Goal: Register for event/course: Register for event/course

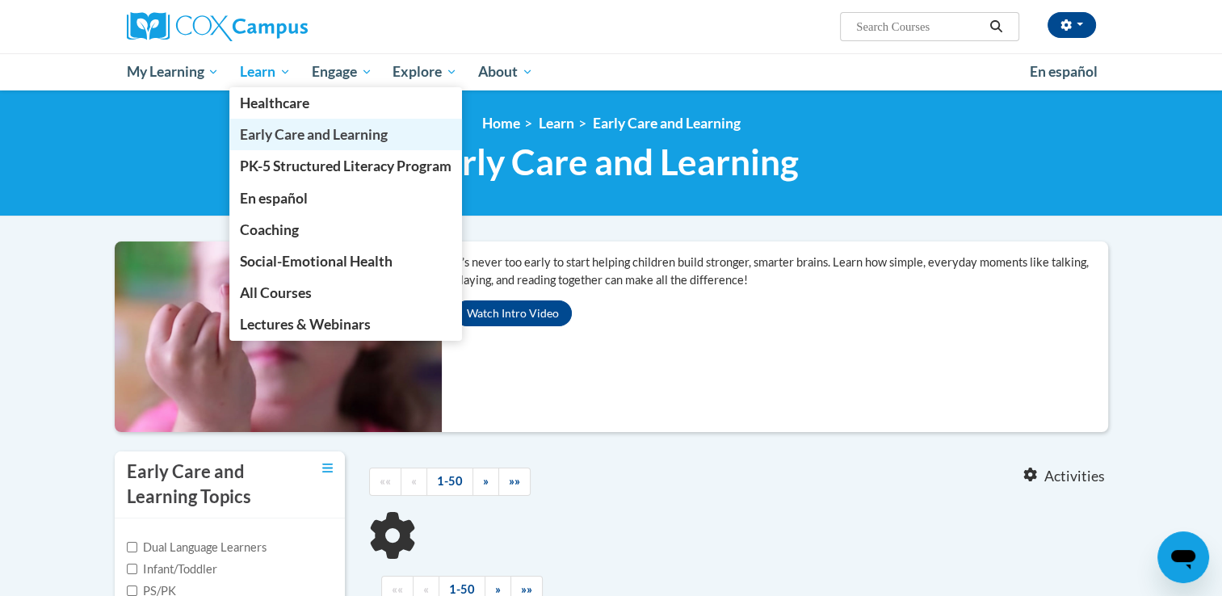
click at [286, 133] on span "Early Care and Learning" at bounding box center [314, 134] width 148 height 17
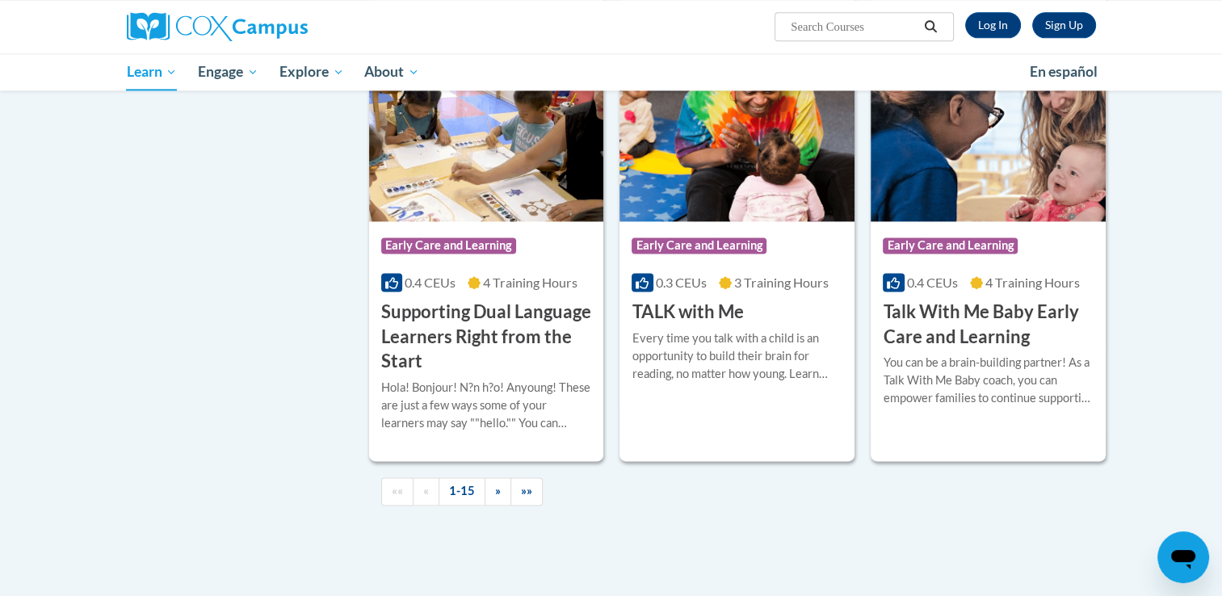
scroll to position [2207, 0]
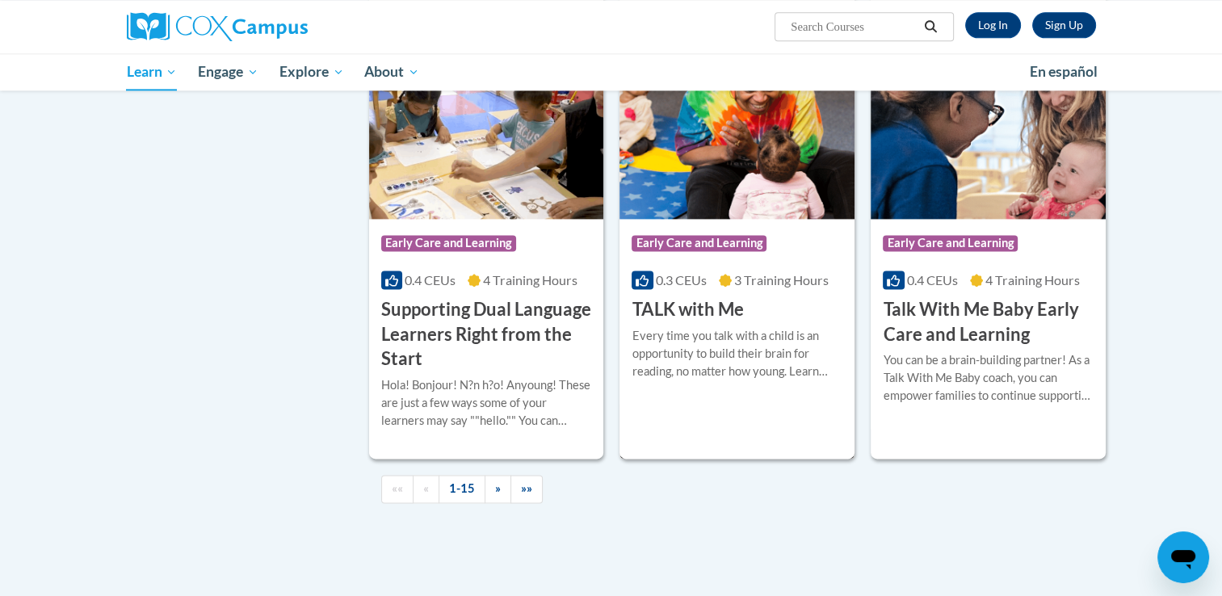
click at [750, 322] on div "Course Category: Early Care and Learning 0.3 CEUs 3 Training Hours COURSE TALK …" at bounding box center [737, 270] width 235 height 103
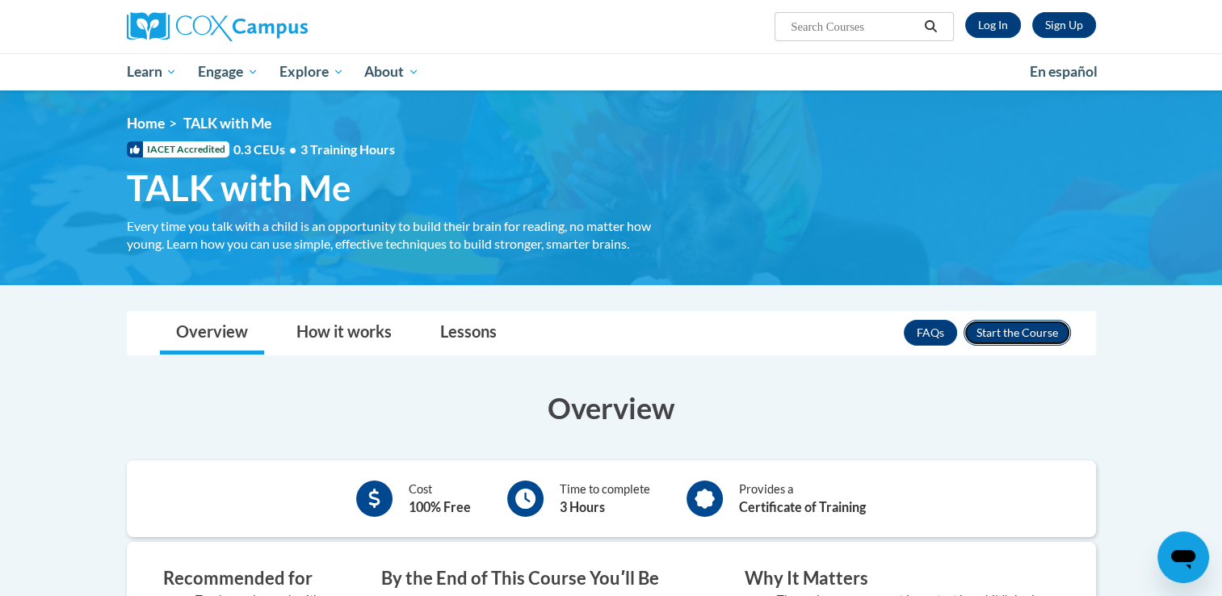
click at [995, 333] on button "Enroll" at bounding box center [1017, 333] width 107 height 26
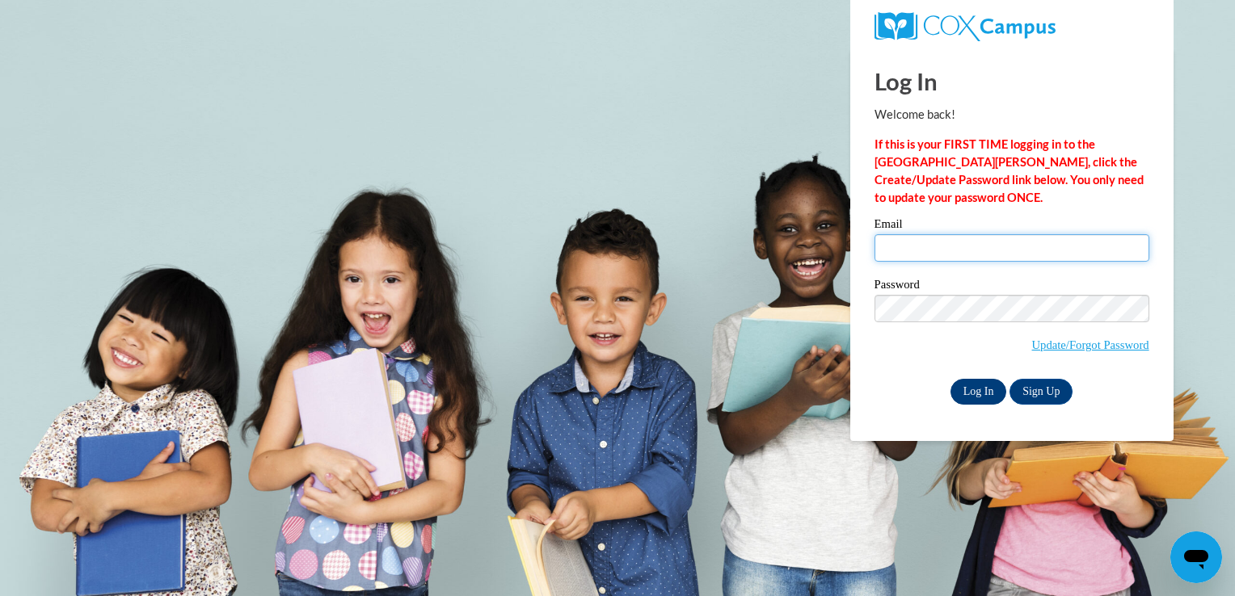
type input "bigbird4uben@yahoo.com"
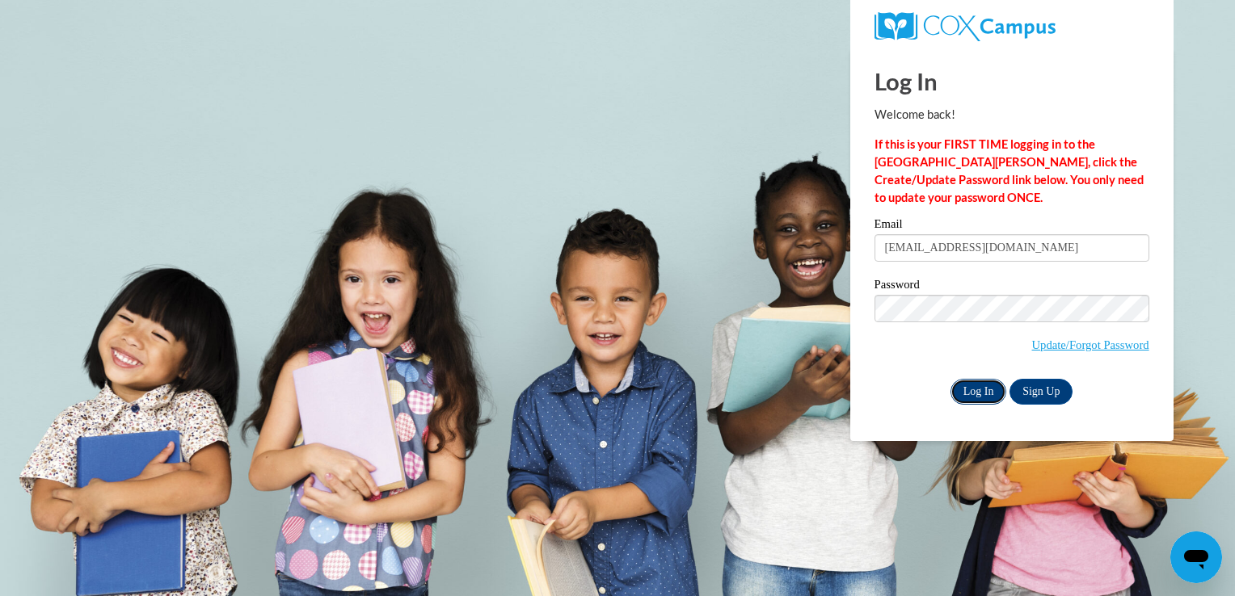
click at [971, 398] on input "Log In" at bounding box center [978, 392] width 57 height 26
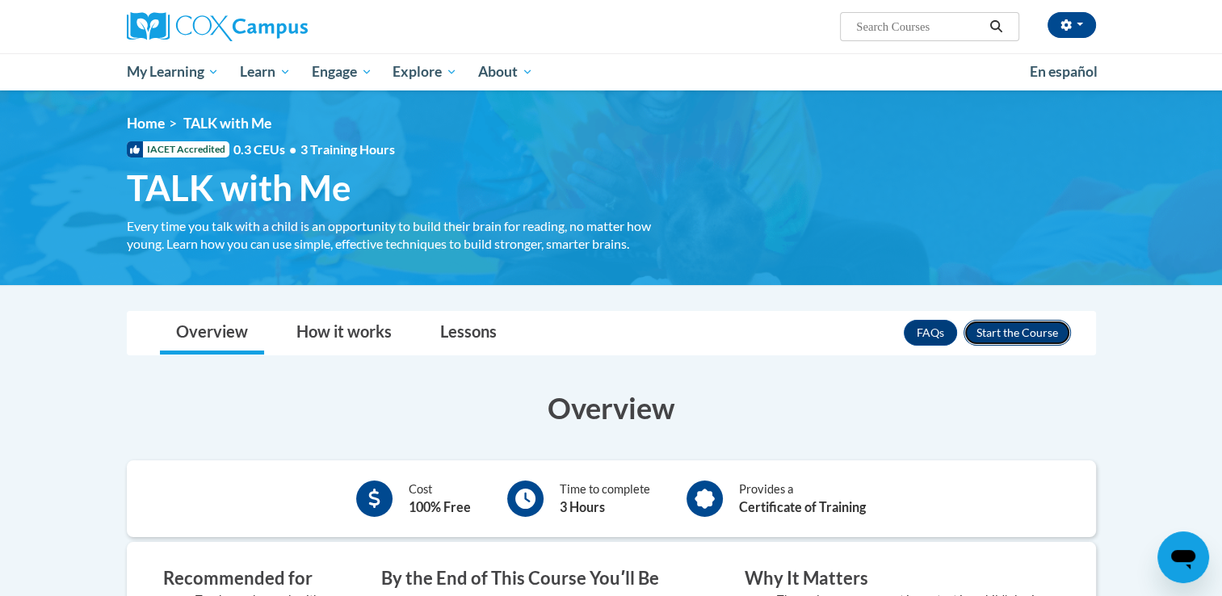
click at [1002, 331] on button "Enroll" at bounding box center [1017, 333] width 107 height 26
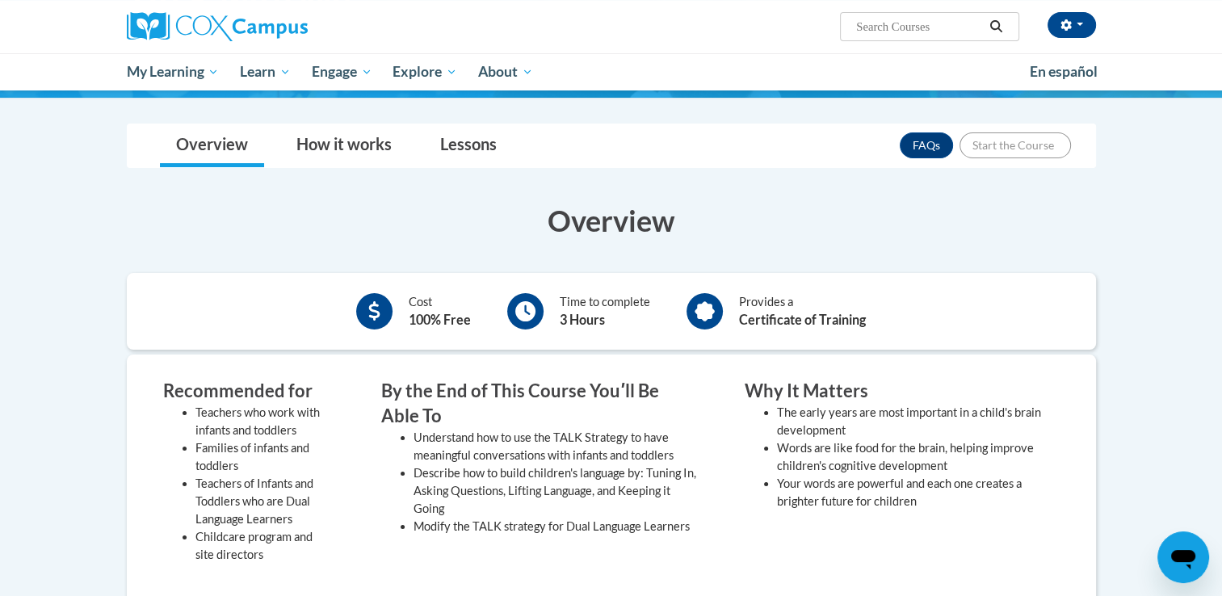
scroll to position [197, 0]
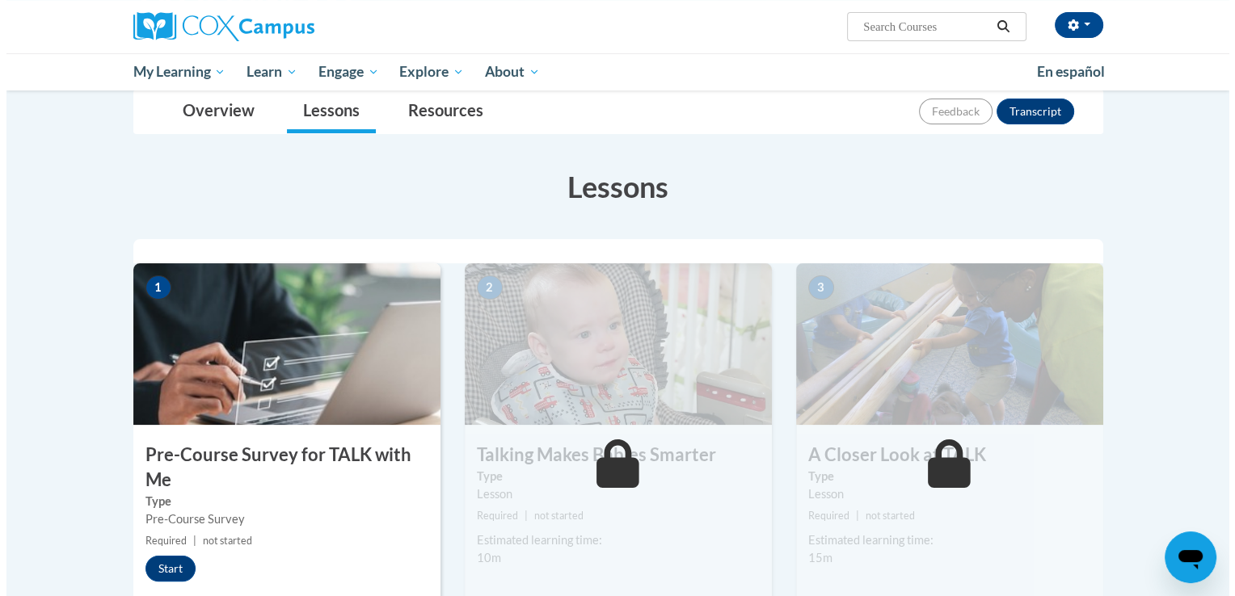
scroll to position [277, 0]
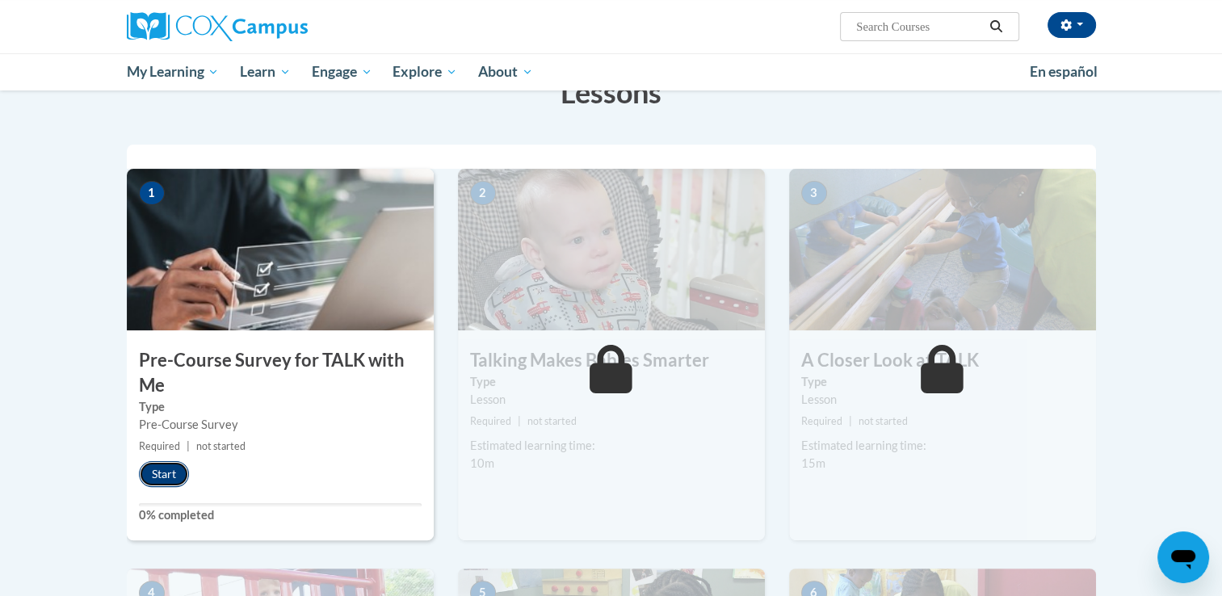
click at [165, 472] on button "Start" at bounding box center [164, 474] width 50 height 26
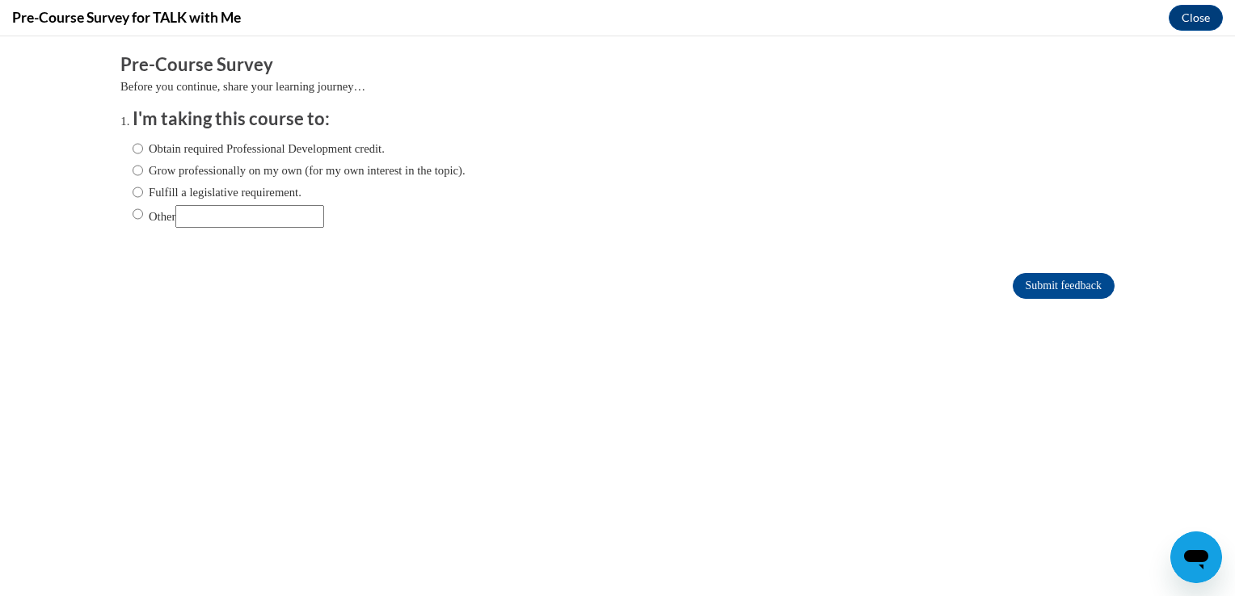
scroll to position [0, 0]
click at [336, 147] on label "Obtain required Professional Development credit." at bounding box center [259, 149] width 252 height 18
click at [143, 147] on input "Obtain required Professional Development credit." at bounding box center [138, 149] width 11 height 18
radio input "true"
click at [1037, 280] on input "Submit feedback" at bounding box center [1063, 286] width 102 height 26
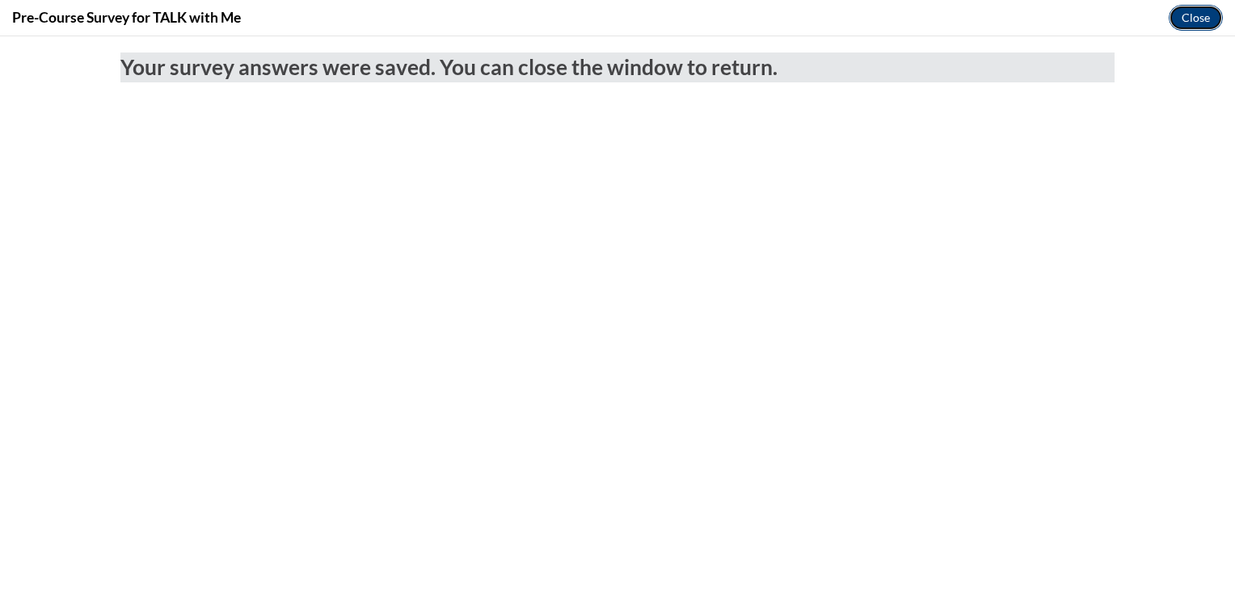
click at [1179, 19] on button "Close" at bounding box center [1195, 18] width 54 height 26
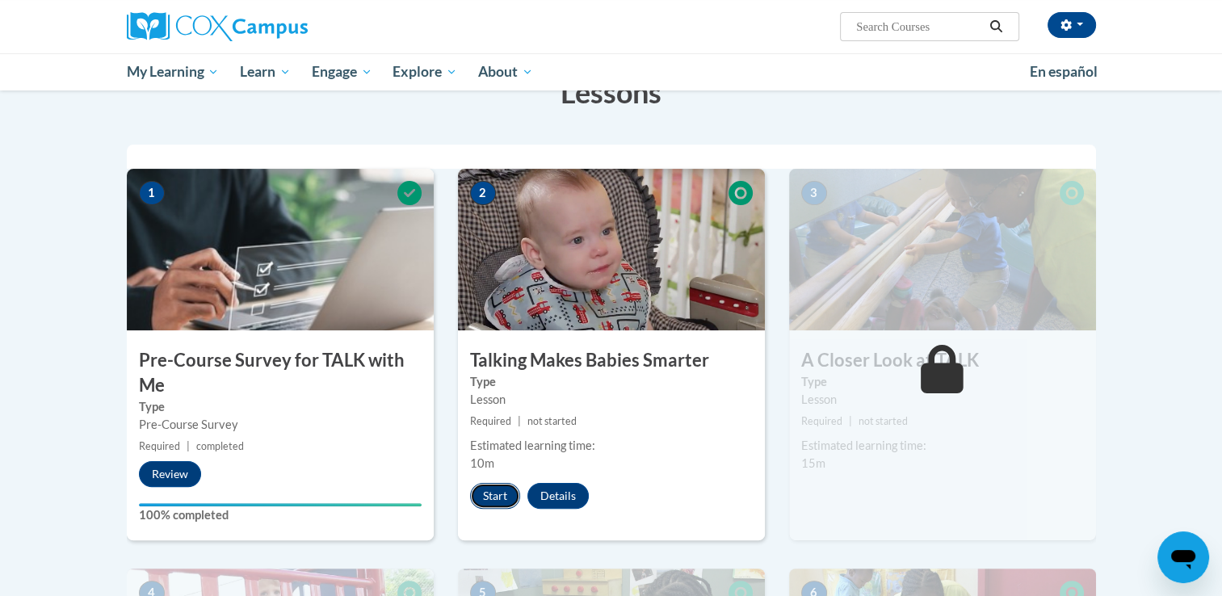
click at [502, 492] on button "Start" at bounding box center [495, 496] width 50 height 26
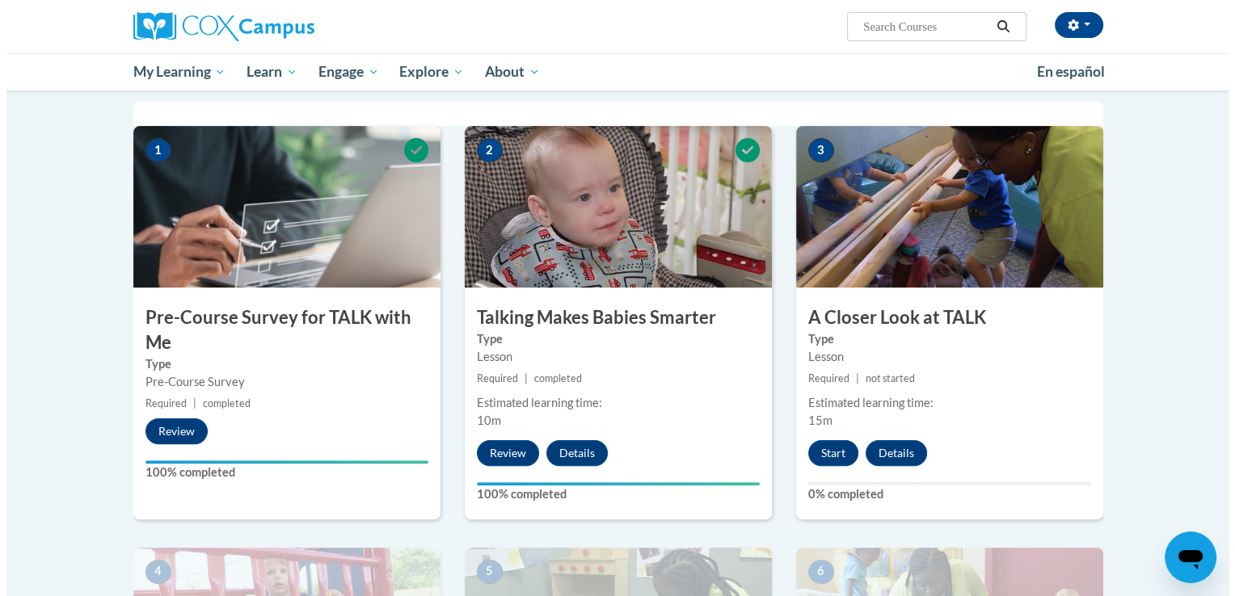
scroll to position [326, 0]
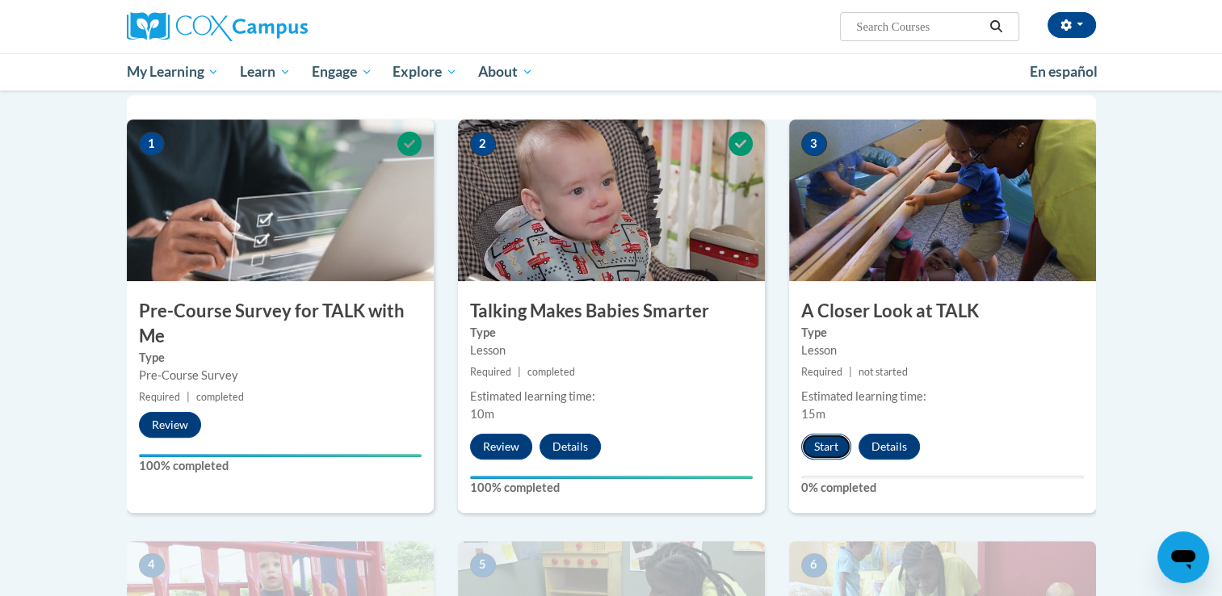
click at [829, 444] on button "Start" at bounding box center [826, 447] width 50 height 26
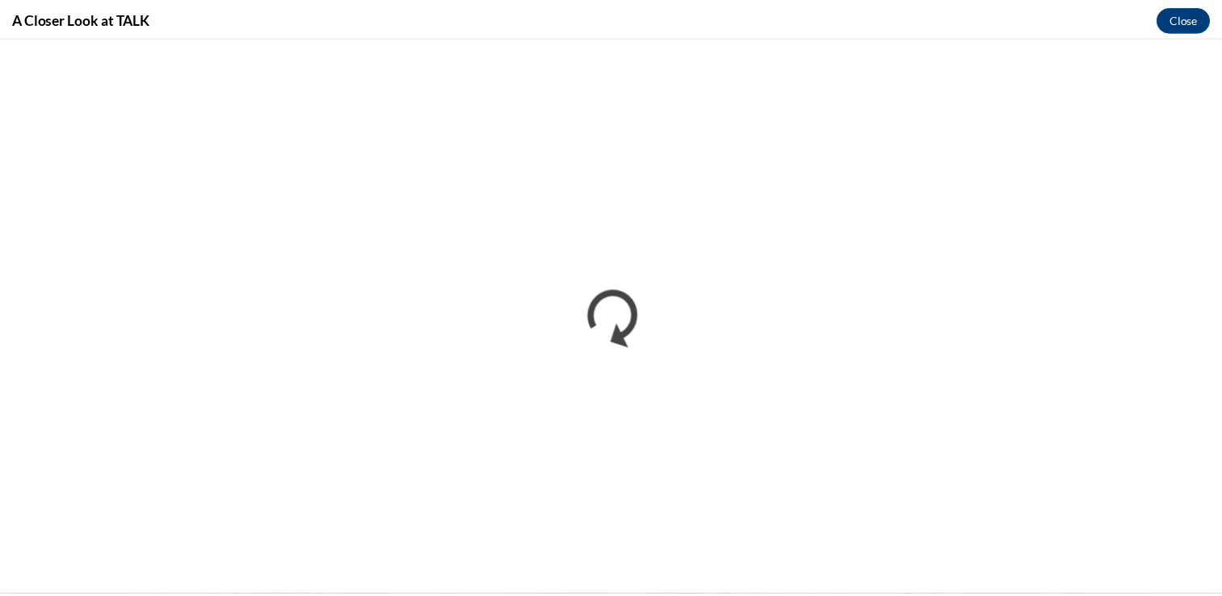
scroll to position [0, 0]
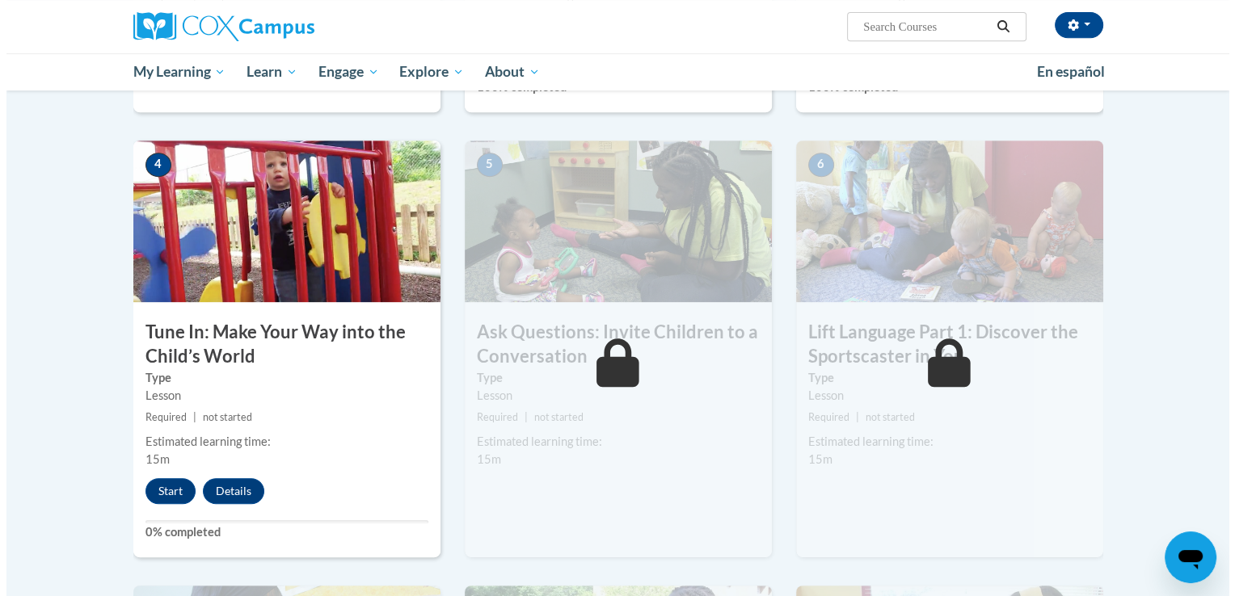
scroll to position [730, 0]
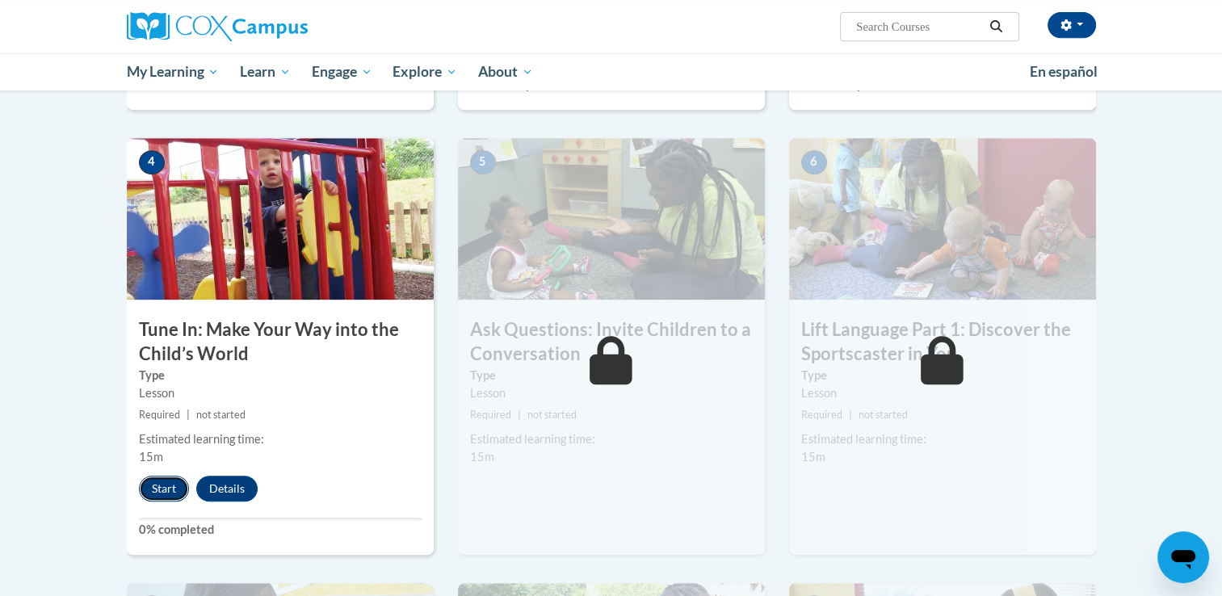
click at [165, 486] on button "Start" at bounding box center [164, 489] width 50 height 26
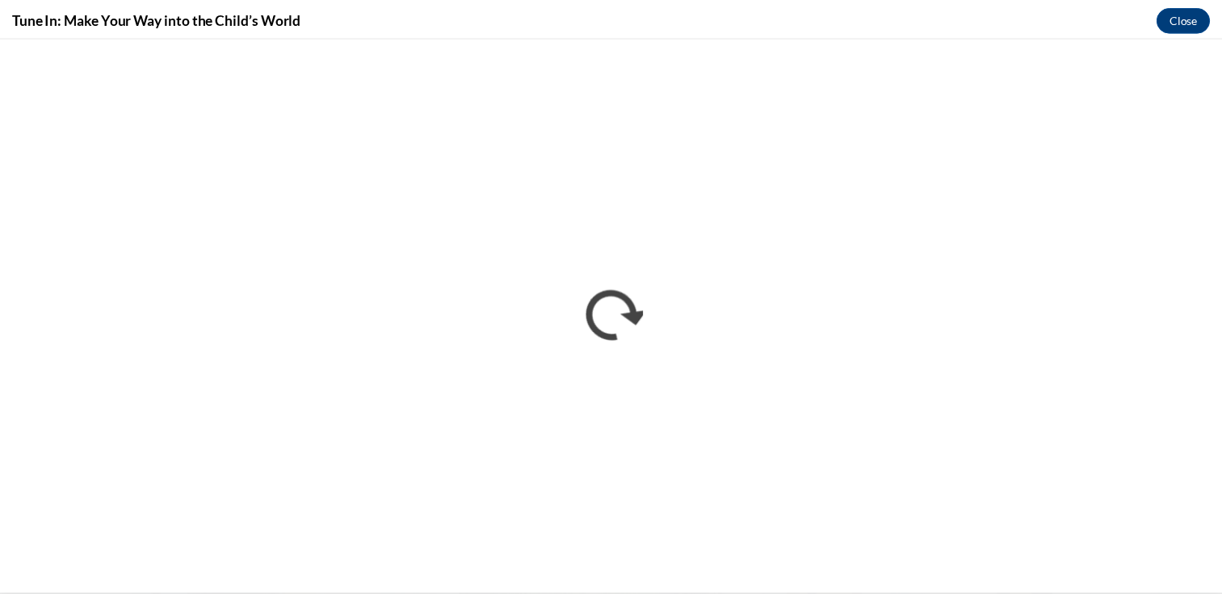
scroll to position [0, 0]
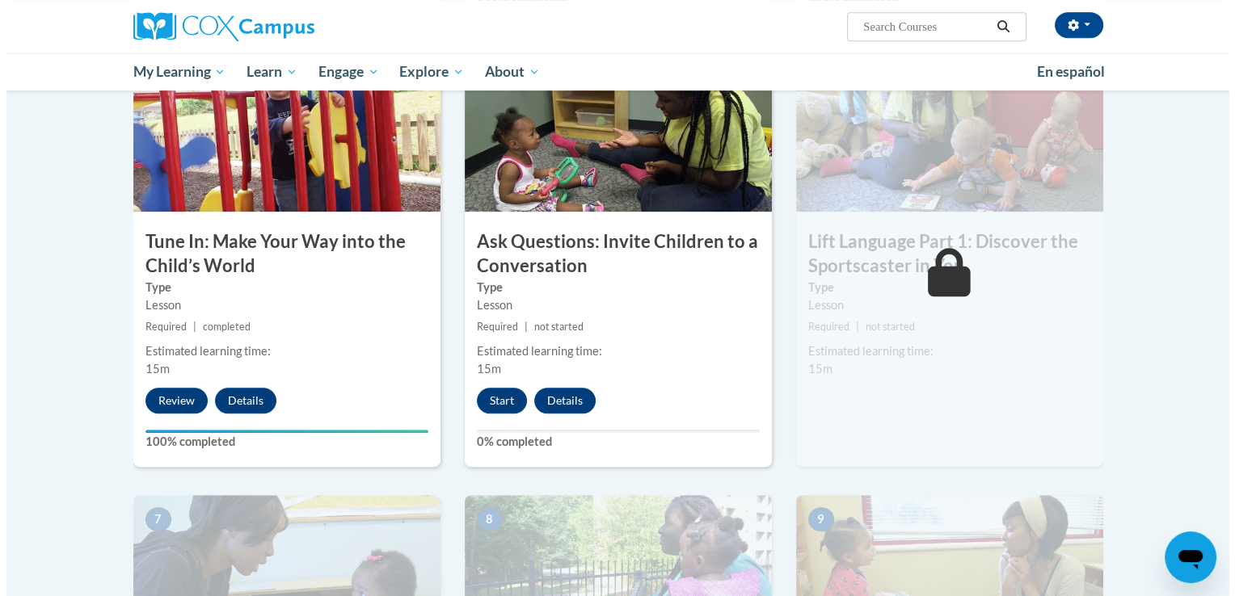
scroll to position [819, 0]
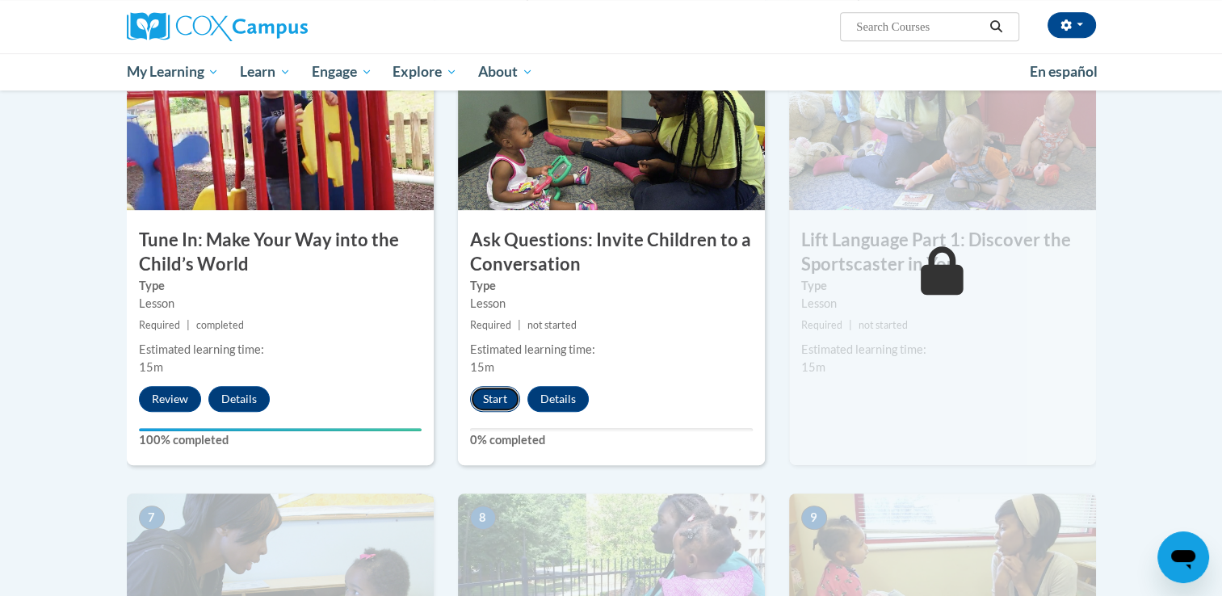
click at [486, 410] on button "Start" at bounding box center [495, 399] width 50 height 26
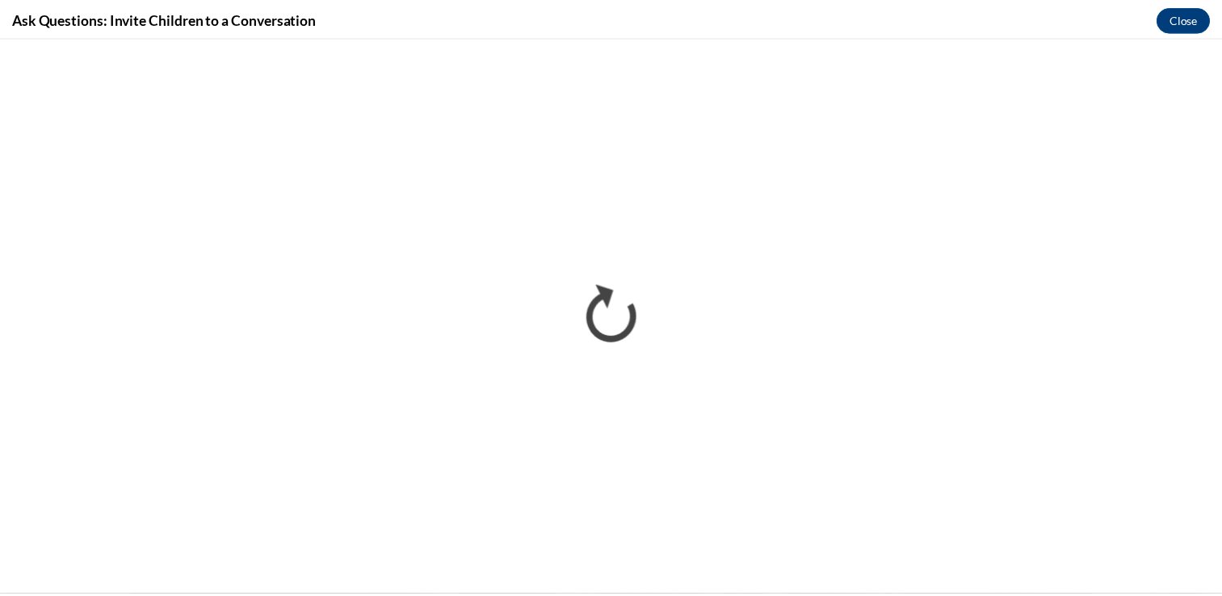
scroll to position [0, 0]
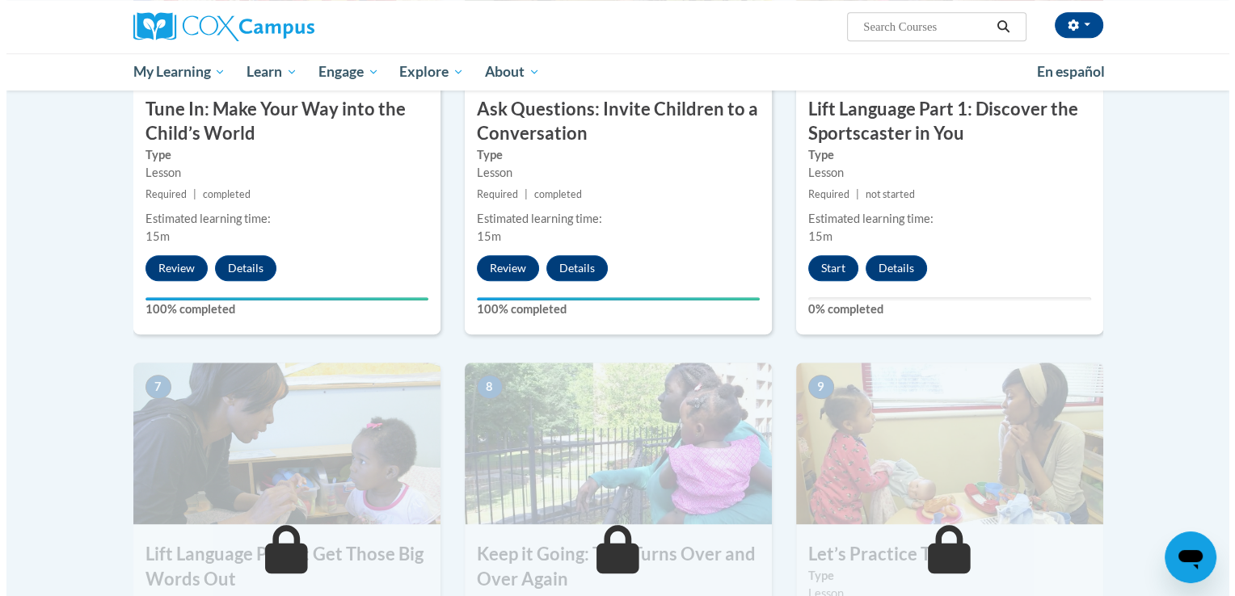
scroll to position [944, 0]
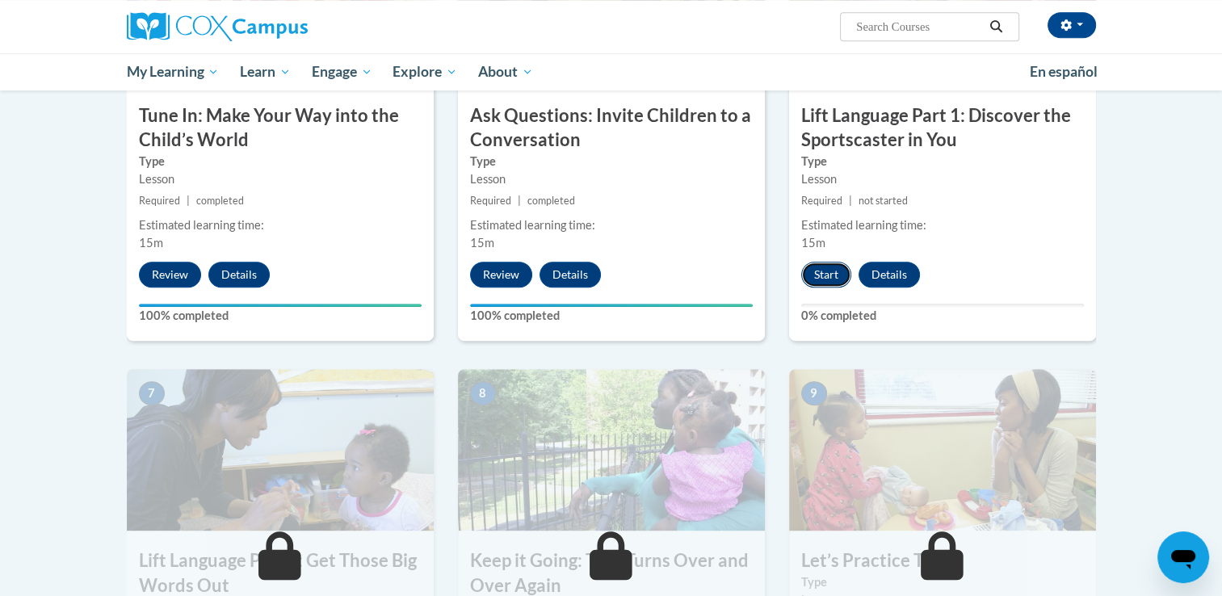
click at [822, 267] on button "Start" at bounding box center [826, 275] width 50 height 26
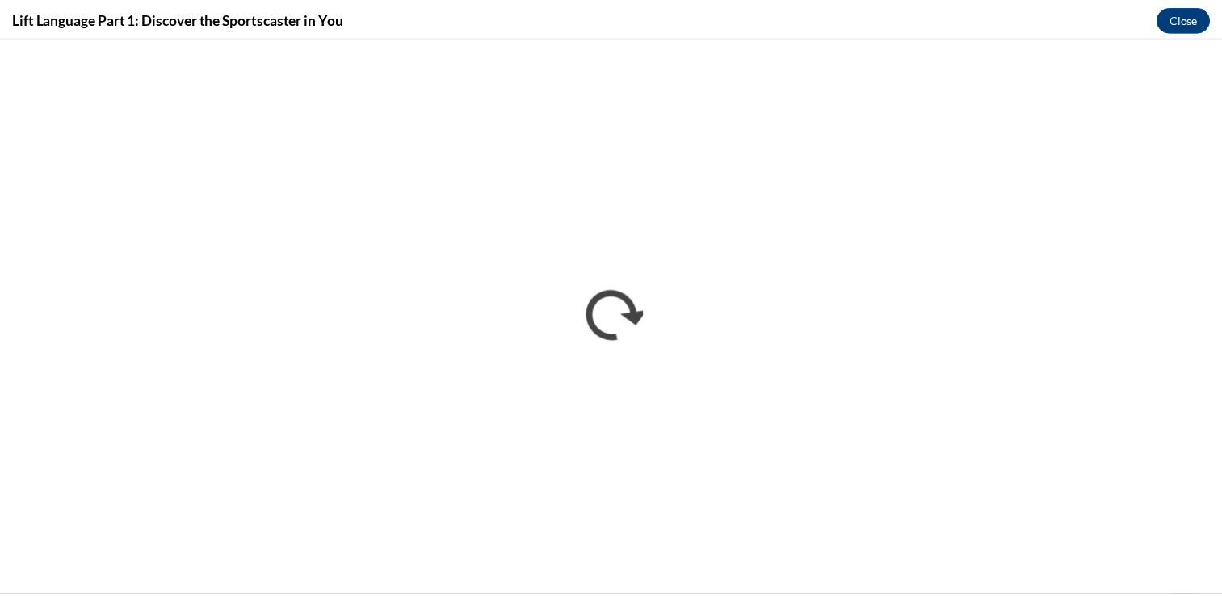
scroll to position [0, 0]
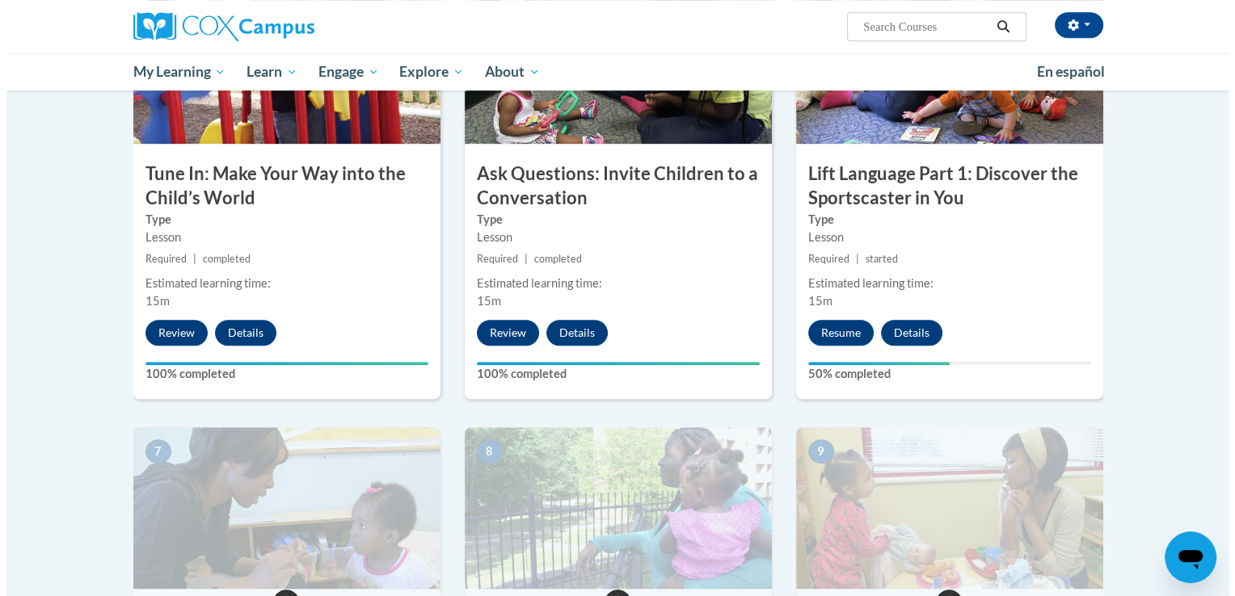
scroll to position [970, 0]
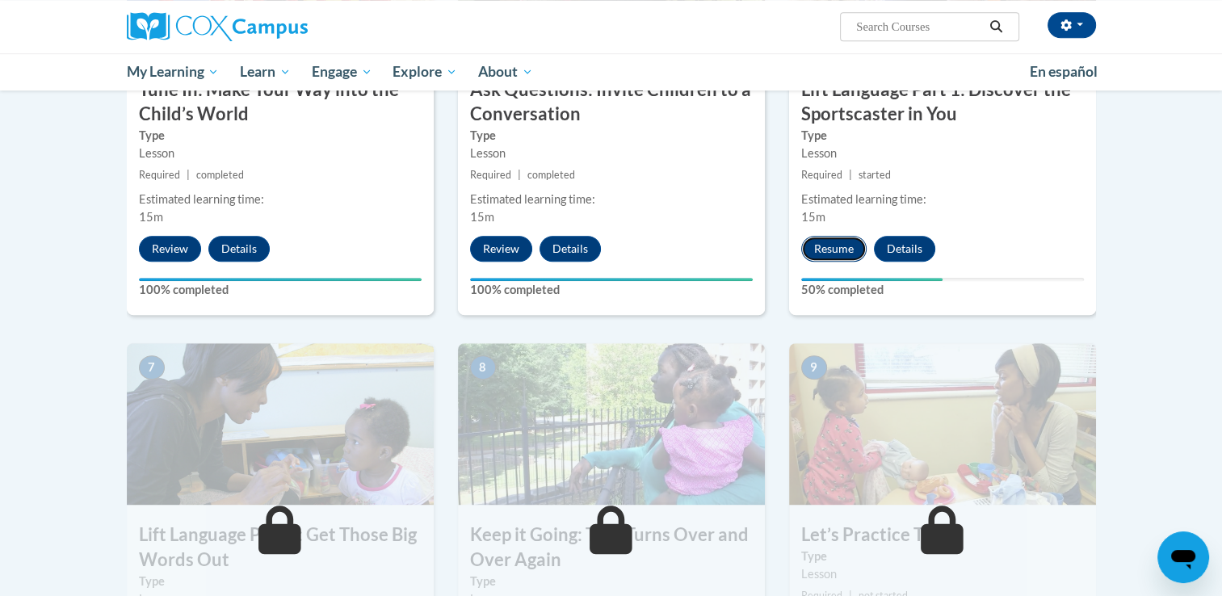
click at [813, 250] on button "Resume" at bounding box center [833, 249] width 65 height 26
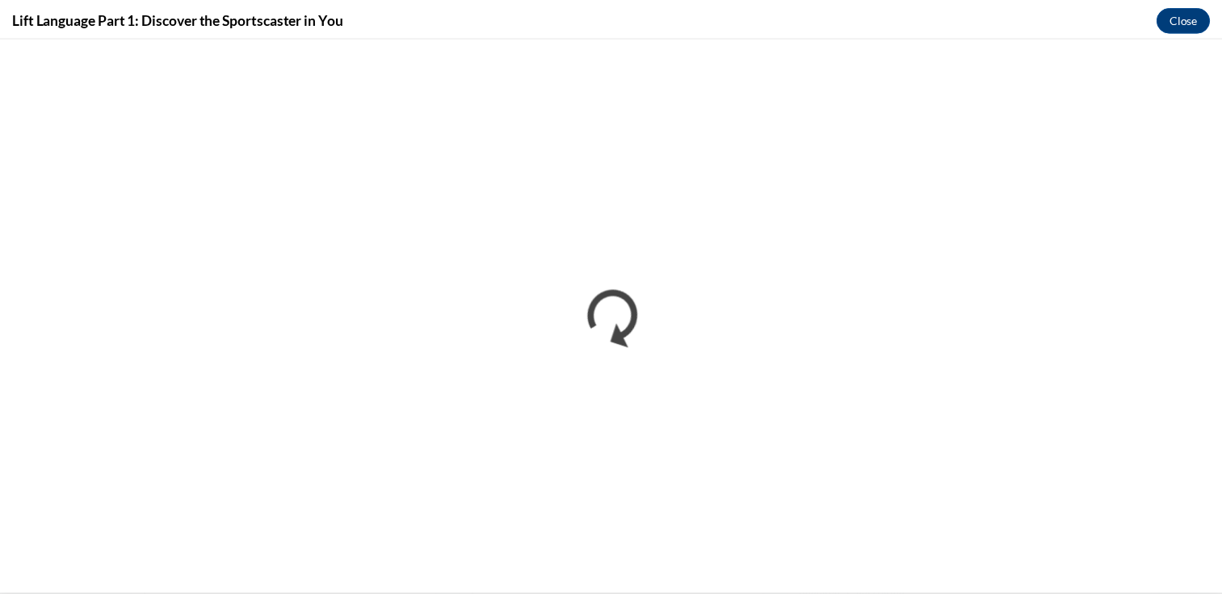
scroll to position [0, 0]
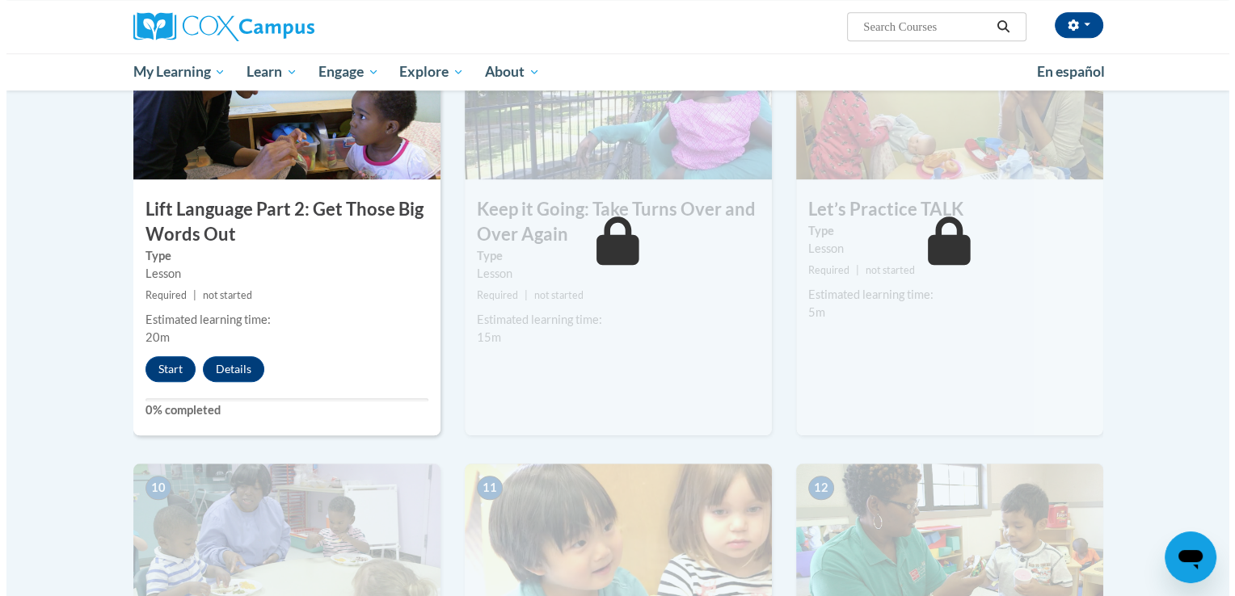
scroll to position [1296, 0]
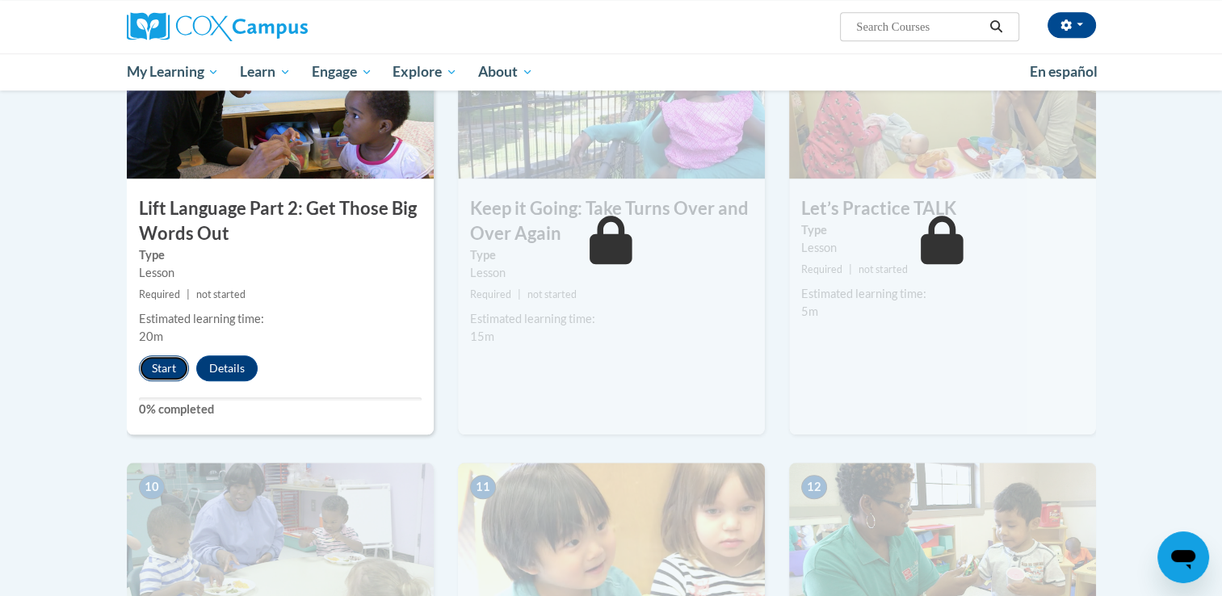
click at [145, 363] on button "Start" at bounding box center [164, 369] width 50 height 26
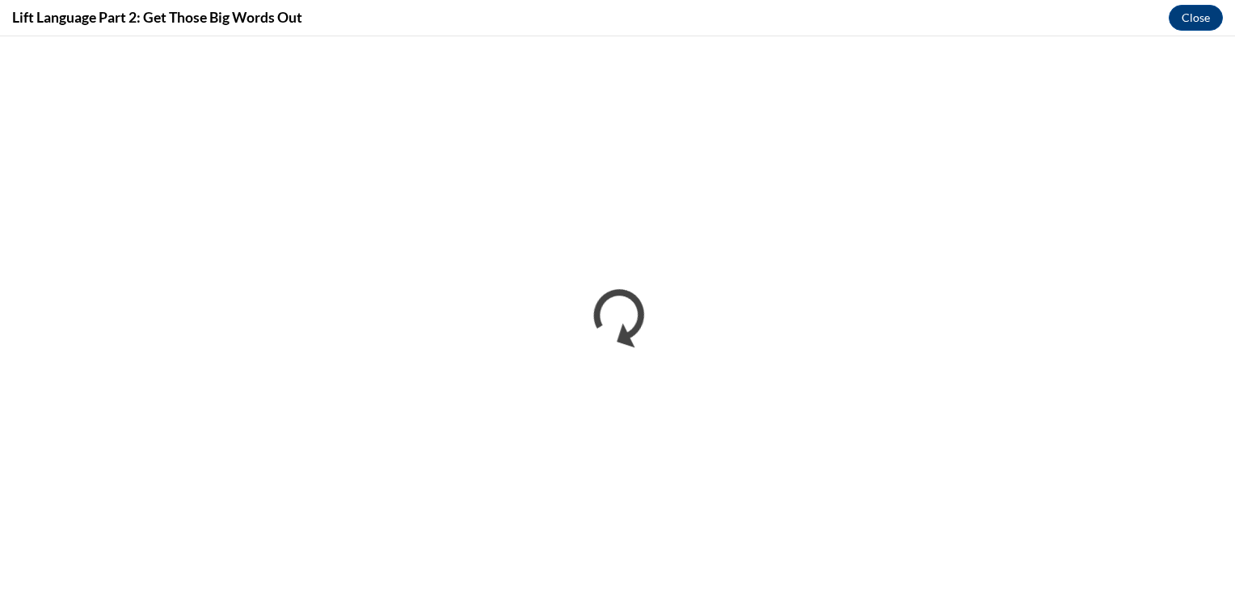
scroll to position [0, 0]
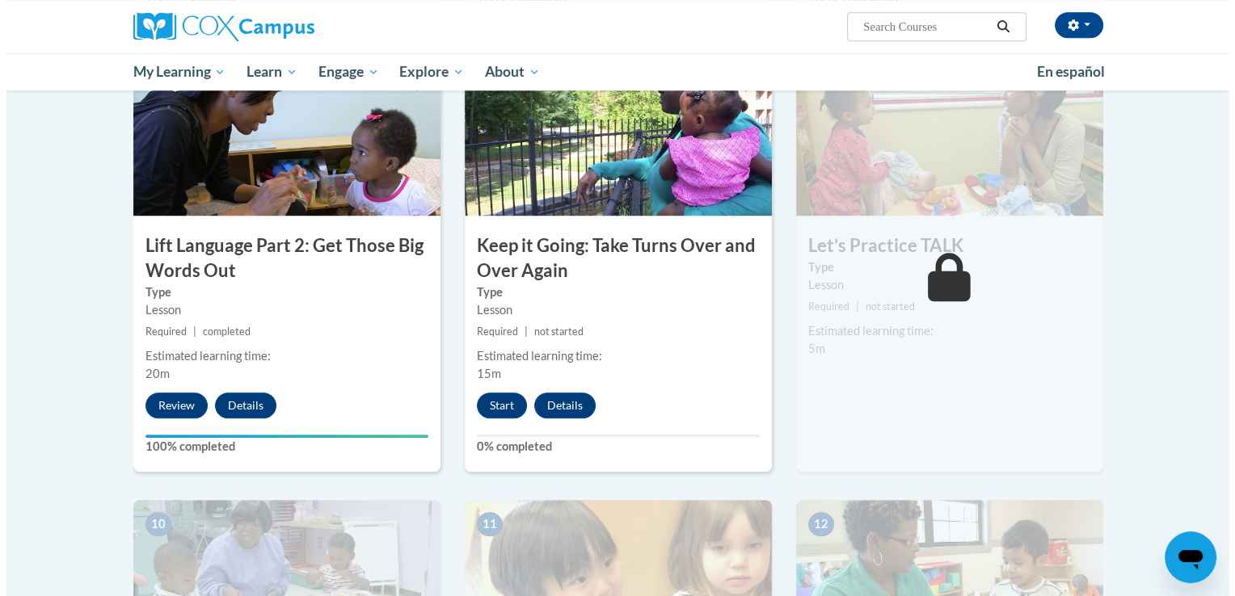
scroll to position [1257, 0]
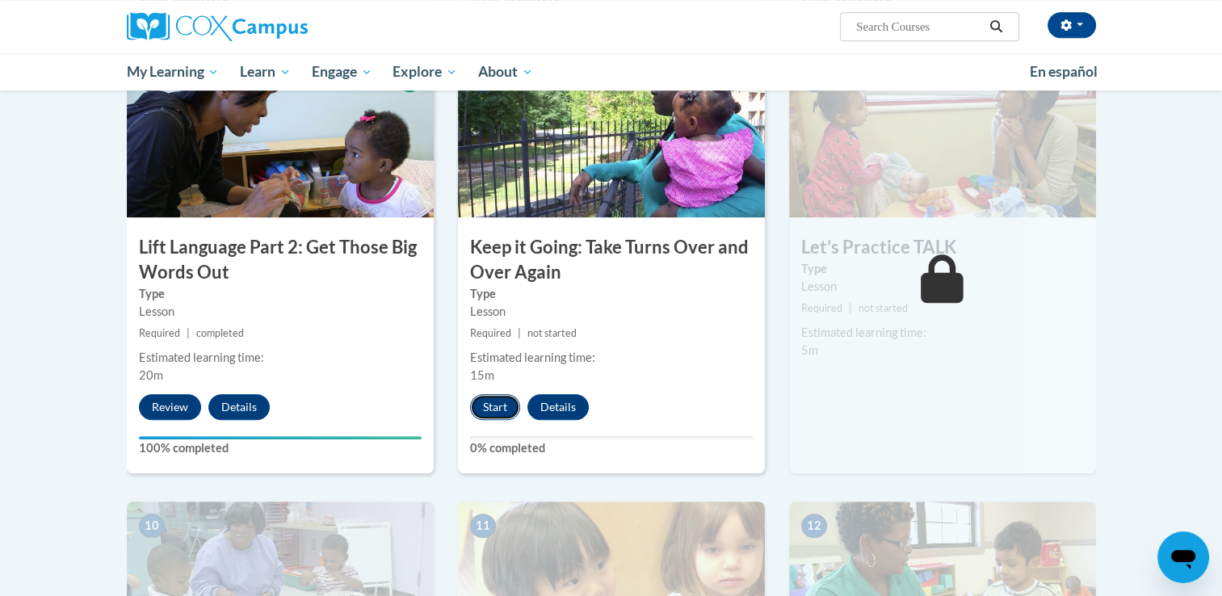
click at [490, 405] on button "Start" at bounding box center [495, 407] width 50 height 26
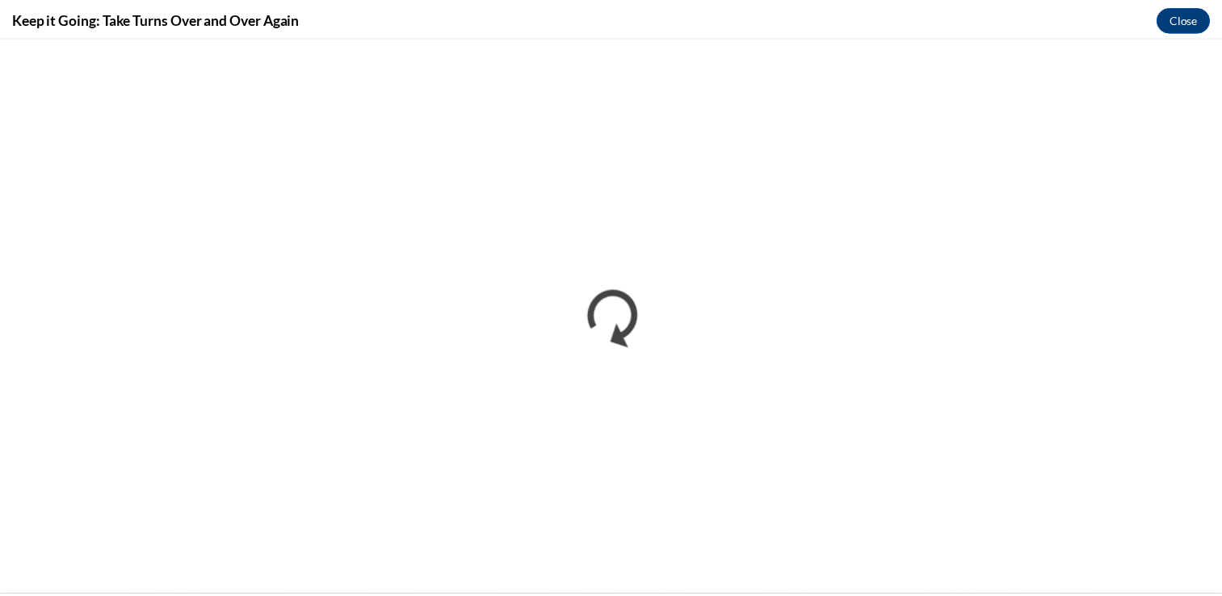
scroll to position [0, 0]
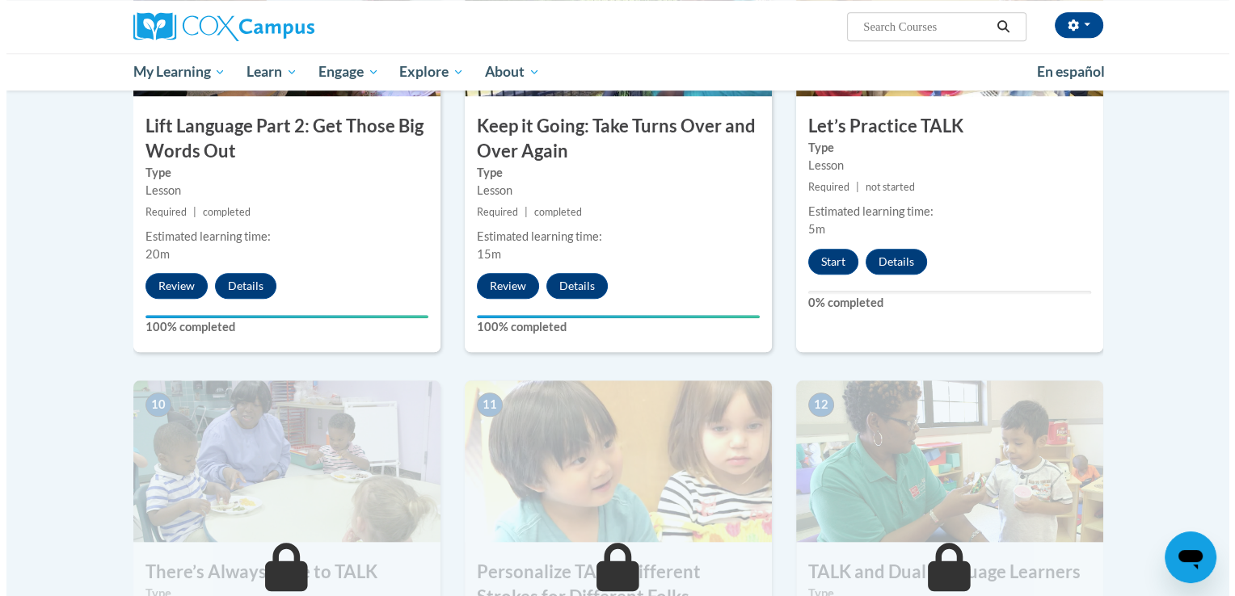
scroll to position [1378, 0]
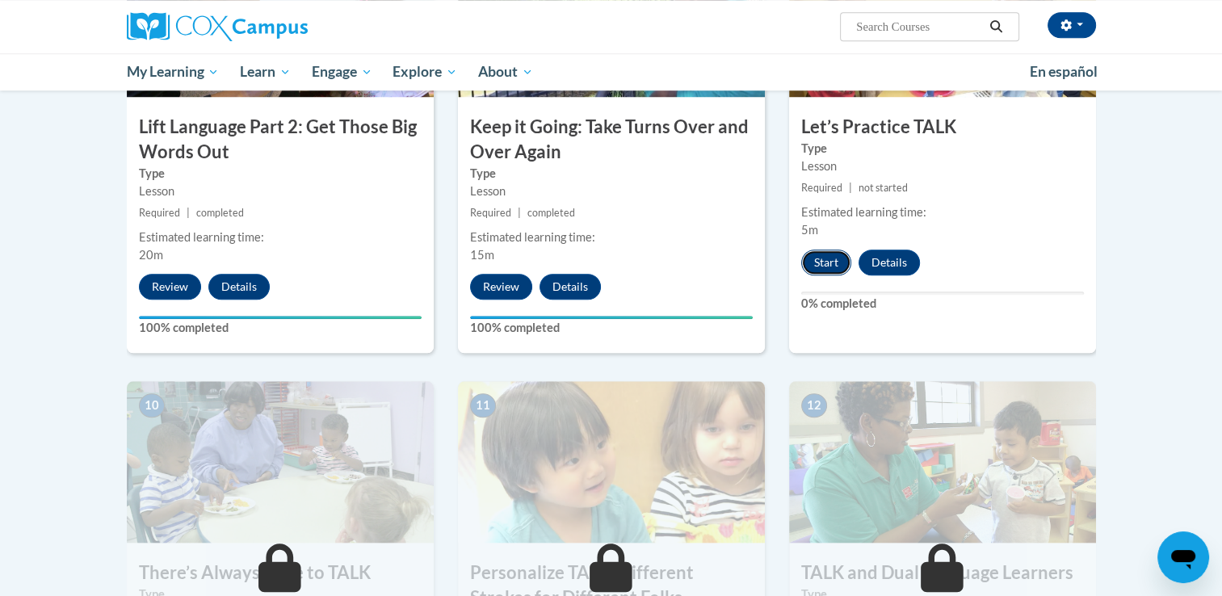
click at [835, 260] on button "Start" at bounding box center [826, 263] width 50 height 26
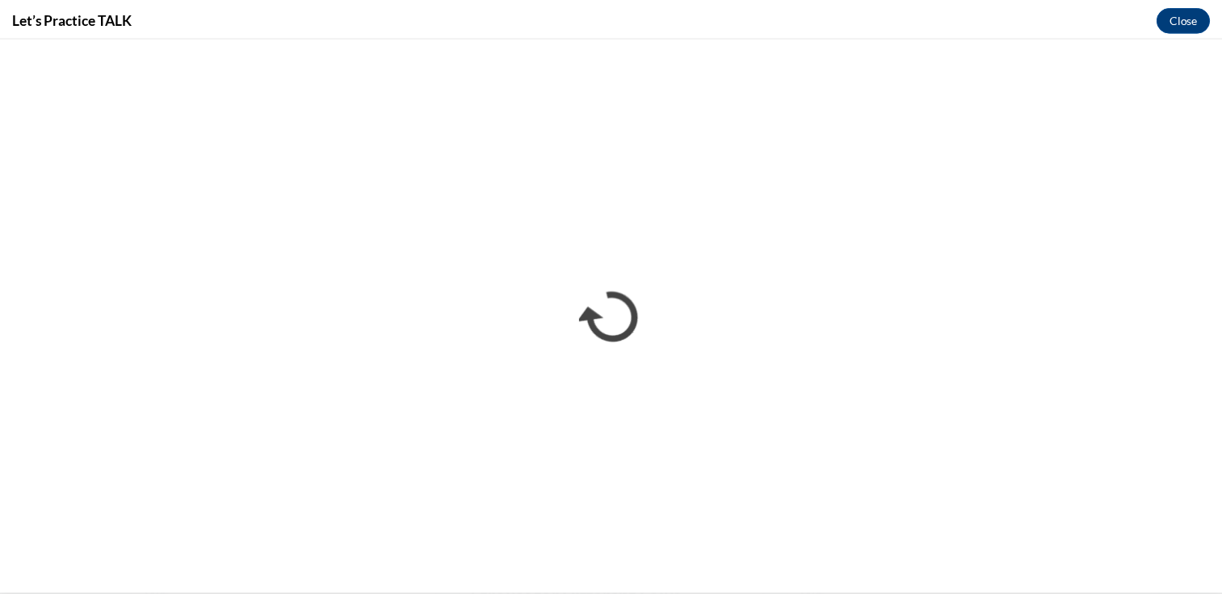
scroll to position [0, 0]
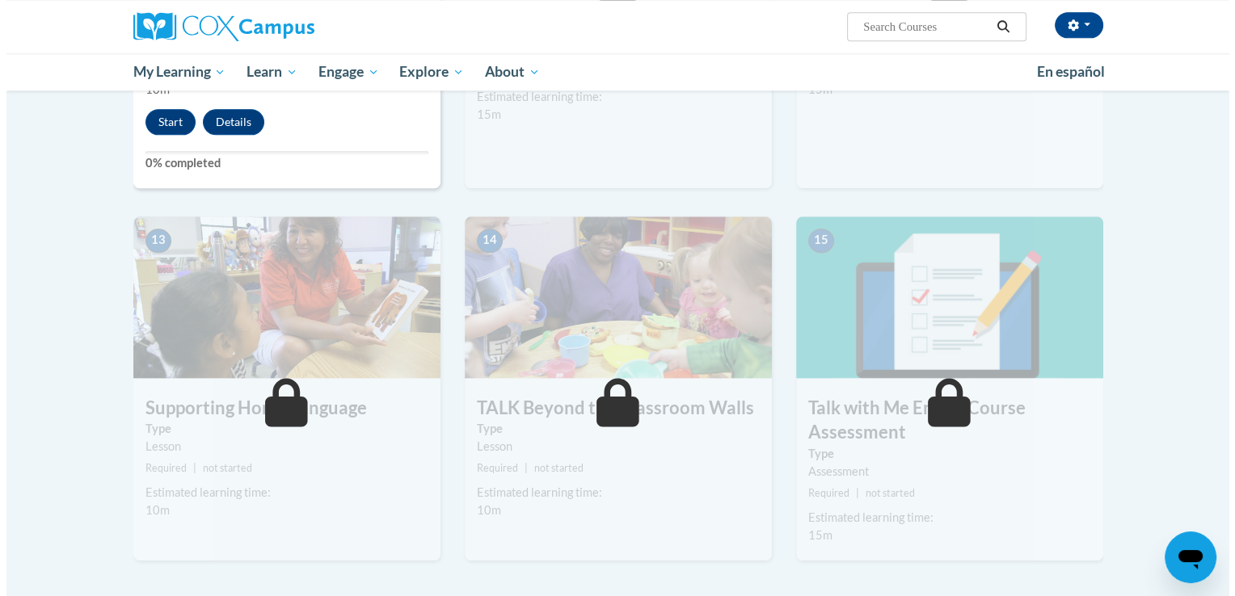
scroll to position [1715, 0]
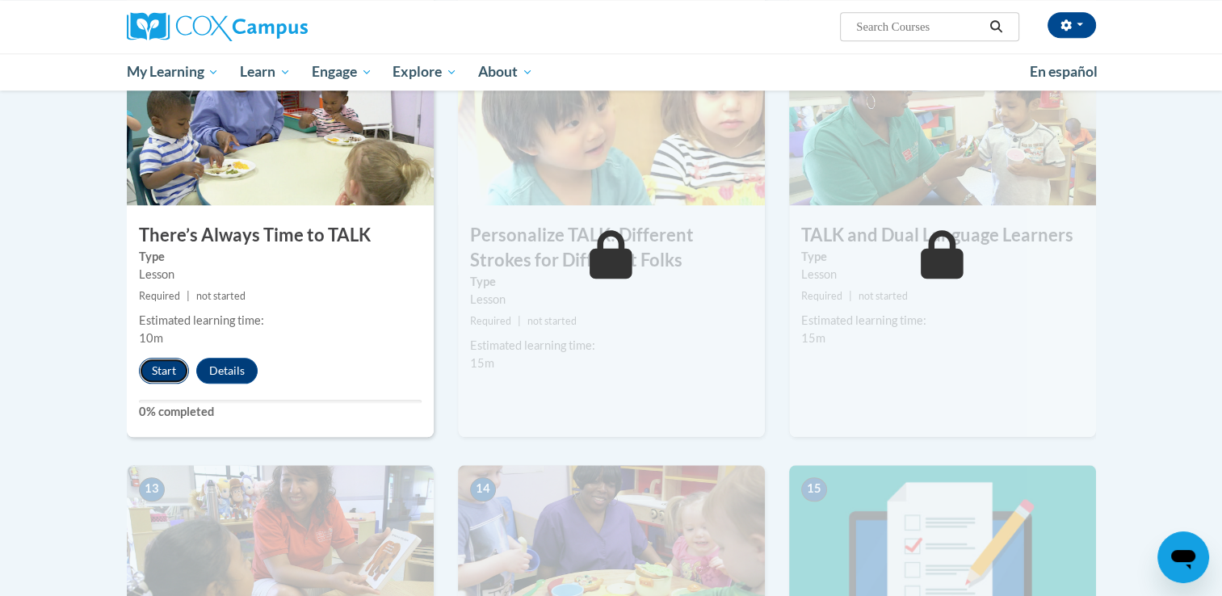
click at [163, 373] on button "Start" at bounding box center [164, 371] width 50 height 26
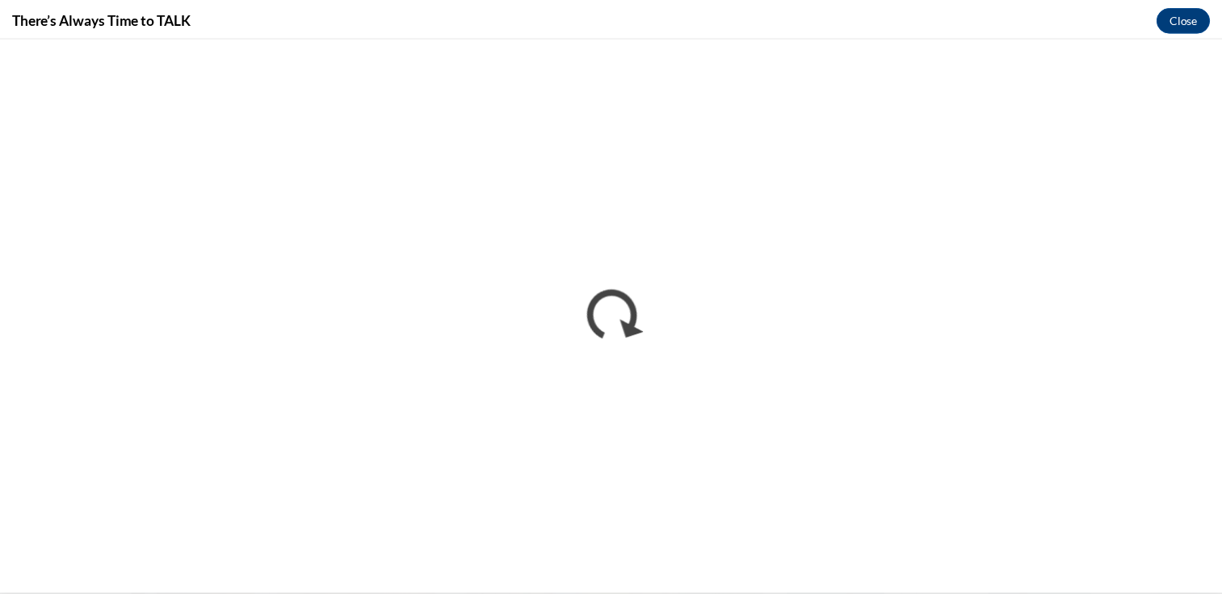
scroll to position [0, 0]
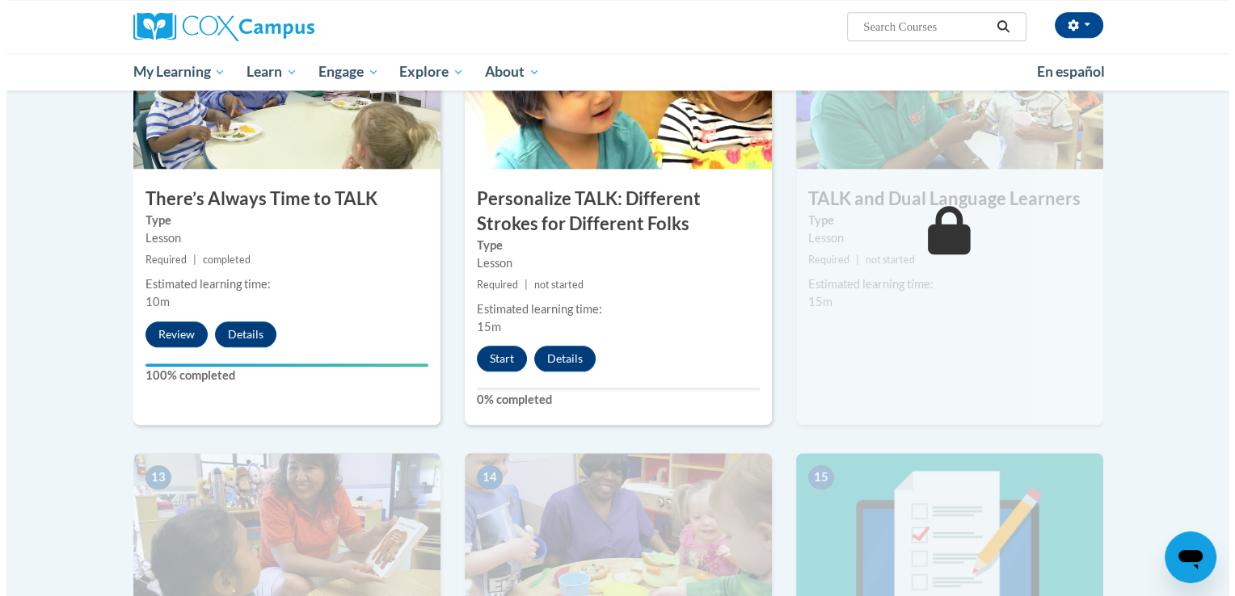
scroll to position [1742, 0]
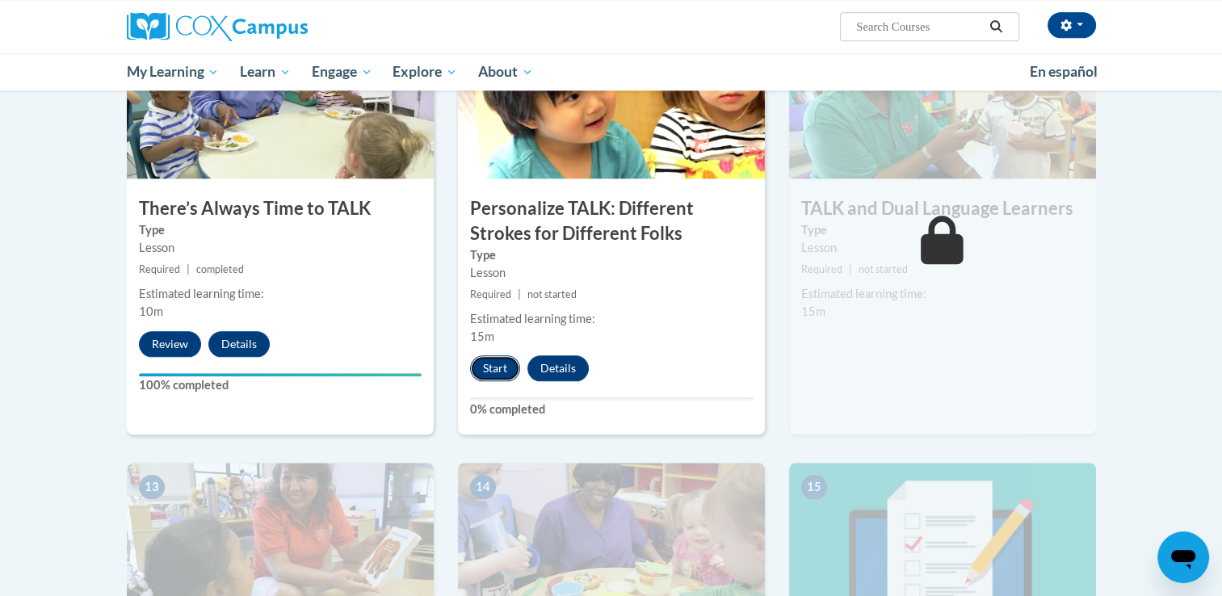
click at [498, 363] on button "Start" at bounding box center [495, 369] width 50 height 26
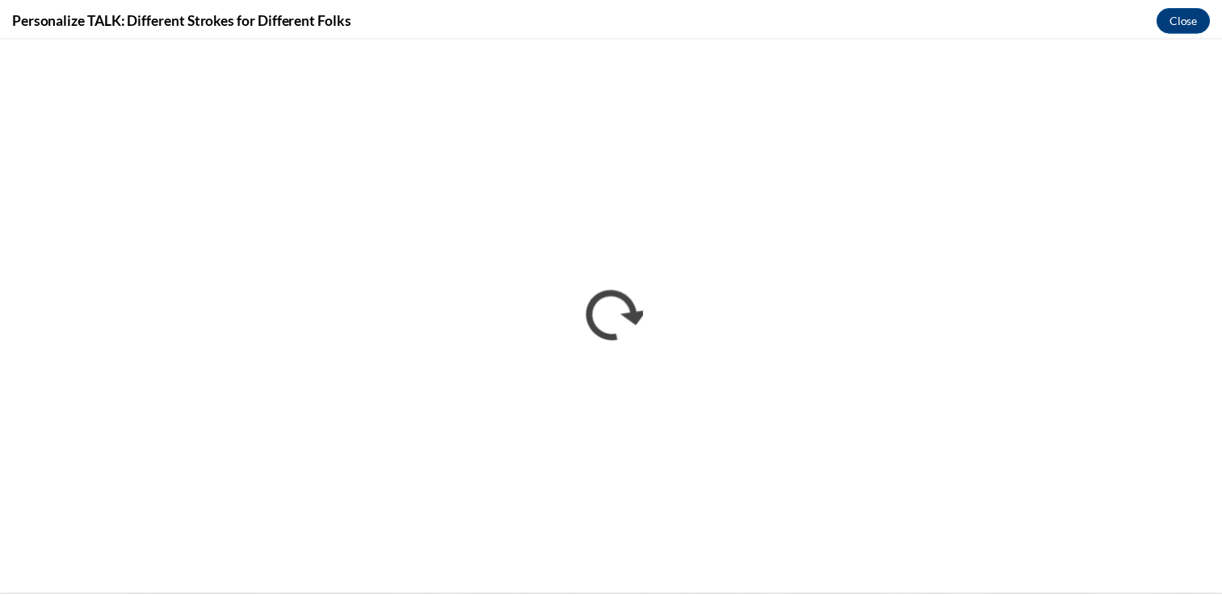
scroll to position [0, 0]
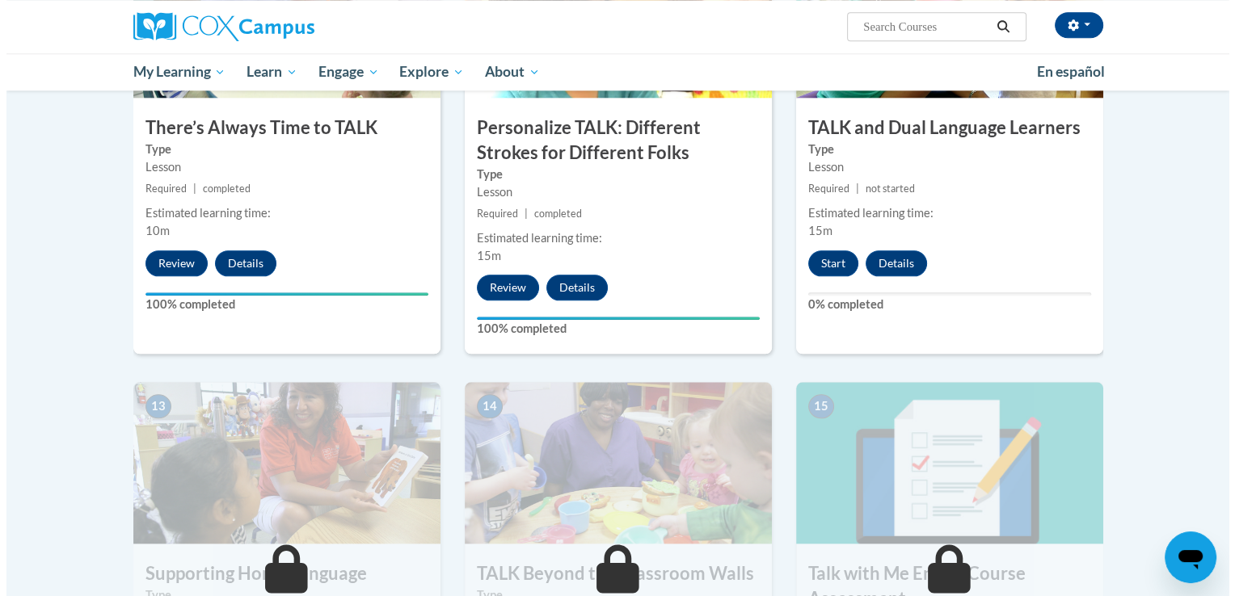
scroll to position [1823, 0]
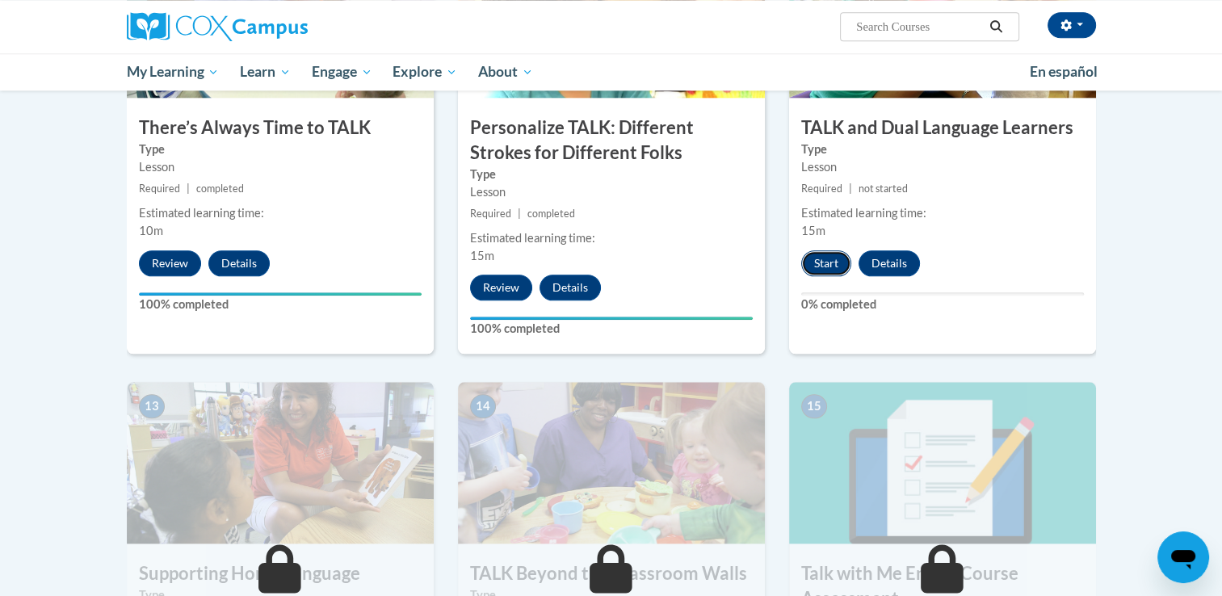
click at [823, 258] on button "Start" at bounding box center [826, 263] width 50 height 26
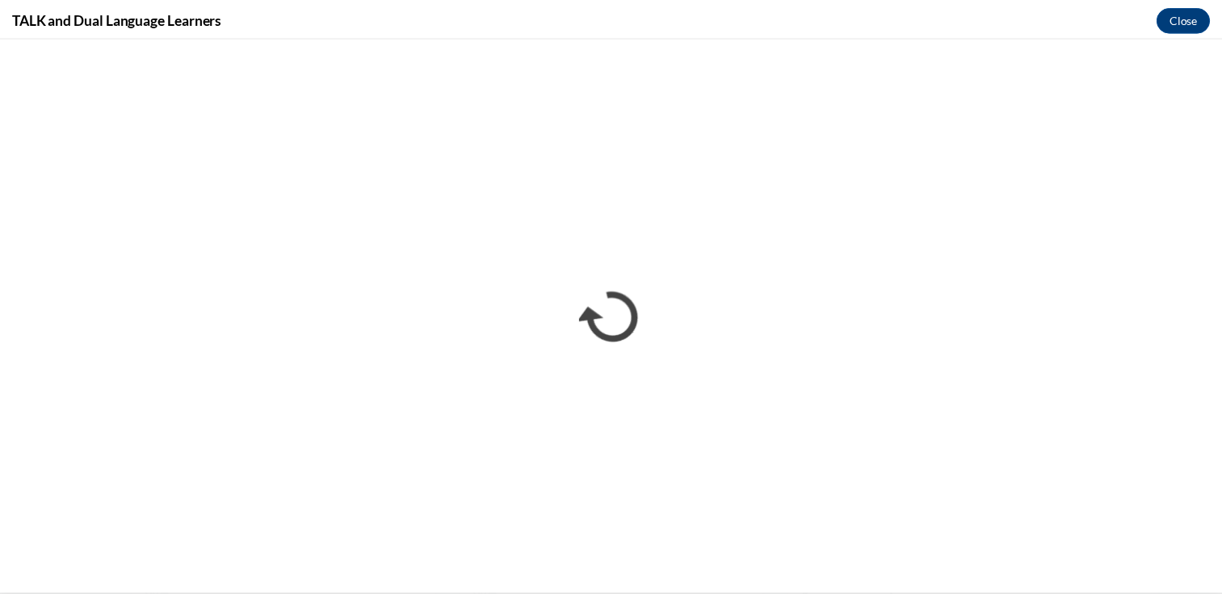
scroll to position [0, 0]
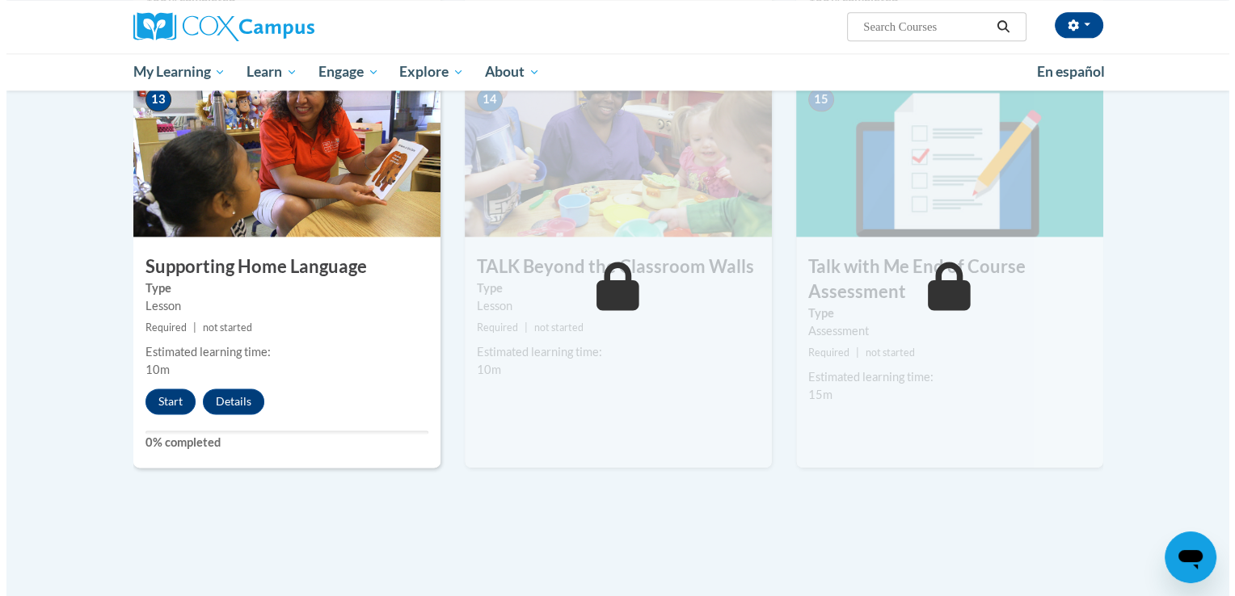
scroll to position [2126, 0]
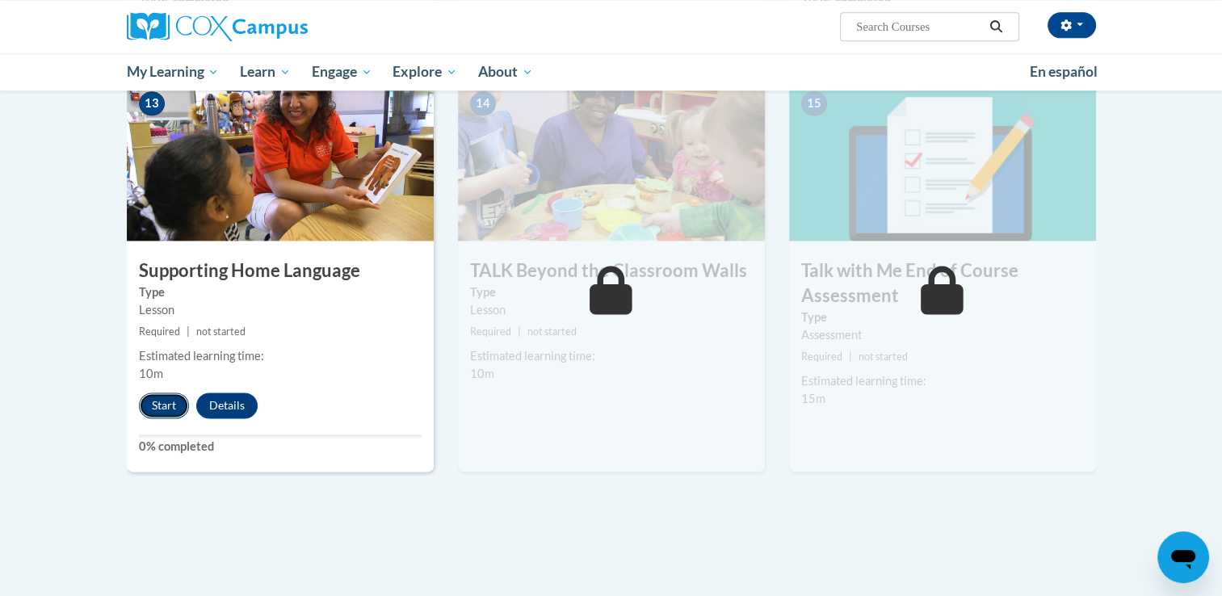
click at [158, 412] on button "Start" at bounding box center [164, 406] width 50 height 26
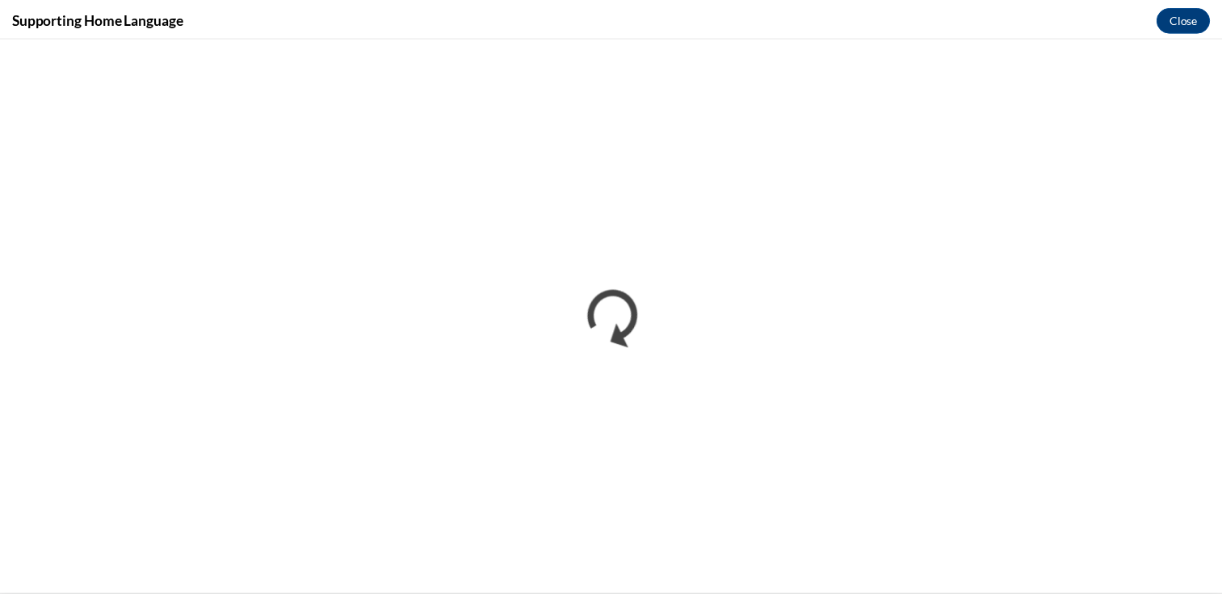
scroll to position [0, 0]
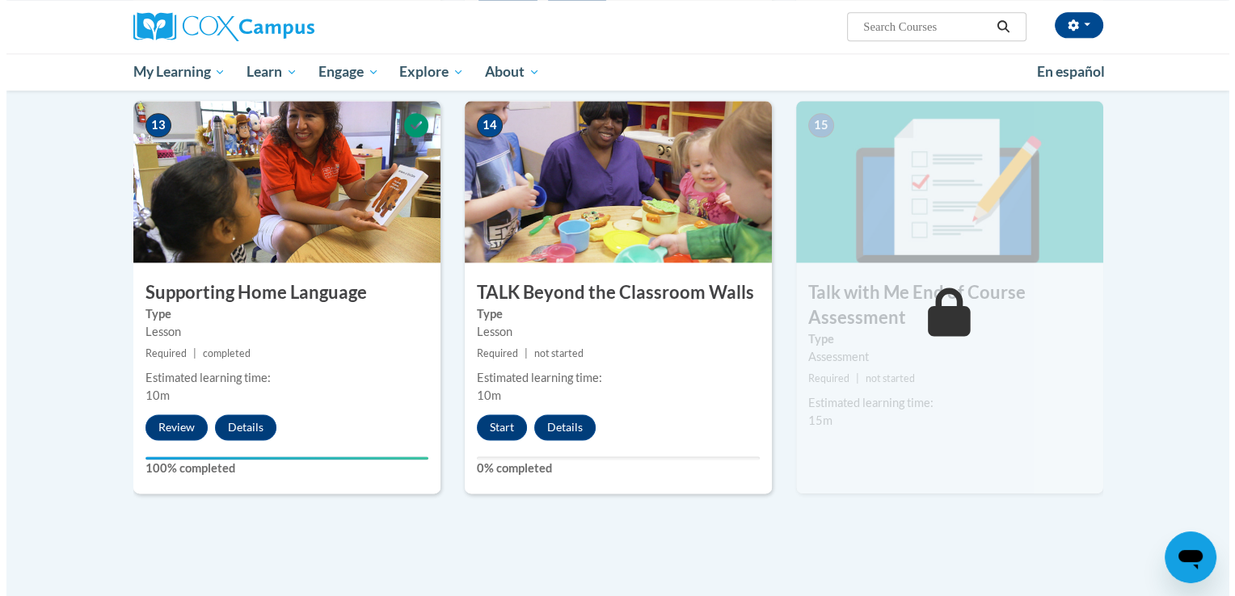
scroll to position [2091, 0]
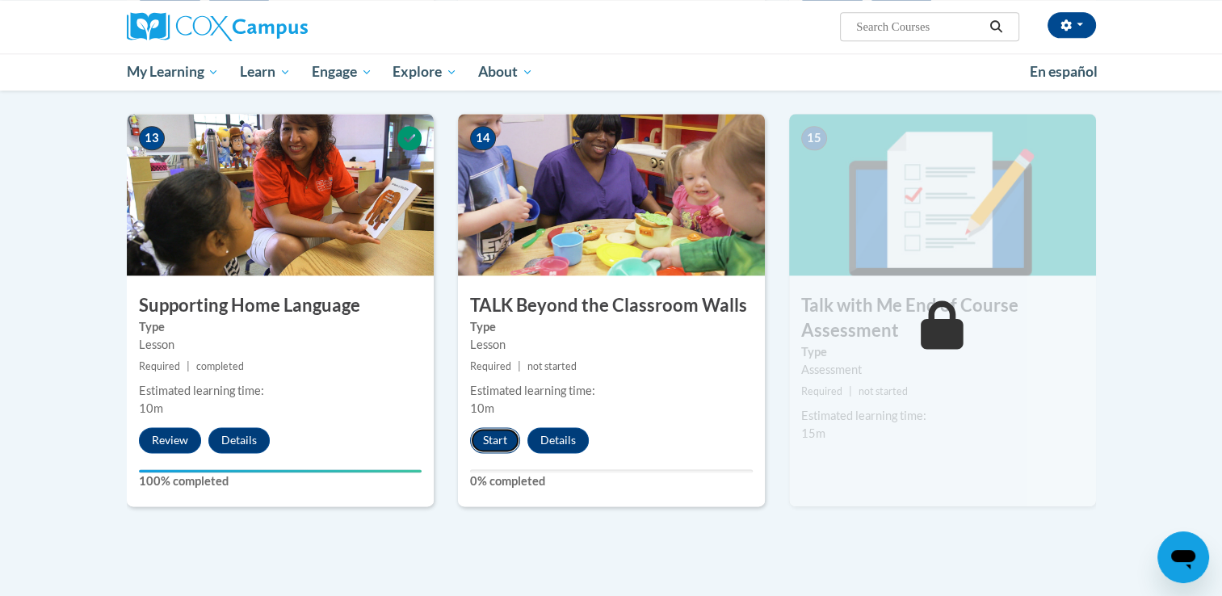
click at [488, 444] on button "Start" at bounding box center [495, 440] width 50 height 26
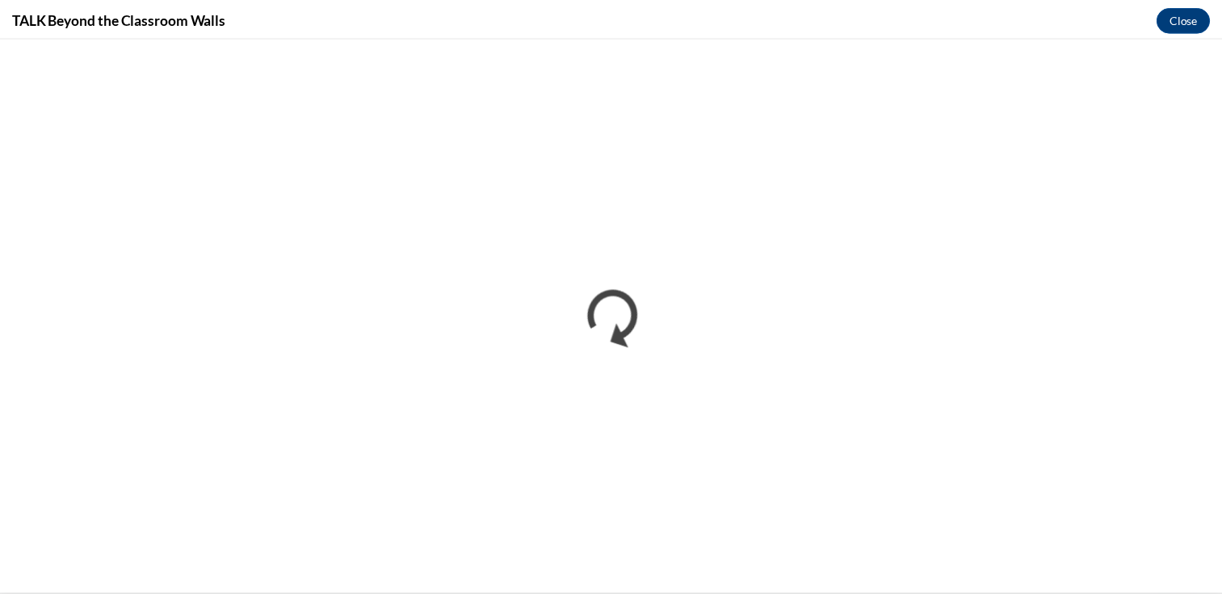
scroll to position [0, 0]
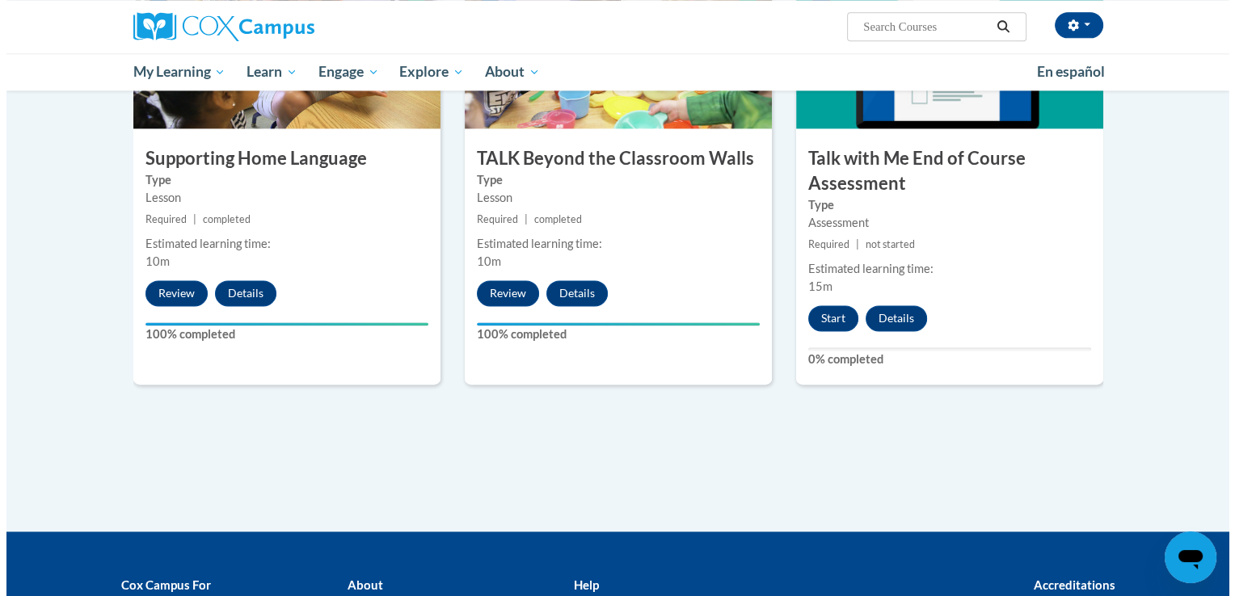
scroll to position [2240, 0]
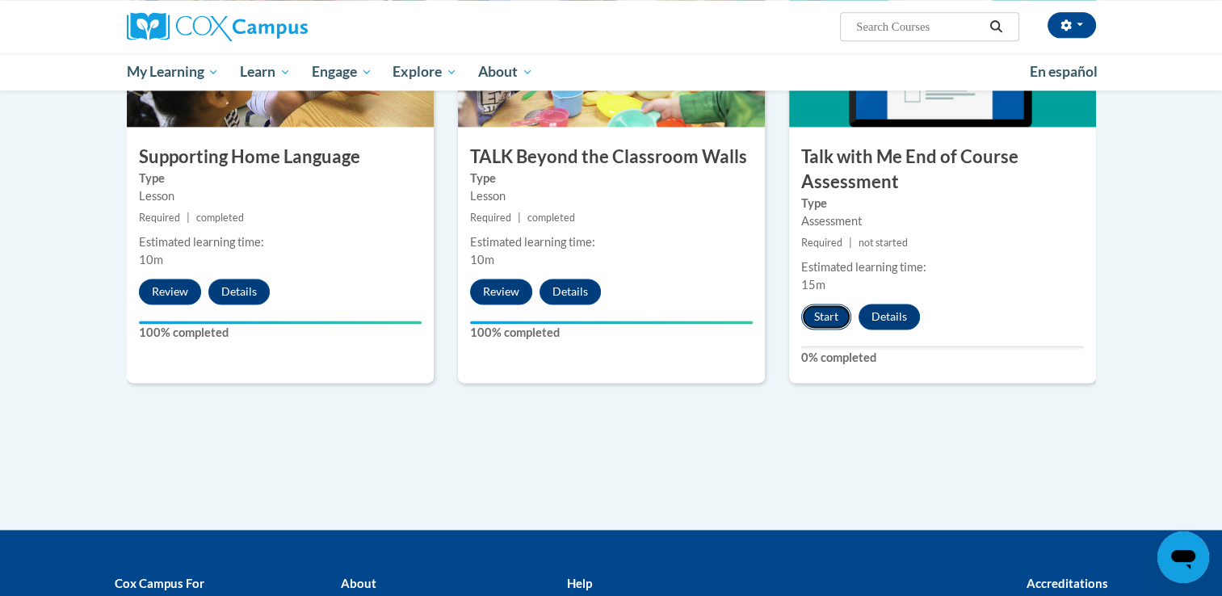
click at [821, 317] on button "Start" at bounding box center [826, 317] width 50 height 26
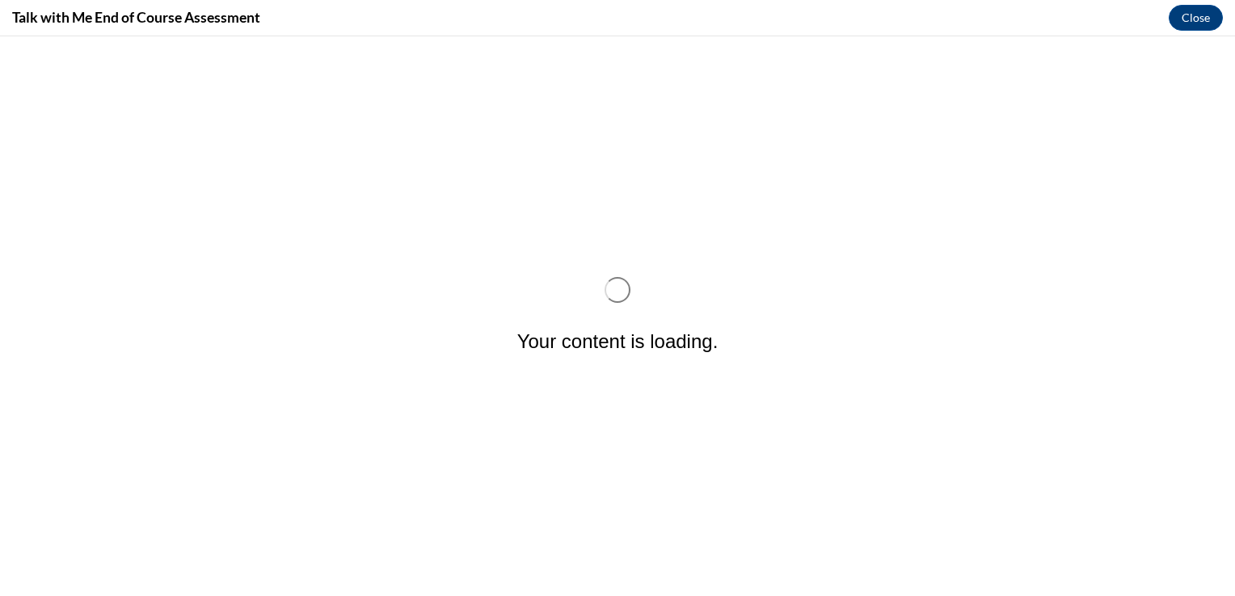
scroll to position [0, 0]
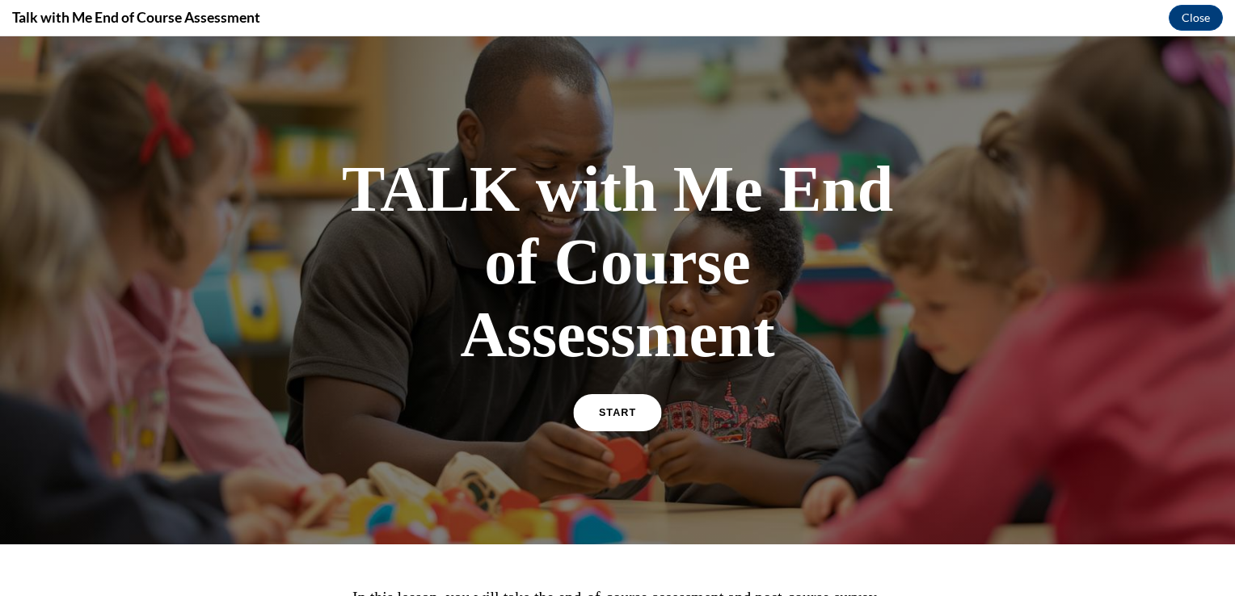
click at [599, 407] on span "START" at bounding box center [617, 413] width 37 height 12
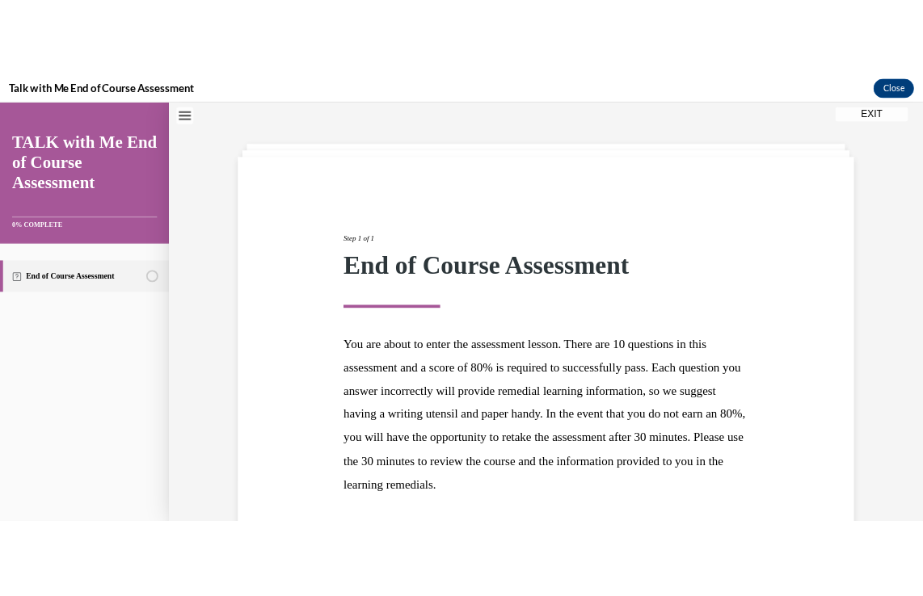
scroll to position [178, 0]
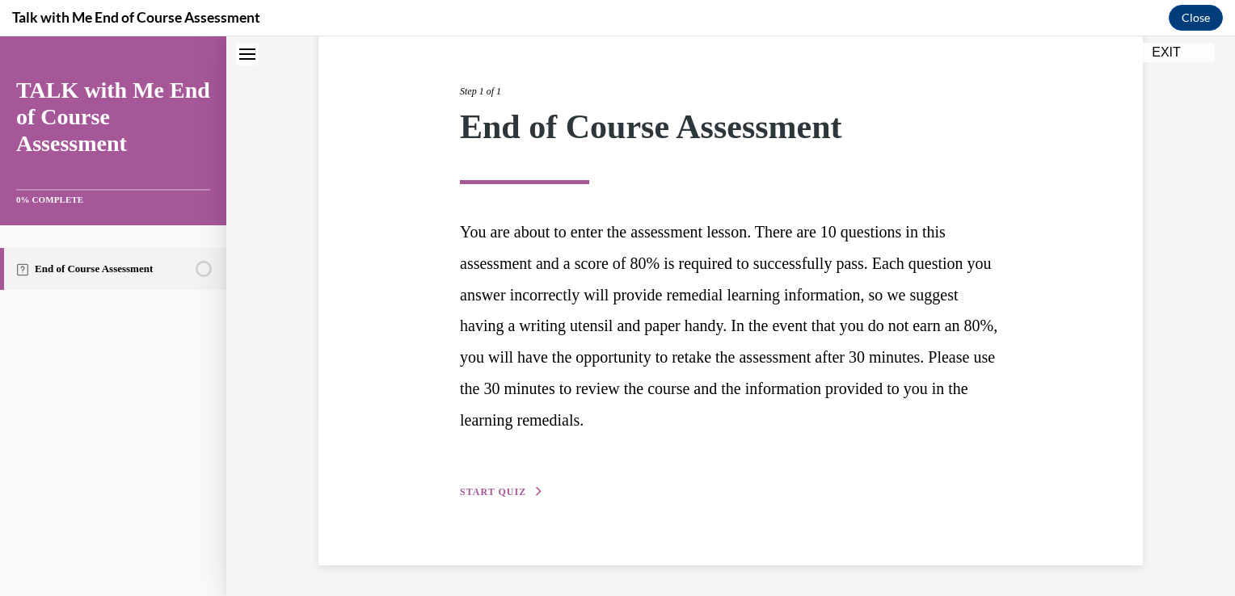
click at [480, 488] on span "START QUIZ" at bounding box center [493, 491] width 66 height 11
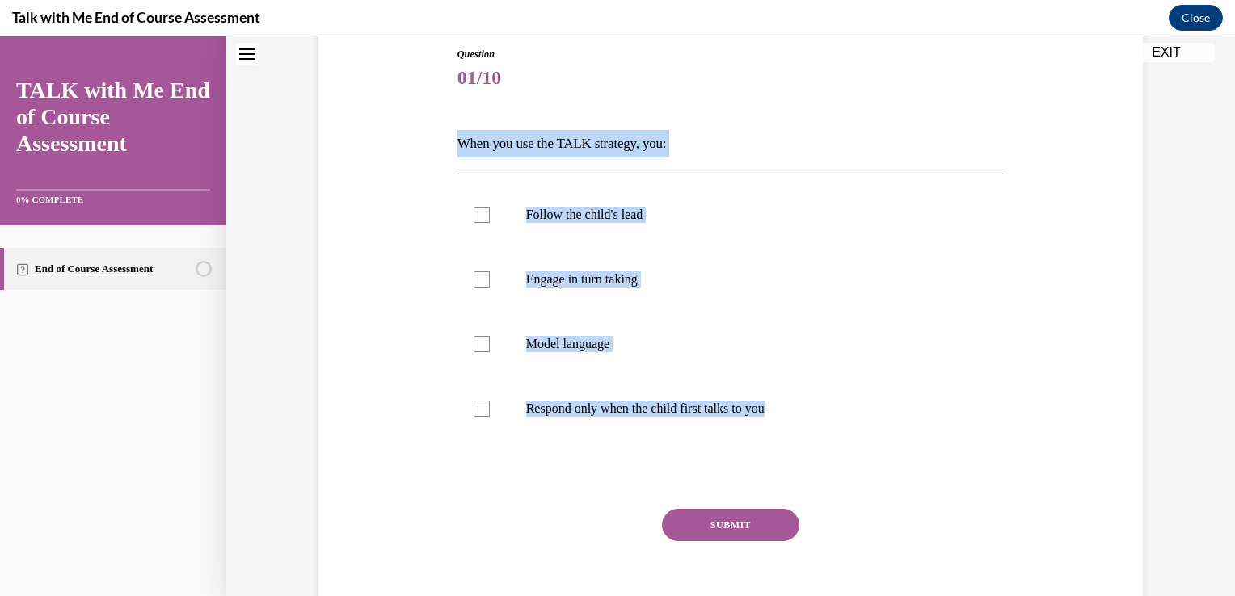
drag, startPoint x: 809, startPoint y: 411, endPoint x: 437, endPoint y: 114, distance: 476.0
click at [437, 114] on div "Question 01/10 When you use the TALK strategy, you: Follow the child's lead Eng…" at bounding box center [730, 319] width 832 height 643
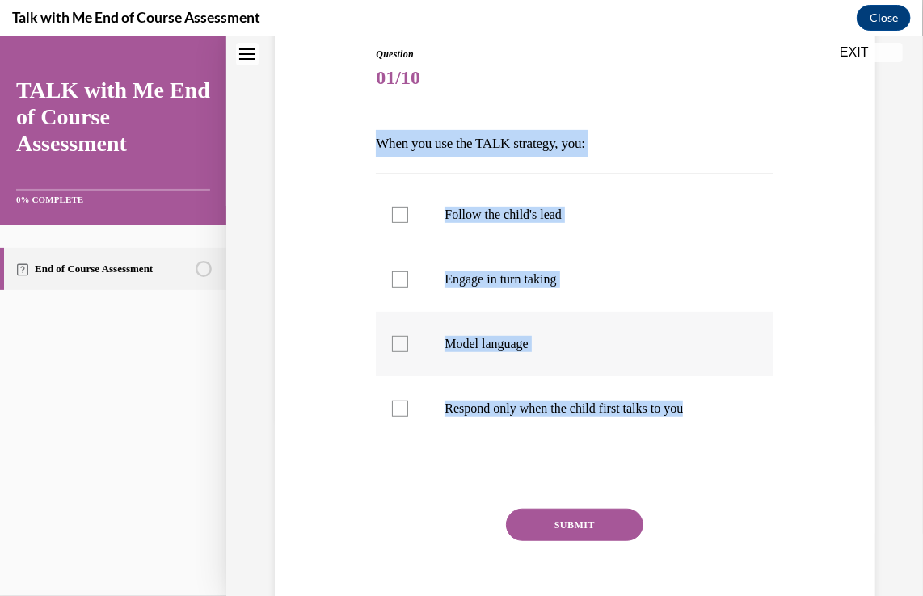
click at [590, 357] on label "Model language" at bounding box center [574, 343] width 397 height 65
click at [408, 351] on input "Model language" at bounding box center [400, 343] width 16 height 16
checkbox input "true"
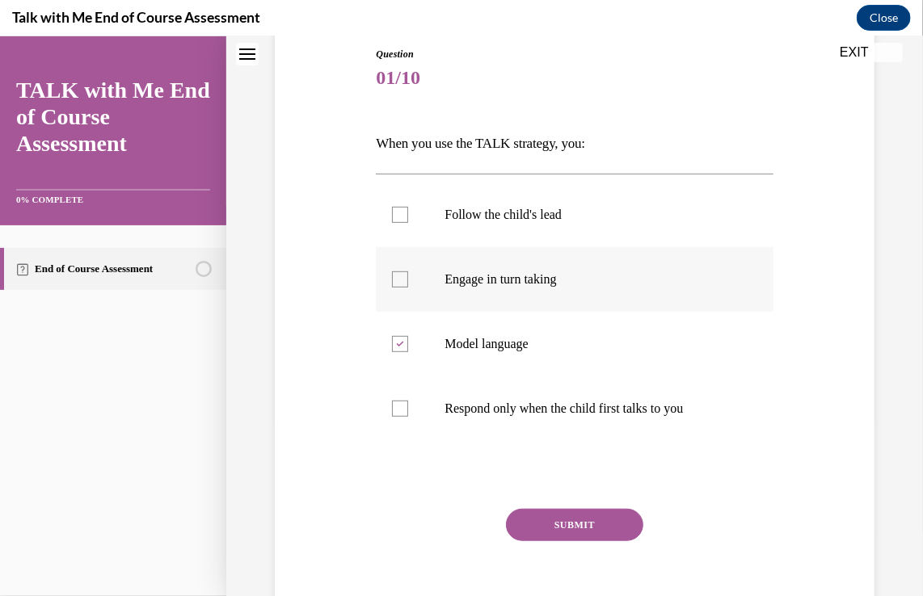
click at [568, 302] on label "Engage in turn taking" at bounding box center [574, 278] width 397 height 65
click at [408, 287] on input "Engage in turn taking" at bounding box center [400, 279] width 16 height 16
checkbox input "true"
click at [571, 230] on label "Follow the child's lead" at bounding box center [574, 214] width 397 height 65
click at [408, 222] on input "Follow the child's lead" at bounding box center [400, 214] width 16 height 16
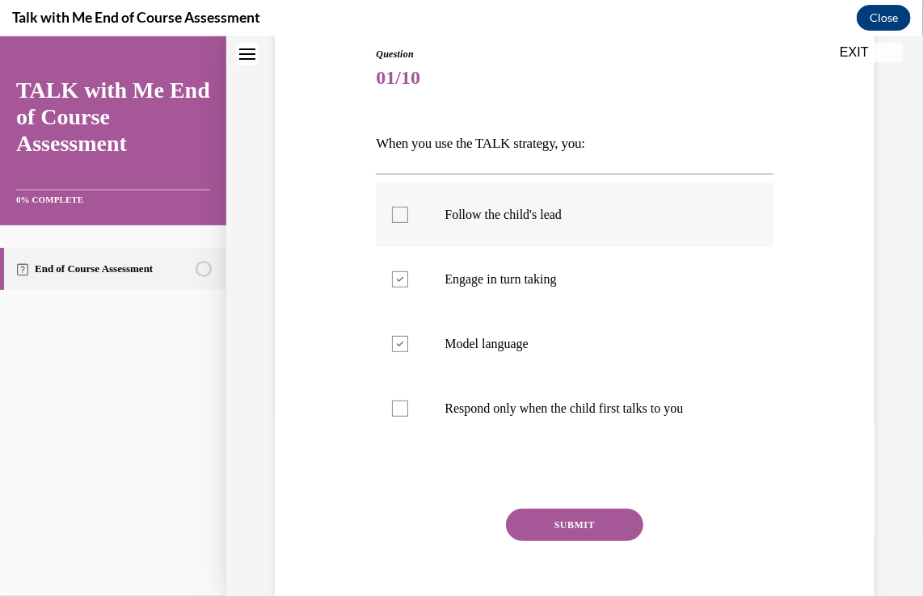
checkbox input "true"
click at [559, 530] on button "SUBMIT" at bounding box center [574, 524] width 137 height 32
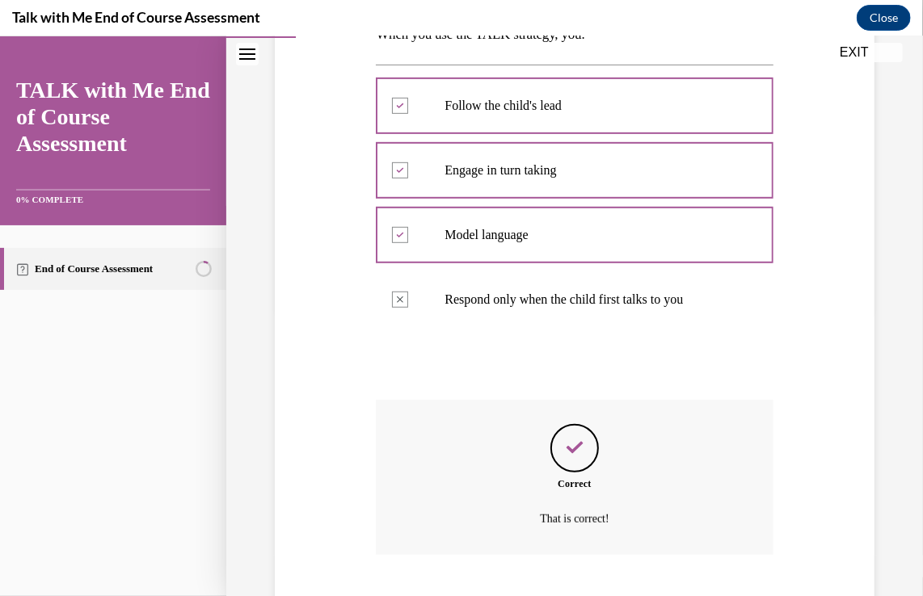
scroll to position [385, 0]
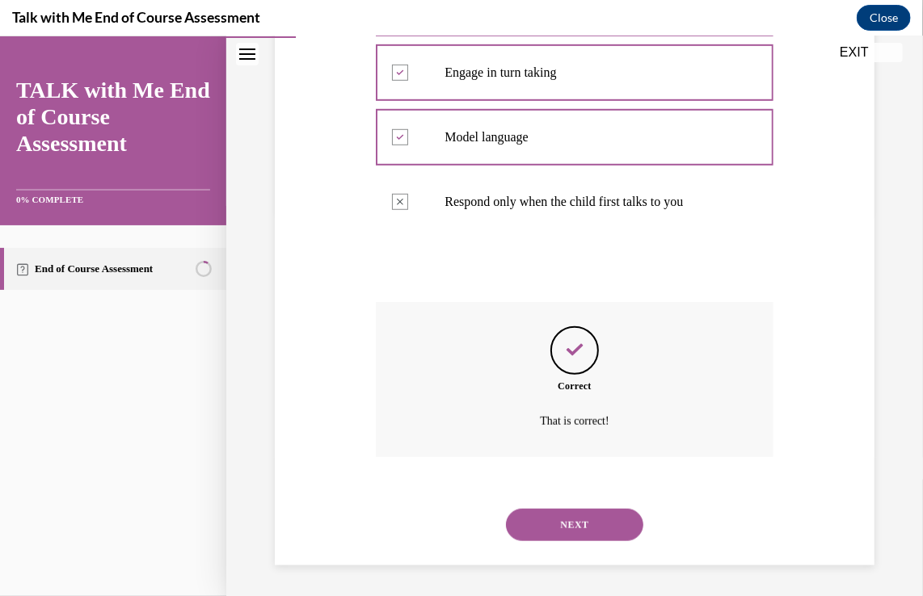
click at [559, 530] on button "NEXT" at bounding box center [574, 524] width 137 height 32
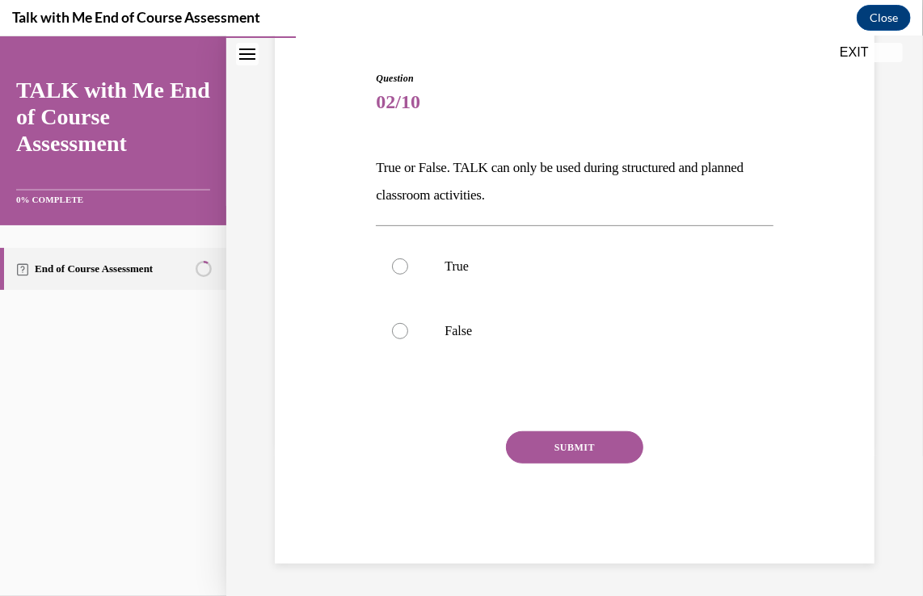
scroll to position [153, 0]
click at [546, 331] on p "False" at bounding box center [588, 331] width 288 height 16
click at [408, 331] on input "False" at bounding box center [400, 331] width 16 height 16
radio input "true"
click at [539, 454] on button "SUBMIT" at bounding box center [574, 447] width 137 height 32
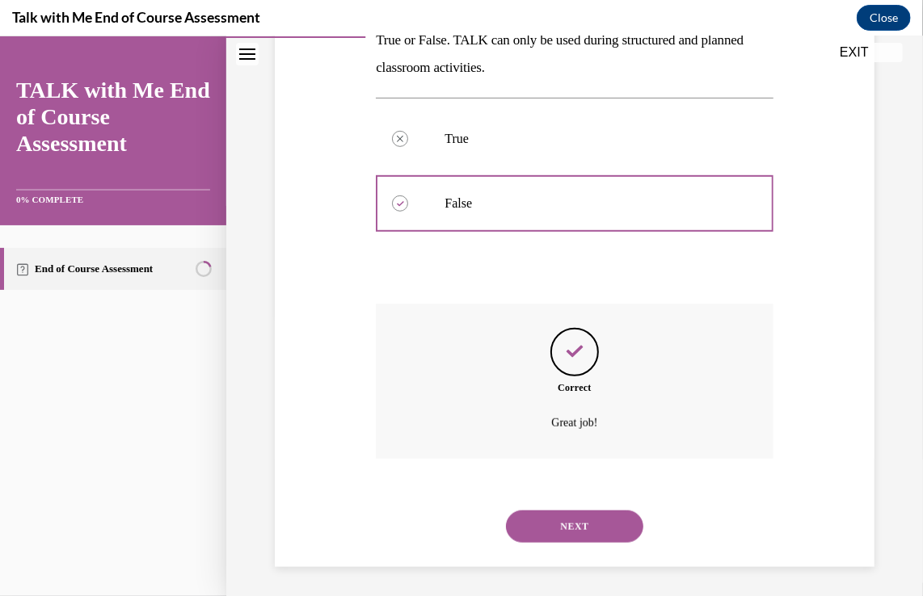
scroll to position [284, 0]
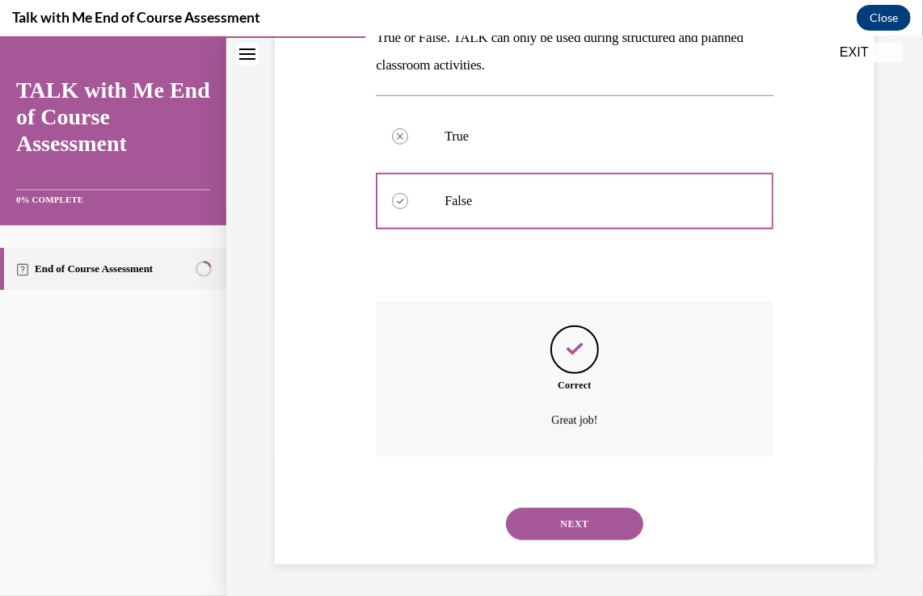
click at [559, 514] on button "NEXT" at bounding box center [574, 523] width 137 height 32
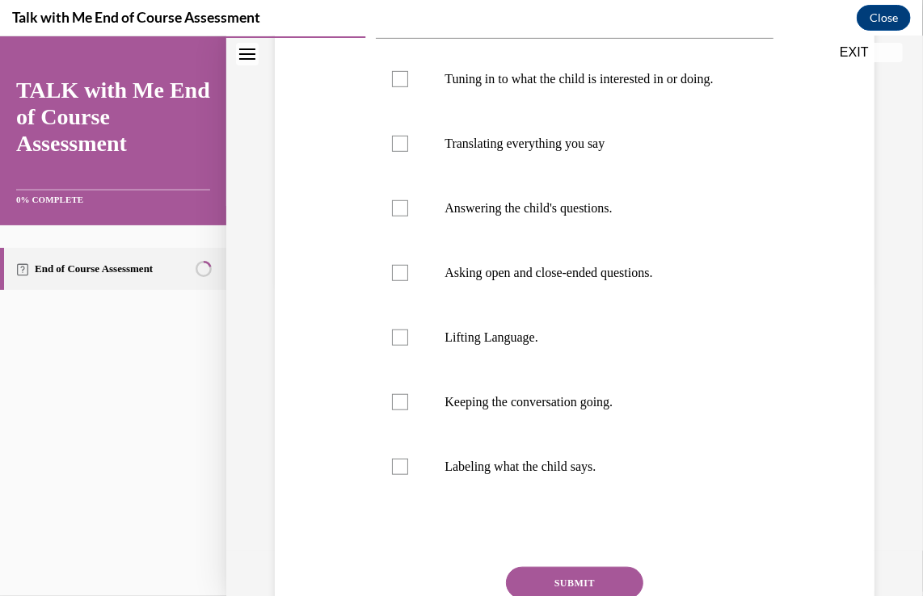
scroll to position [333, 0]
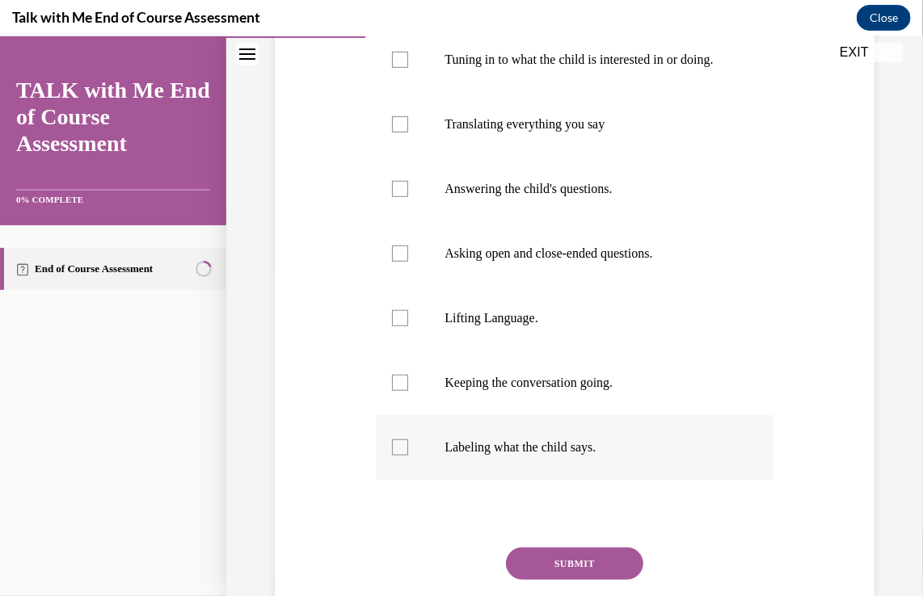
click at [635, 455] on p "Labeling what the child says." at bounding box center [588, 447] width 288 height 16
click at [408, 455] on input "Labeling what the child says." at bounding box center [400, 447] width 16 height 16
click at [635, 455] on p "Labeling what the child says." at bounding box center [588, 447] width 288 height 16
click at [408, 455] on input "Labeling what the child says." at bounding box center [400, 447] width 16 height 16
checkbox input "false"
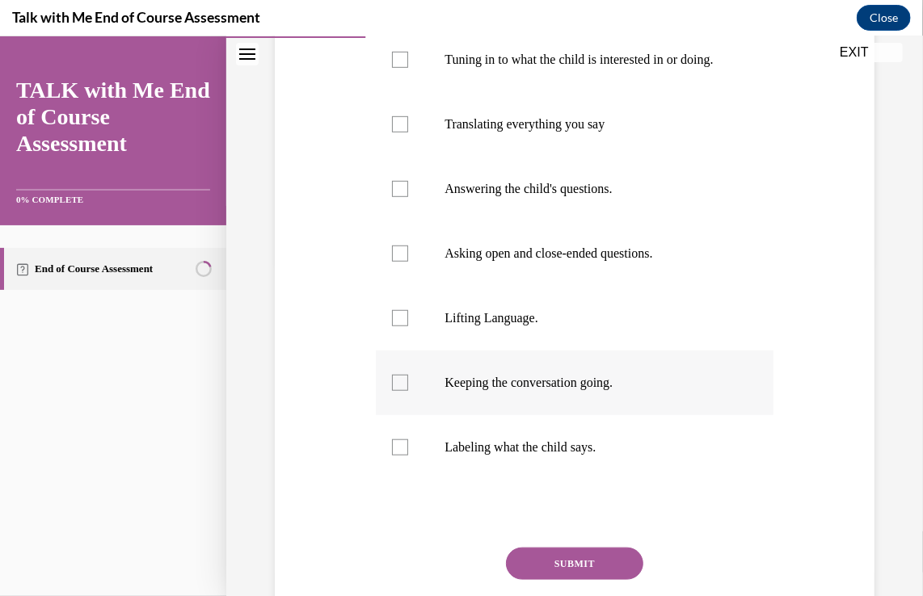
click at [621, 390] on p "Keeping the conversation going." at bounding box center [588, 382] width 288 height 16
click at [408, 390] on input "Keeping the conversation going." at bounding box center [400, 382] width 16 height 16
checkbox input "true"
click at [574, 475] on label "Labeling what the child says." at bounding box center [574, 446] width 397 height 65
click at [408, 455] on input "Labeling what the child says." at bounding box center [400, 447] width 16 height 16
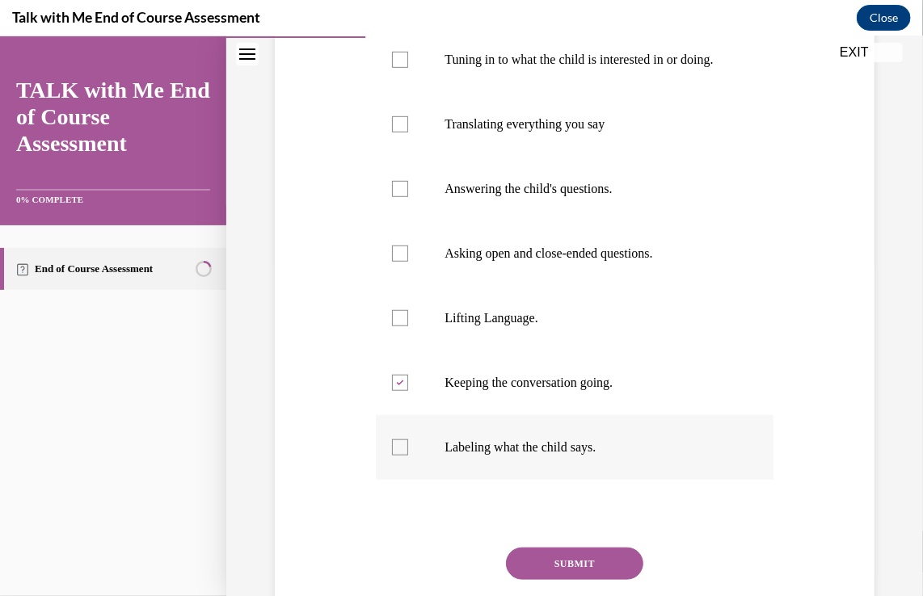
checkbox input "true"
click at [532, 342] on label "Lifting Language." at bounding box center [574, 317] width 397 height 65
click at [408, 326] on input "Lifting Language." at bounding box center [400, 317] width 16 height 16
checkbox input "true"
click at [517, 285] on label "Asking open and close-ended questions." at bounding box center [574, 253] width 397 height 65
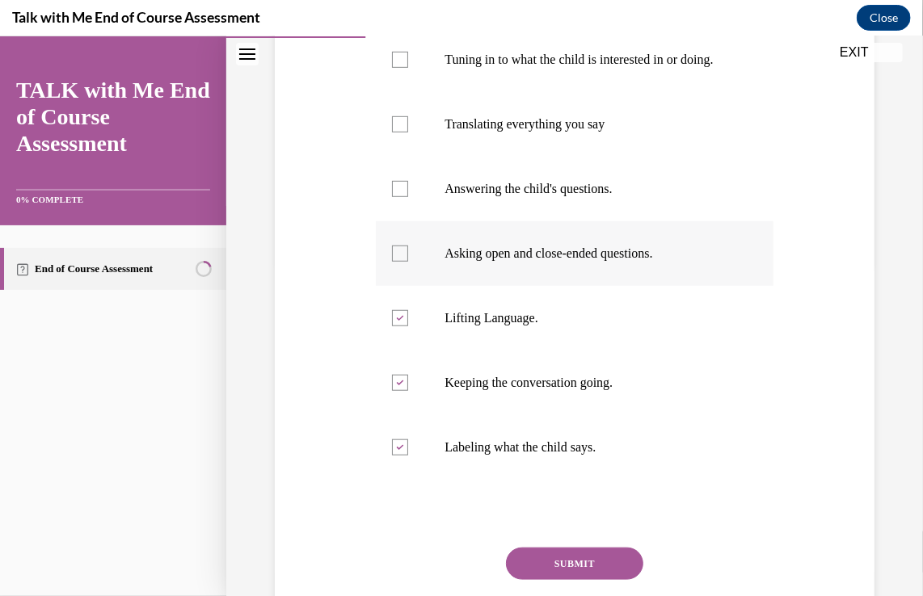
click at [408, 261] on input "Asking open and close-ended questions." at bounding box center [400, 253] width 16 height 16
checkbox input "true"
click at [514, 221] on label "Answering the child's questions." at bounding box center [574, 188] width 397 height 65
click at [408, 196] on input "Answering the child's questions." at bounding box center [400, 188] width 16 height 16
checkbox input "true"
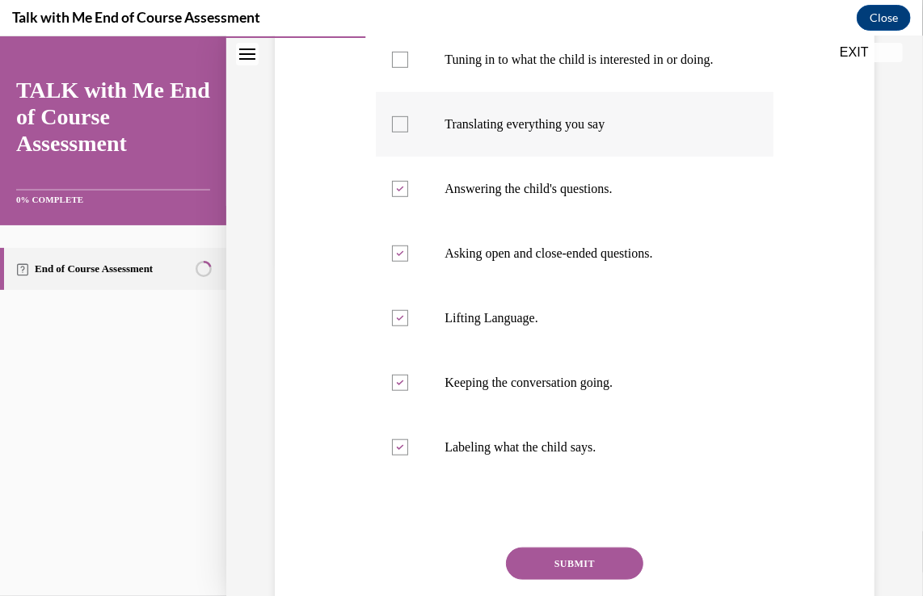
click at [498, 156] on label "Translating everything you say" at bounding box center [574, 123] width 397 height 65
click at [408, 132] on input "Translating everything you say" at bounding box center [400, 124] width 16 height 16
checkbox input "true"
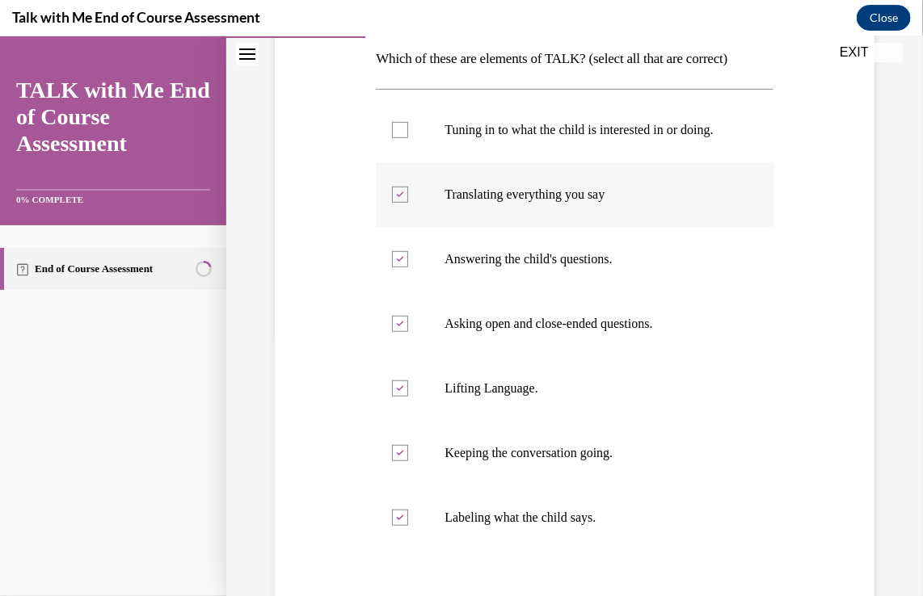
scroll to position [262, 0]
click at [498, 156] on label "Tuning in to what the child is interested in or doing." at bounding box center [574, 130] width 397 height 65
click at [408, 138] on input "Tuning in to what the child is interested in or doing." at bounding box center [400, 130] width 16 height 16
checkbox input "true"
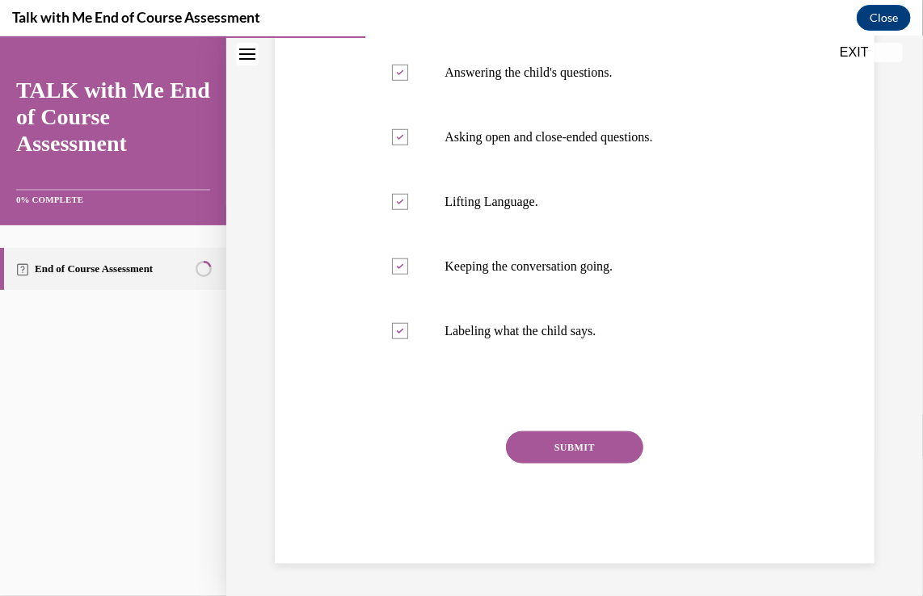
scroll to position [464, 0]
click at [527, 445] on button "SUBMIT" at bounding box center [574, 447] width 137 height 32
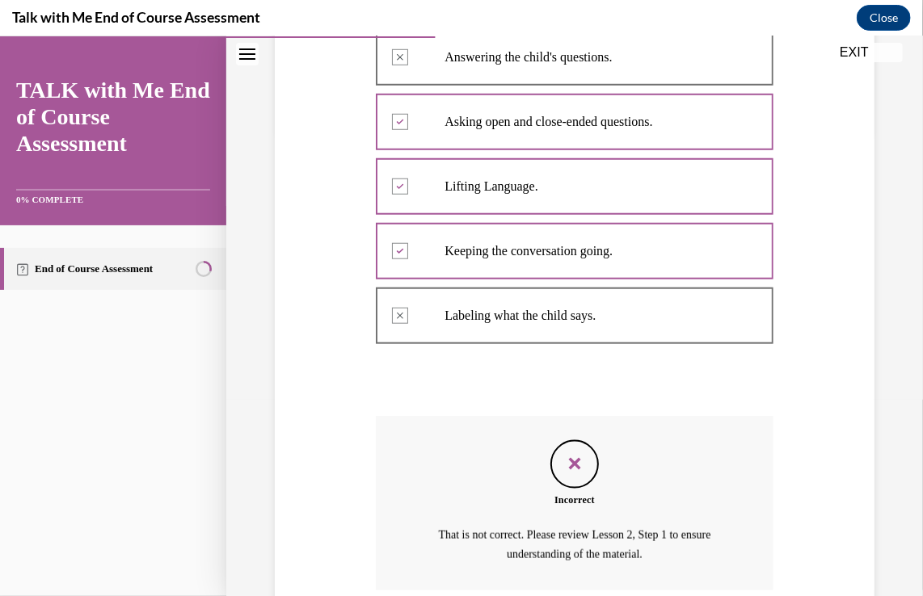
scroll to position [614, 0]
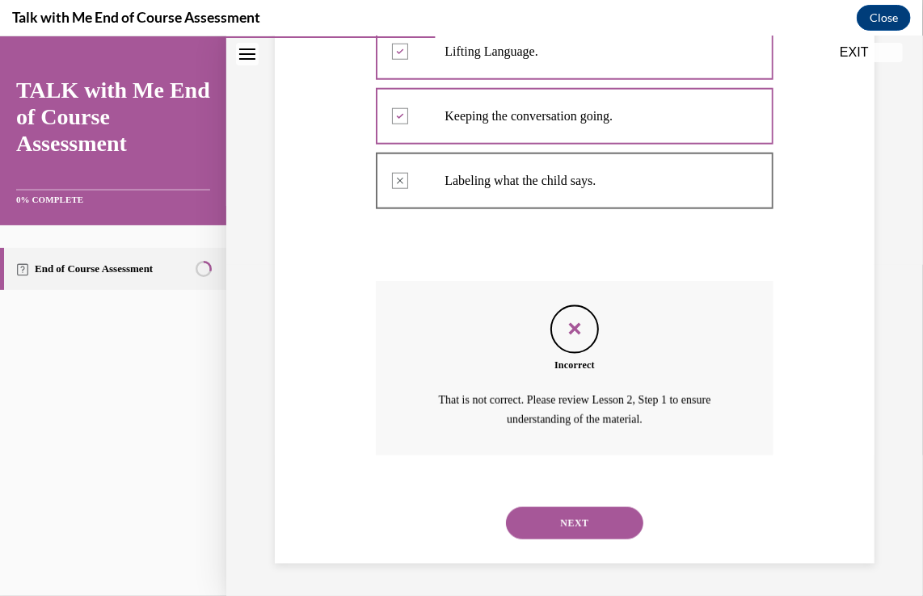
click at [525, 523] on button "NEXT" at bounding box center [574, 523] width 137 height 32
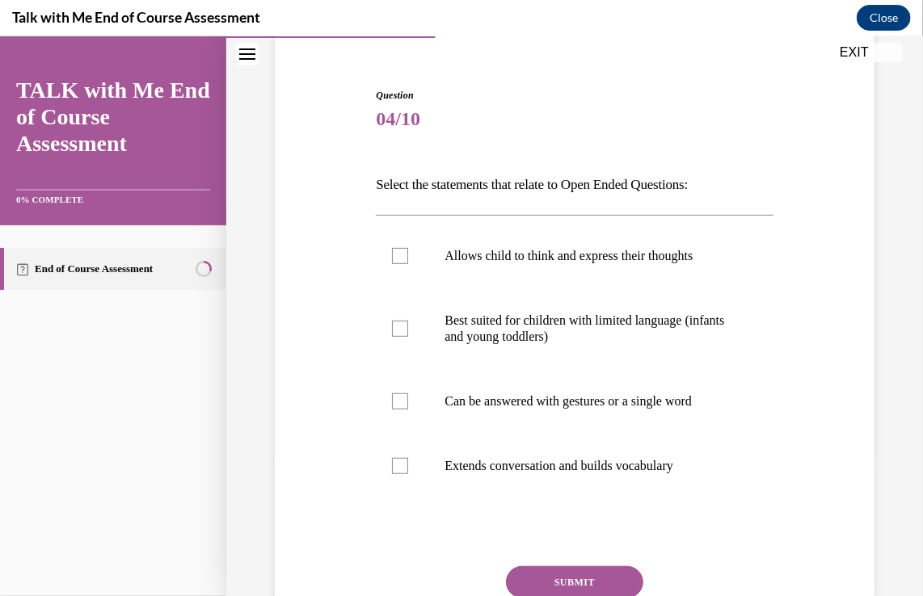
scroll to position [126, 0]
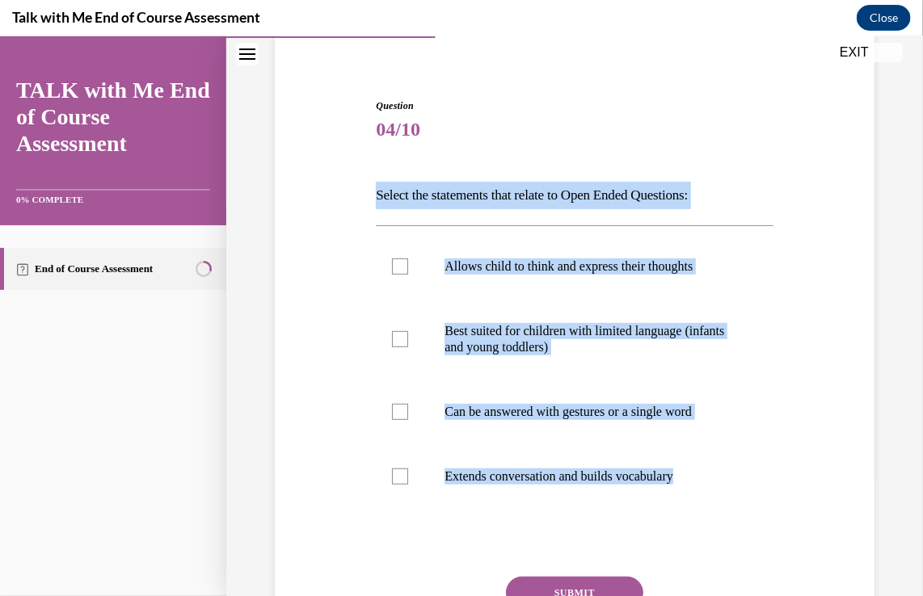
drag, startPoint x: 708, startPoint y: 480, endPoint x: 341, endPoint y: 204, distance: 459.2
click at [341, 204] on div "Question 04/10 Select the statements that relate to Open Ended Questions: Allow…" at bounding box center [575, 378] width 608 height 659
click at [641, 468] on p "Extends conversation and builds vocabulary" at bounding box center [588, 476] width 288 height 16
click at [408, 468] on input "Extends conversation and builds vocabulary" at bounding box center [400, 476] width 16 height 16
checkbox input "true"
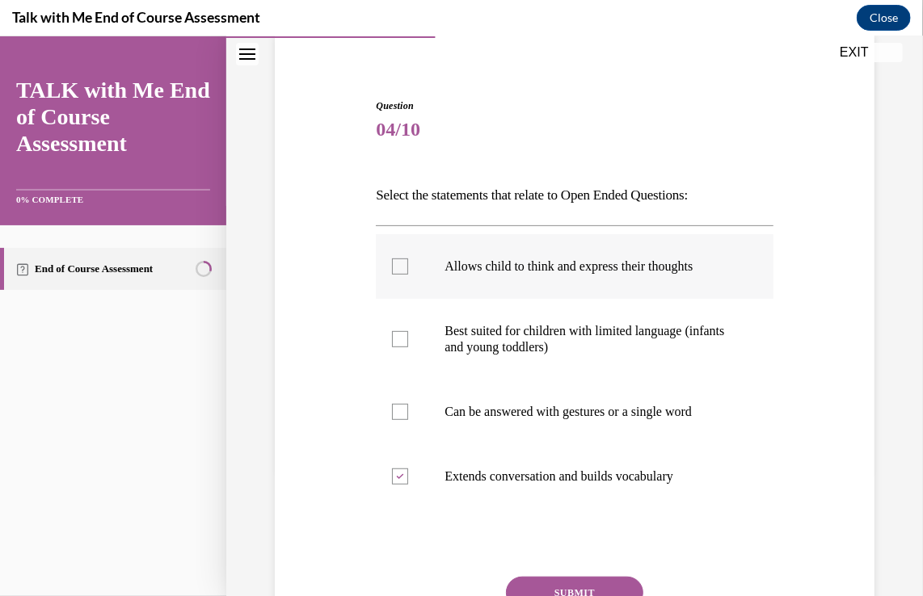
click at [621, 291] on label "Allows child to think and express their thoughts" at bounding box center [574, 265] width 397 height 65
click at [408, 274] on input "Allows child to think and express their thoughts" at bounding box center [400, 266] width 16 height 16
checkbox input "true"
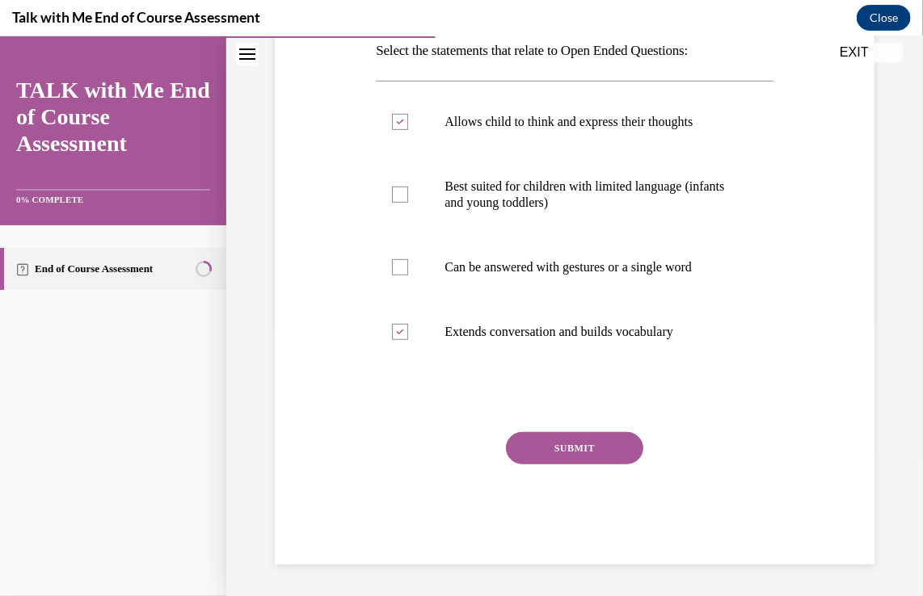
click at [562, 443] on button "SUBMIT" at bounding box center [574, 447] width 137 height 32
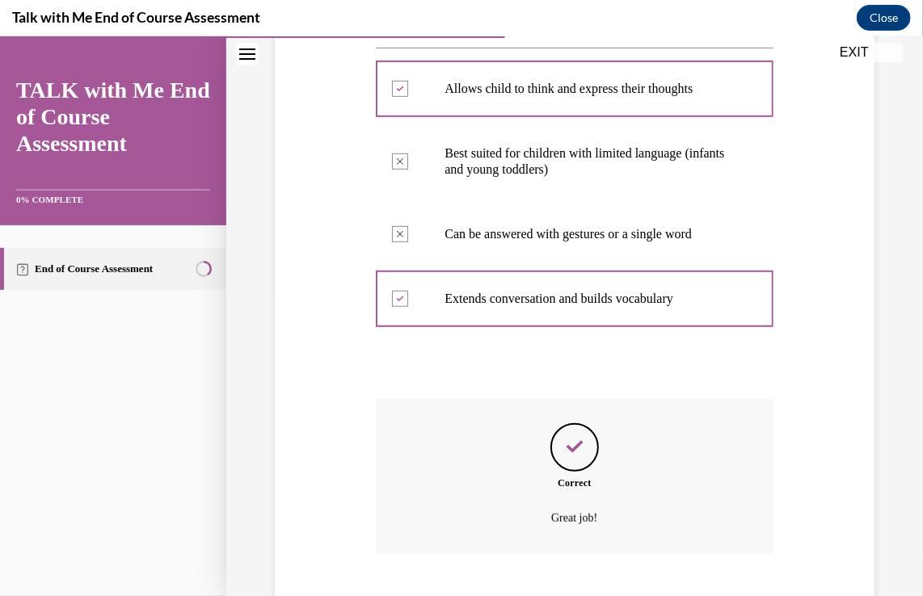
scroll to position [401, 0]
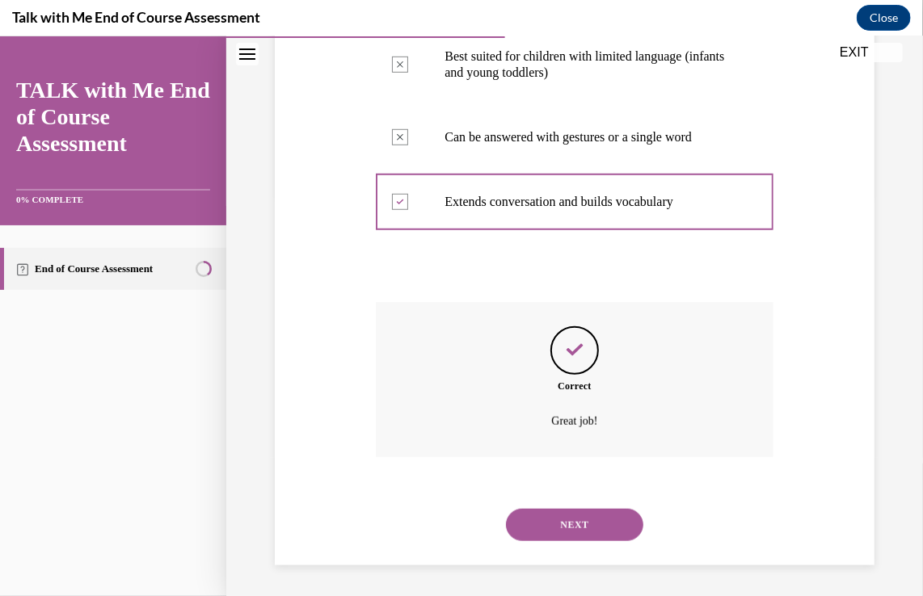
click at [541, 526] on button "NEXT" at bounding box center [574, 524] width 137 height 32
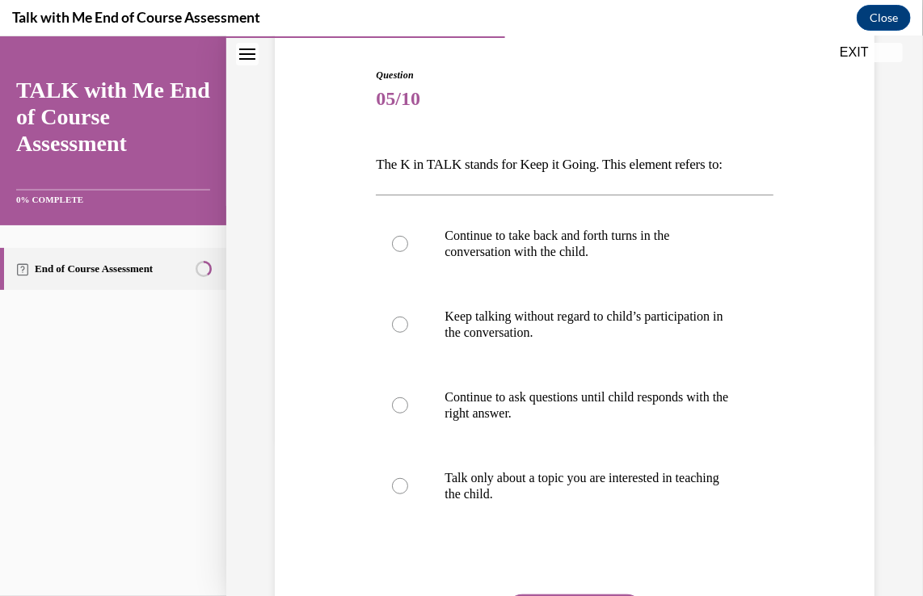
scroll to position [148, 0]
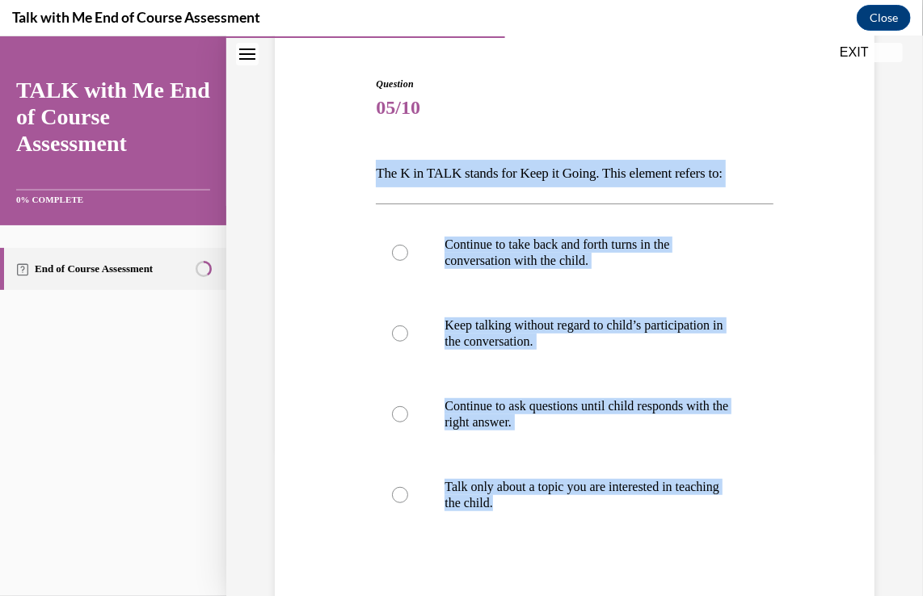
drag, startPoint x: 558, startPoint y: 514, endPoint x: 372, endPoint y: 180, distance: 382.3
click at [372, 180] on div "Question 05/10 The K in TALK stands for Keep it Going. This element refers to: …" at bounding box center [574, 394] width 405 height 684
click at [666, 229] on label "Continue to take back and forth turns in the conversation with the child." at bounding box center [574, 252] width 397 height 81
click at [408, 244] on input "Continue to take back and forth turns in the conversation with the child." at bounding box center [400, 252] width 16 height 16
radio input "true"
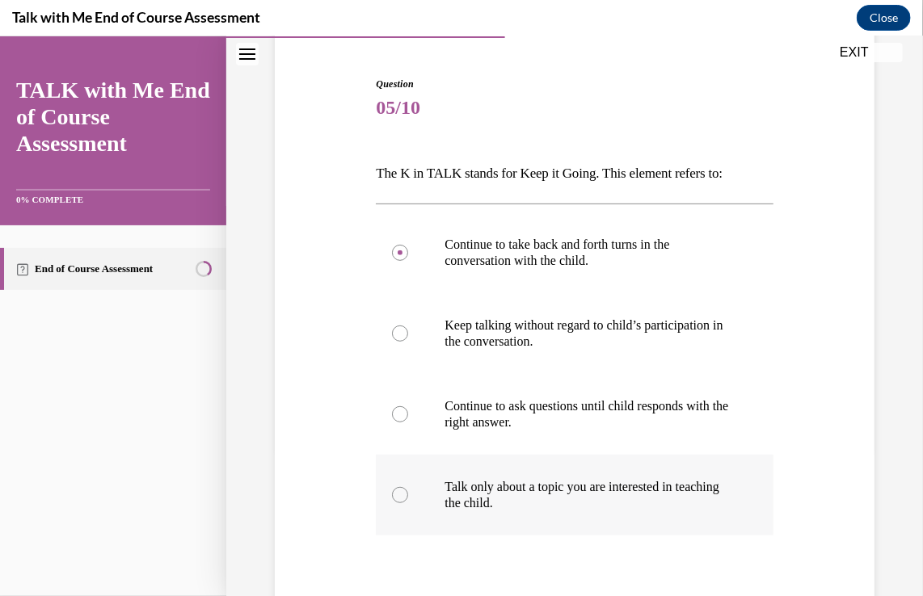
scroll to position [319, 0]
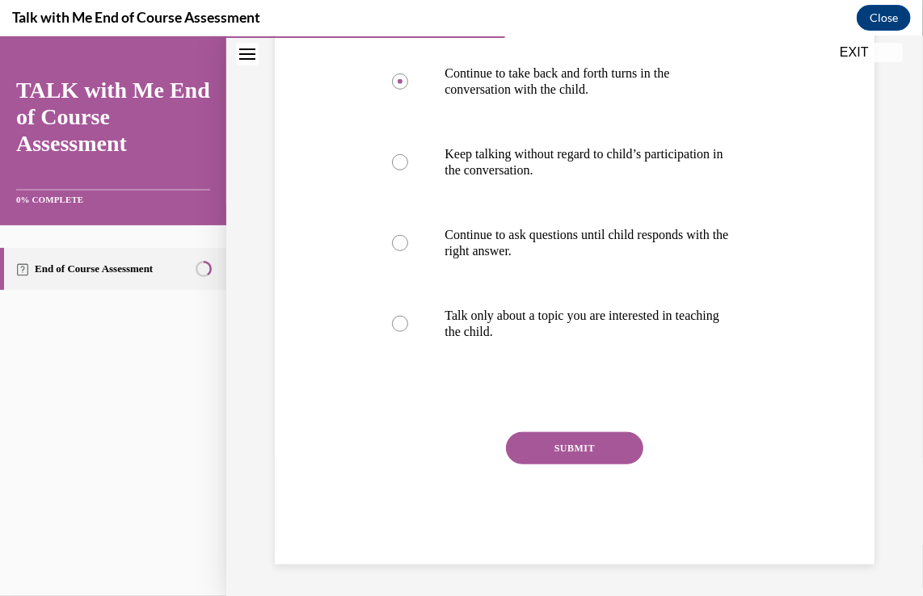
click at [558, 457] on button "SUBMIT" at bounding box center [574, 447] width 137 height 32
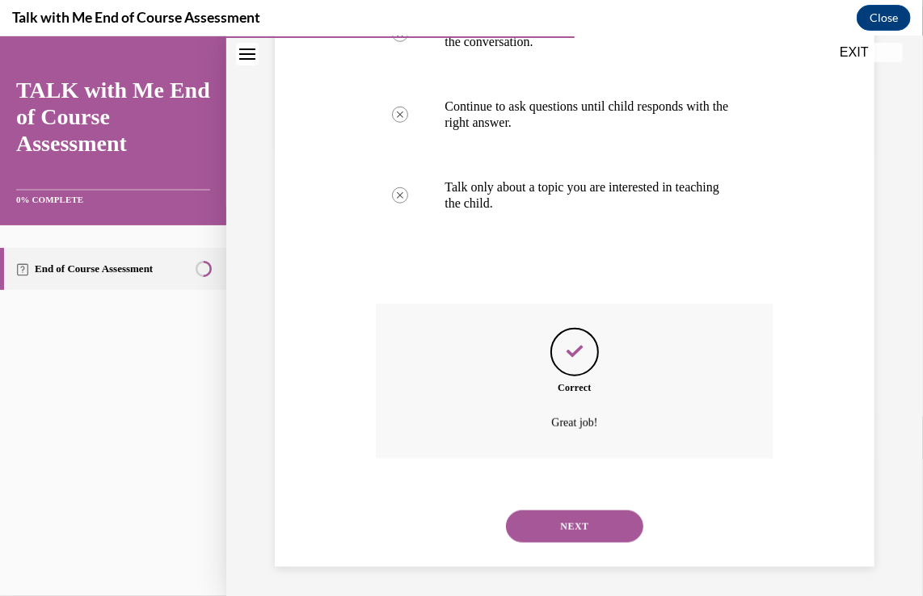
scroll to position [449, 0]
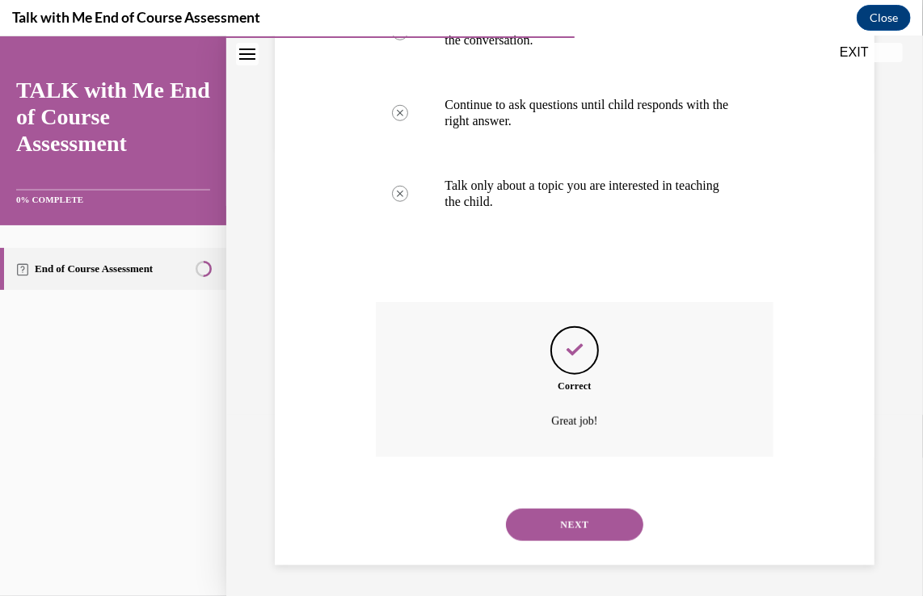
click at [556, 514] on button "NEXT" at bounding box center [574, 524] width 137 height 32
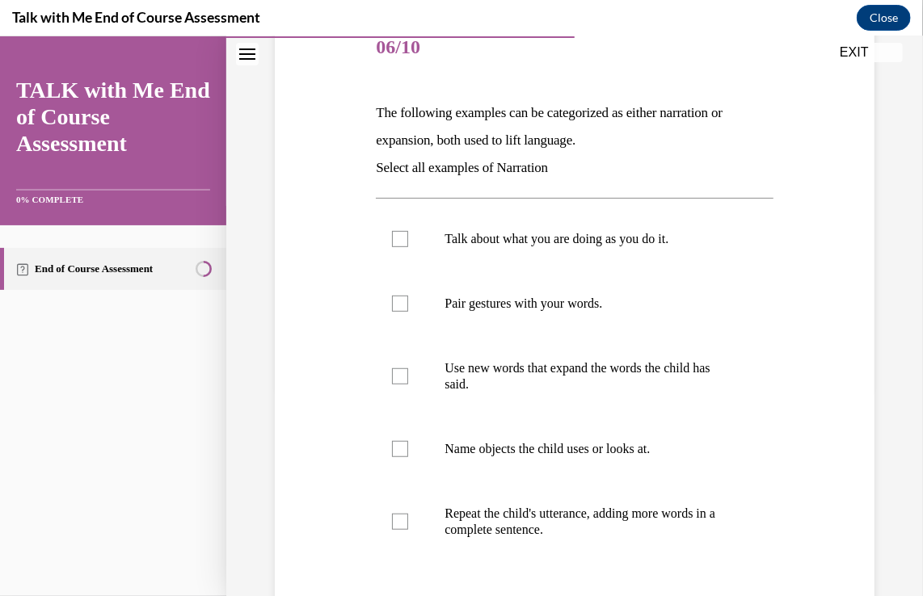
scroll to position [196, 0]
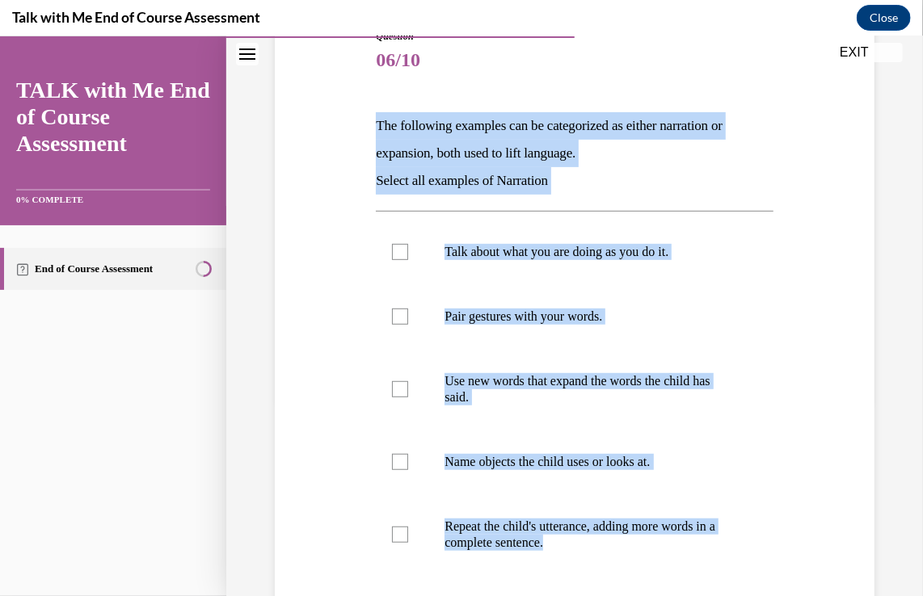
drag, startPoint x: 587, startPoint y: 546, endPoint x: 364, endPoint y: 112, distance: 487.8
click at [364, 112] on div "Question 06/10 The following examples can be categorized as either narration or…" at bounding box center [575, 377] width 608 height 795
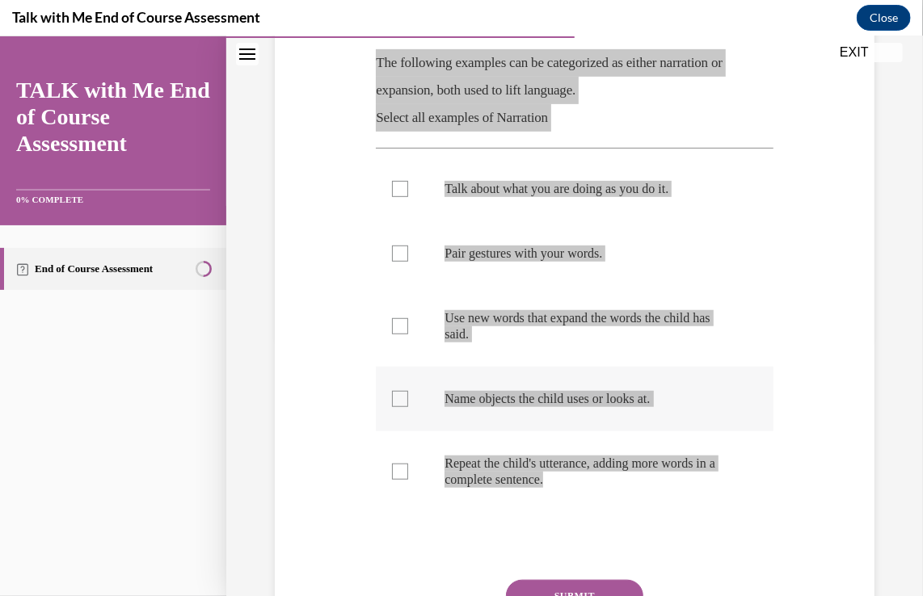
scroll to position [249, 0]
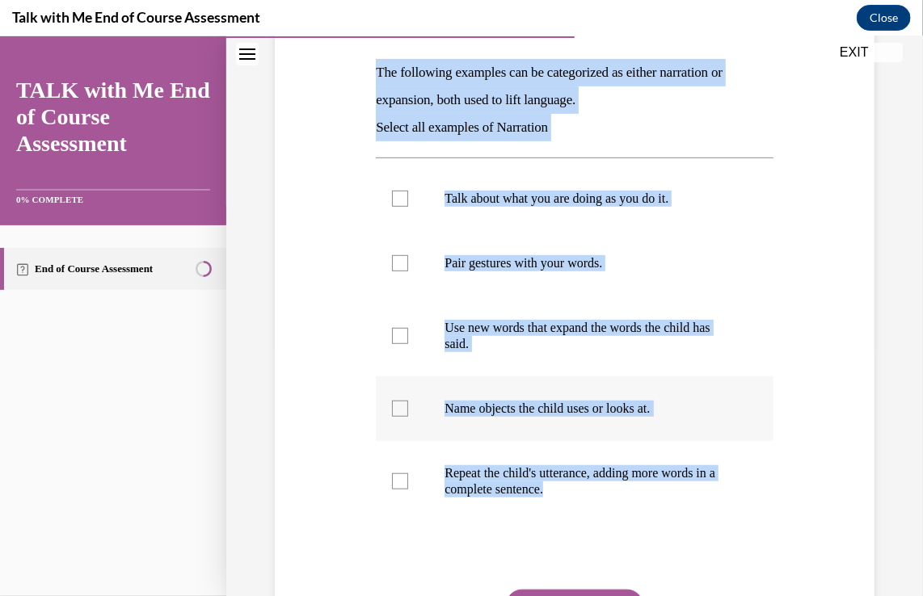
click at [576, 409] on p "Name objects the child uses or looks at." at bounding box center [588, 408] width 288 height 16
click at [408, 409] on input "Name objects the child uses or looks at." at bounding box center [400, 408] width 16 height 16
checkbox input "true"
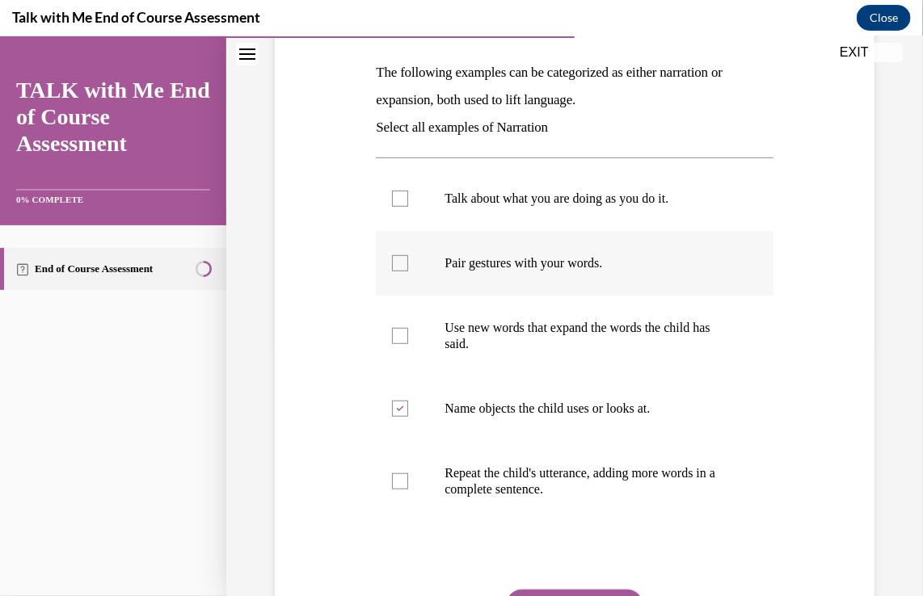
click at [532, 280] on label "Pair gestures with your words." at bounding box center [574, 262] width 397 height 65
click at [408, 271] on input "Pair gestures with your words." at bounding box center [400, 263] width 16 height 16
checkbox input "true"
click at [511, 212] on label "Talk about what you are doing as you do it." at bounding box center [574, 198] width 397 height 65
click at [408, 206] on input "Talk about what you are doing as you do it." at bounding box center [400, 198] width 16 height 16
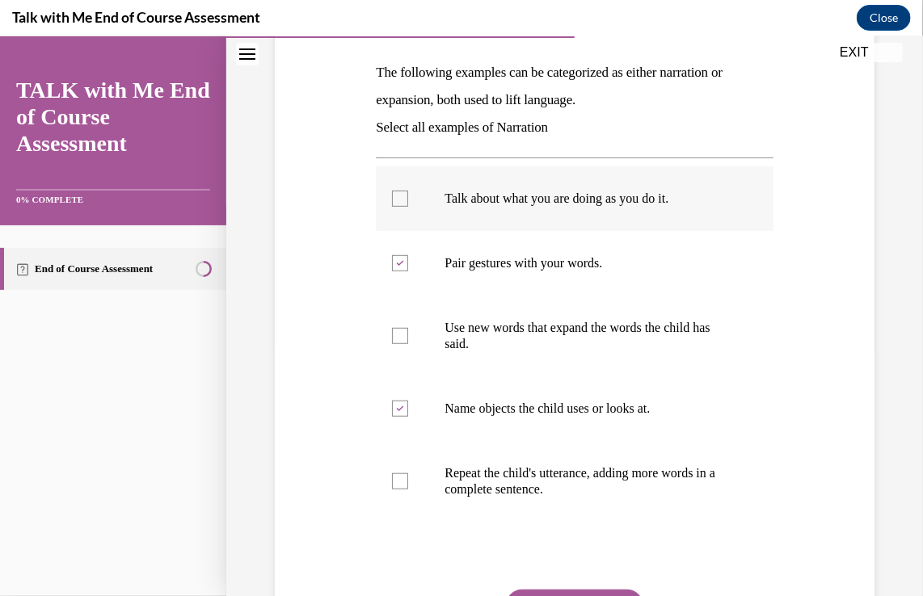
checkbox input "true"
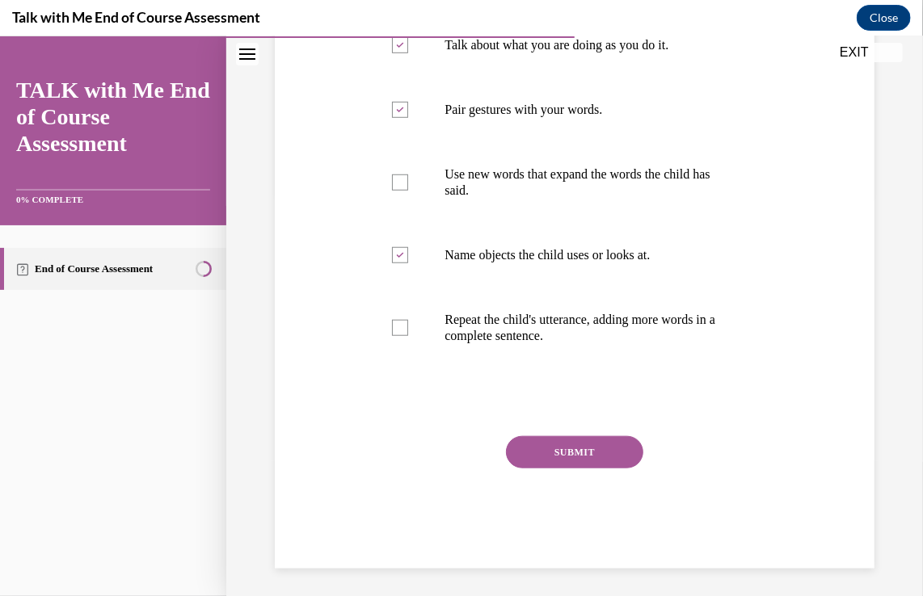
scroll to position [406, 0]
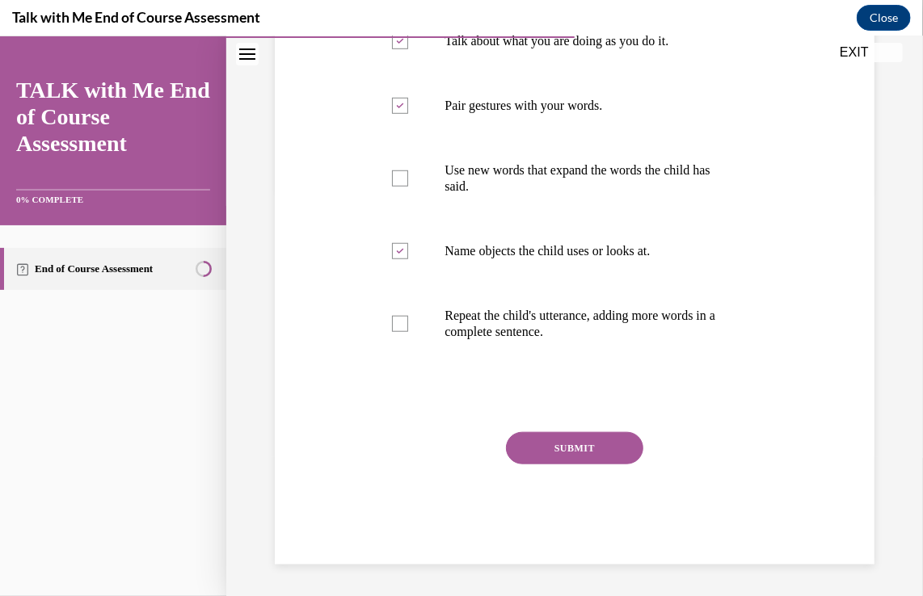
click at [582, 446] on button "SUBMIT" at bounding box center [574, 447] width 137 height 32
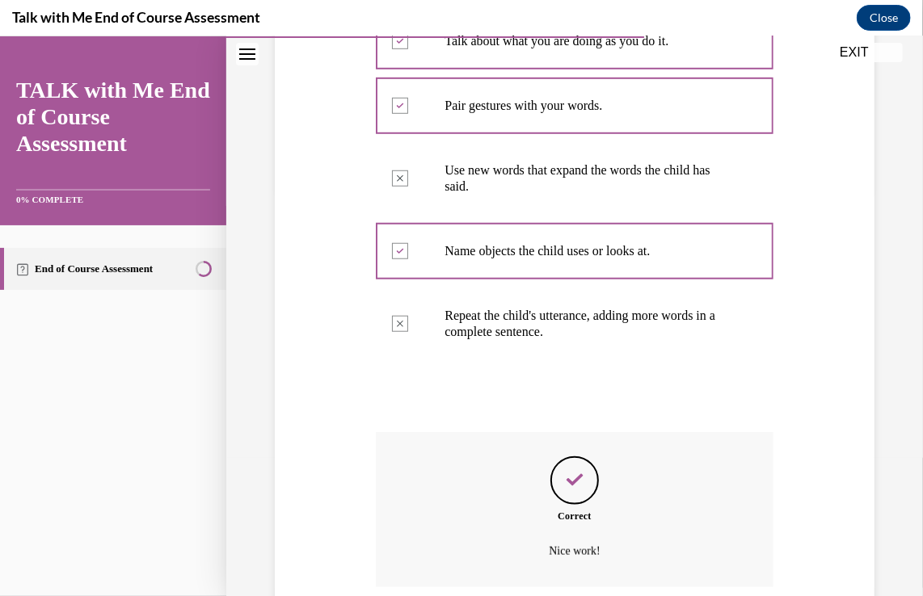
scroll to position [536, 0]
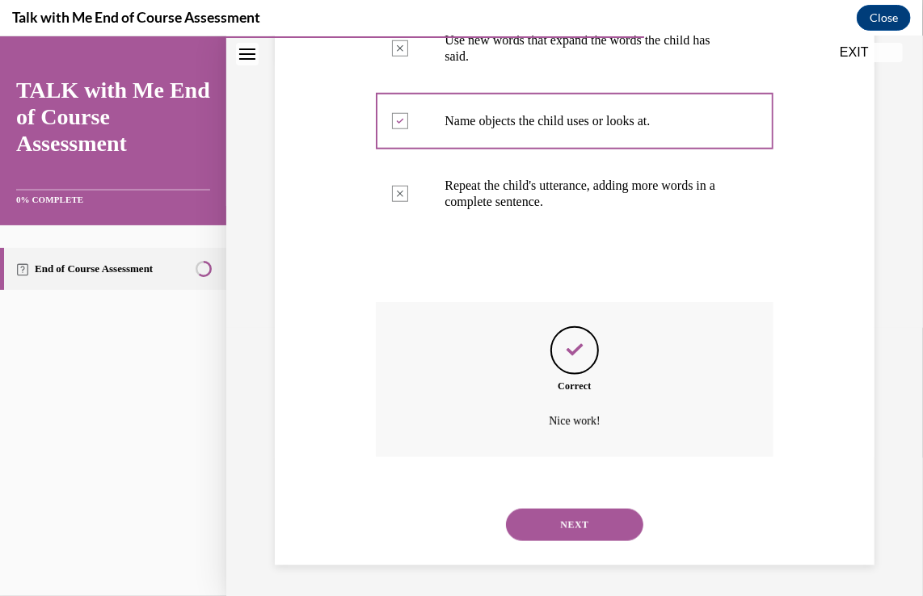
click at [572, 526] on button "NEXT" at bounding box center [574, 524] width 137 height 32
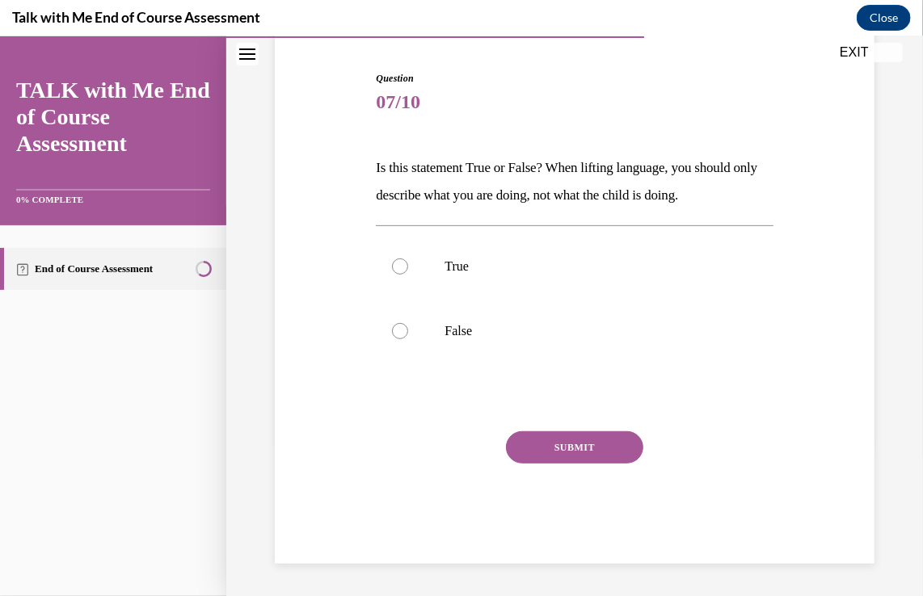
scroll to position [153, 0]
click at [495, 343] on label "False" at bounding box center [574, 331] width 397 height 65
click at [408, 339] on input "False" at bounding box center [400, 331] width 16 height 16
radio input "true"
click at [566, 446] on button "SUBMIT" at bounding box center [574, 447] width 137 height 32
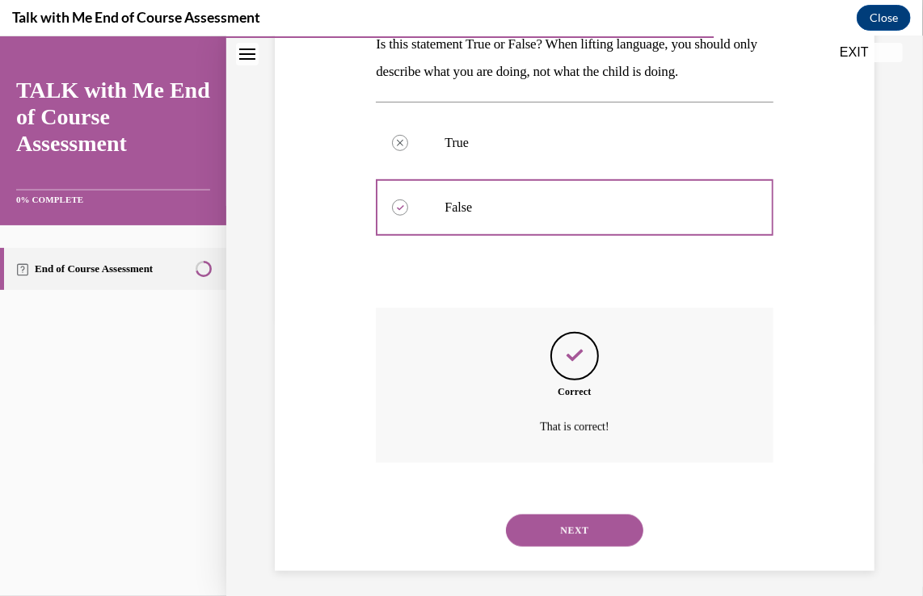
scroll to position [284, 0]
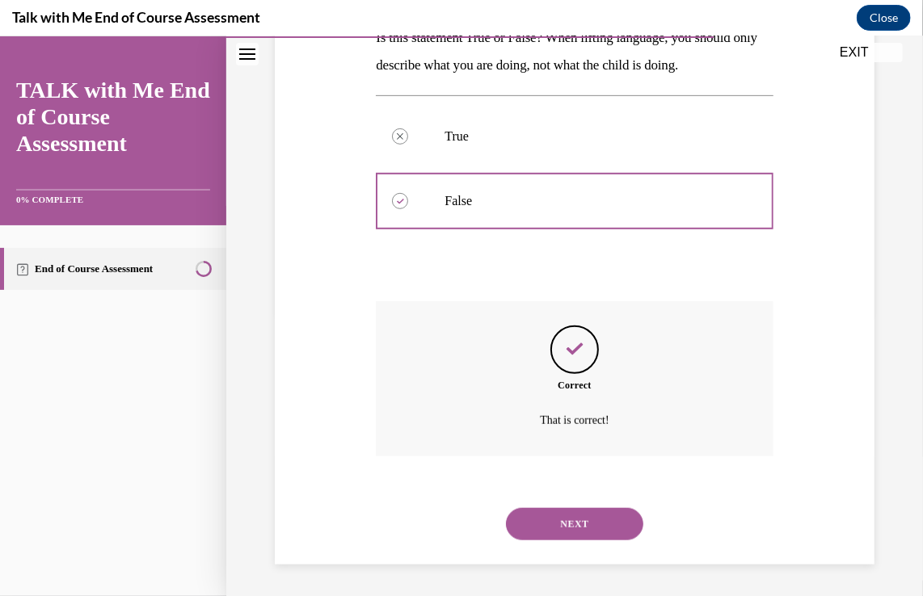
click at [566, 519] on button "NEXT" at bounding box center [574, 523] width 137 height 32
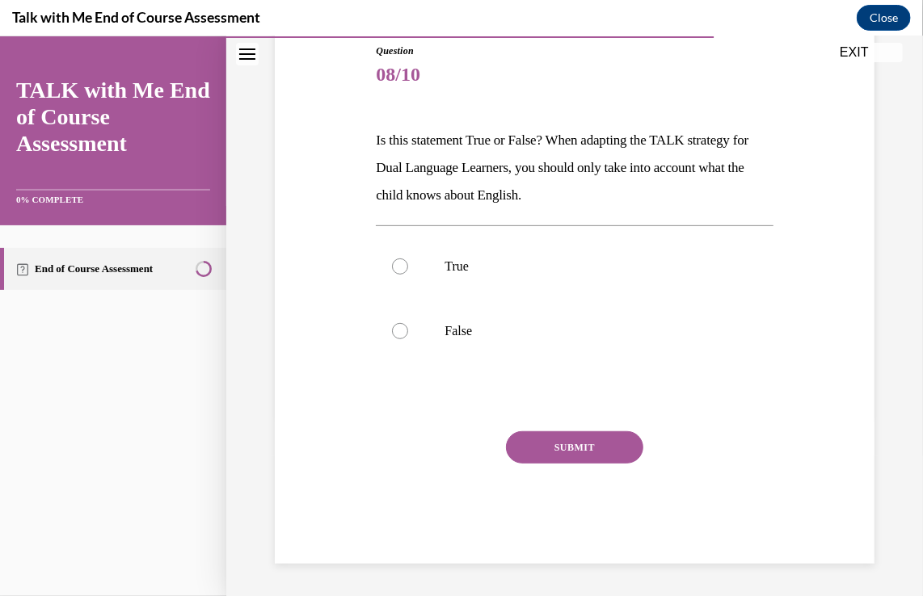
scroll to position [179, 0]
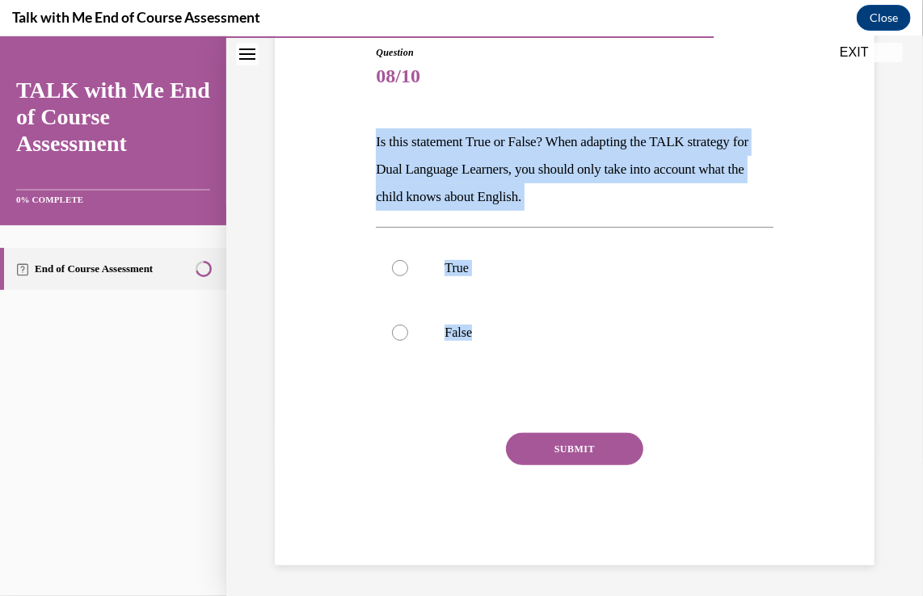
drag, startPoint x: 497, startPoint y: 340, endPoint x: 363, endPoint y: 141, distance: 239.8
click at [363, 141] on div "Question 08/10 Is this statement True or False? When adapting the TALK strategy…" at bounding box center [575, 280] width 608 height 569
click at [484, 338] on p "False" at bounding box center [588, 332] width 288 height 16
click at [408, 338] on input "False" at bounding box center [400, 332] width 16 height 16
radio input "true"
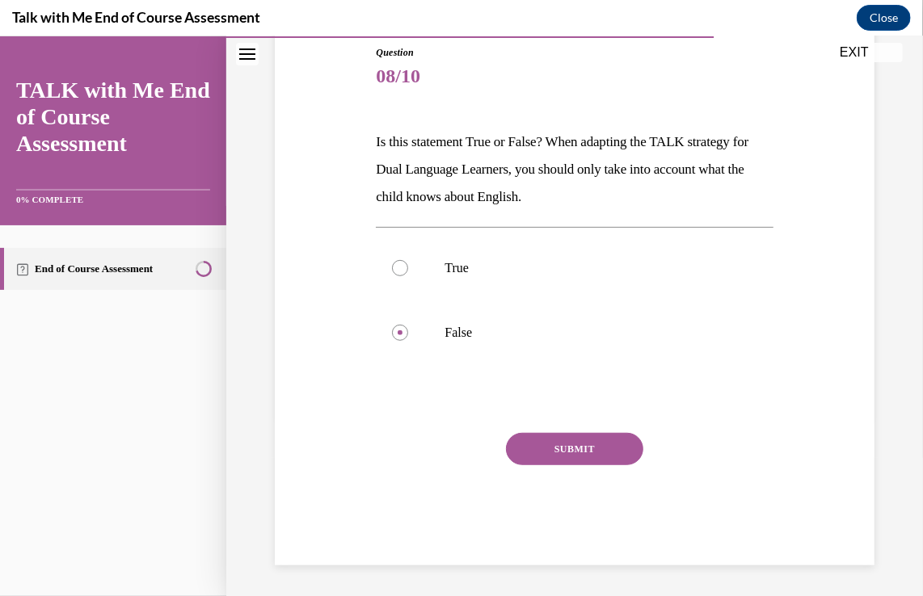
click at [547, 450] on button "SUBMIT" at bounding box center [574, 448] width 137 height 32
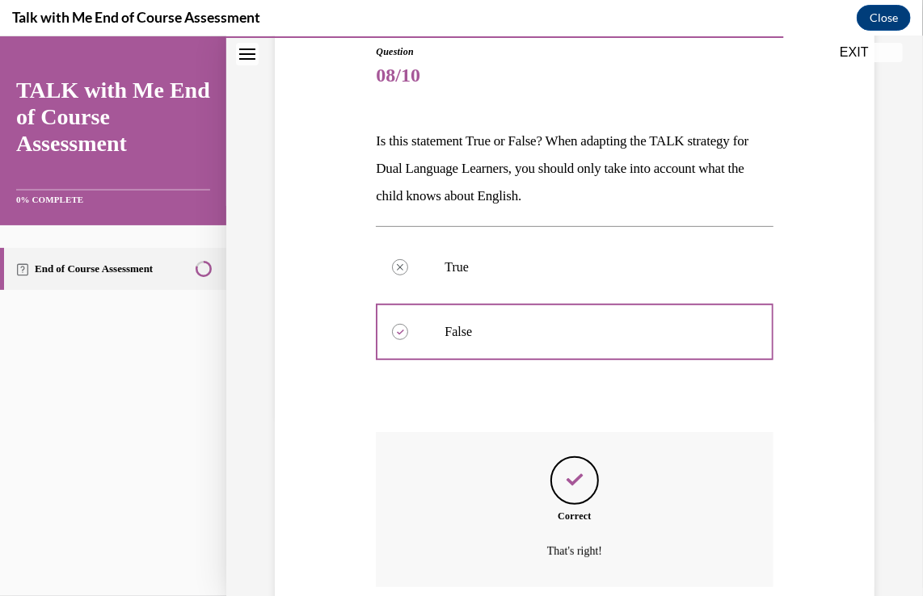
scroll to position [310, 0]
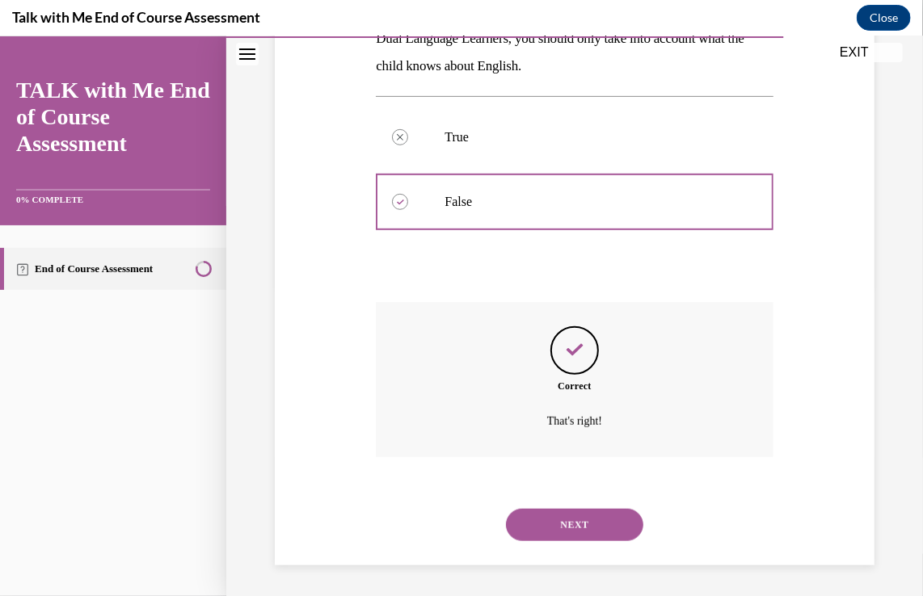
click at [556, 526] on button "NEXT" at bounding box center [574, 524] width 137 height 32
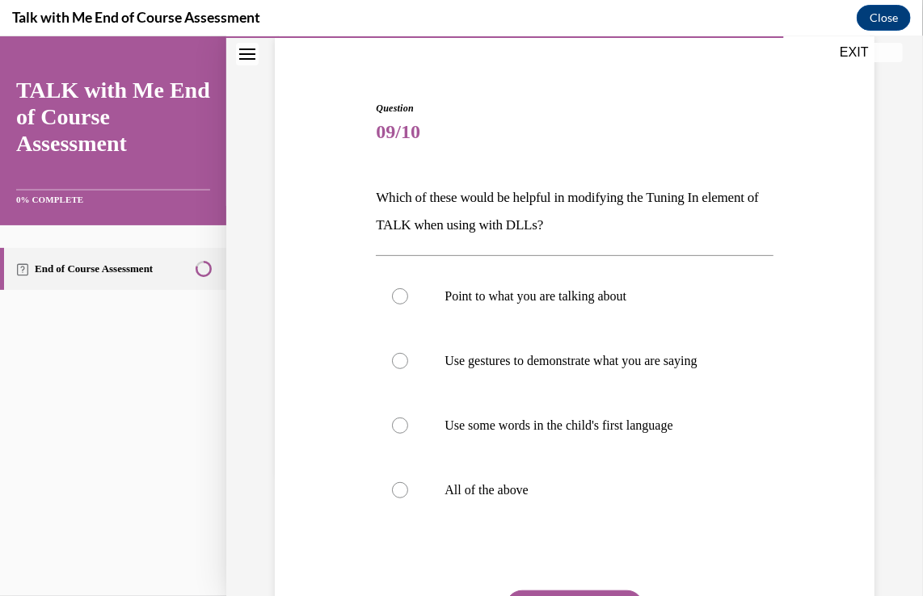
scroll to position [119, 0]
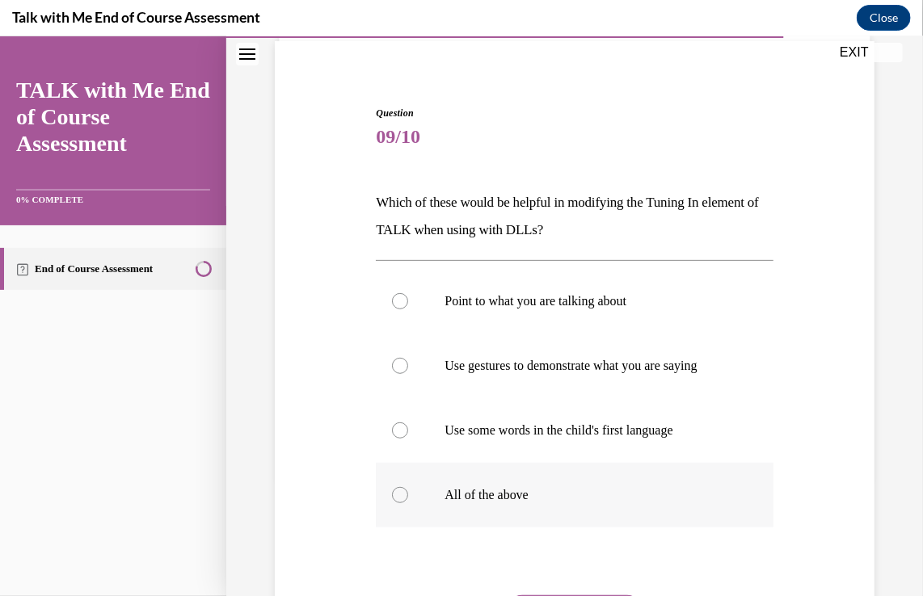
click at [549, 493] on p "All of the above" at bounding box center [588, 494] width 288 height 16
click at [408, 493] on input "All of the above" at bounding box center [400, 494] width 16 height 16
radio input "true"
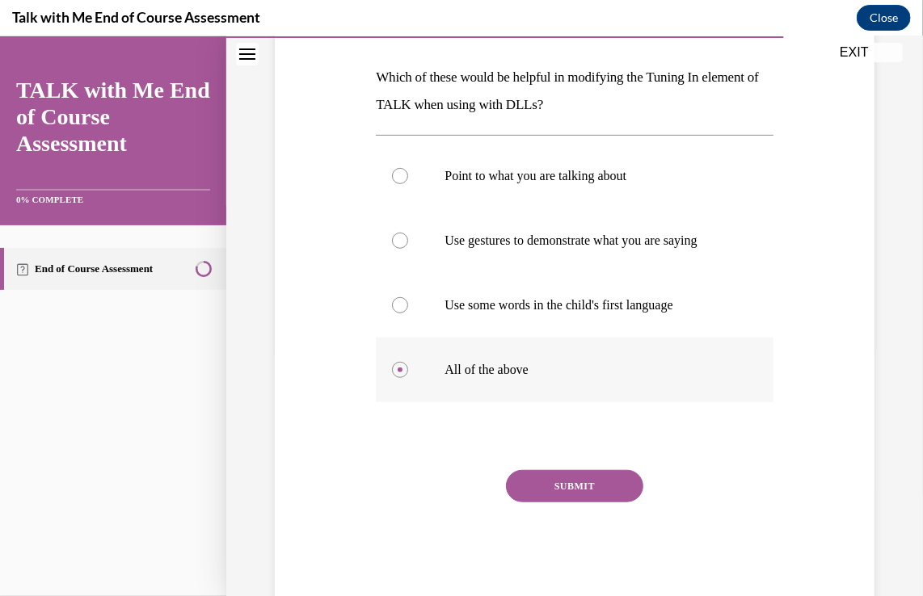
click at [549, 493] on button "SUBMIT" at bounding box center [574, 485] width 137 height 32
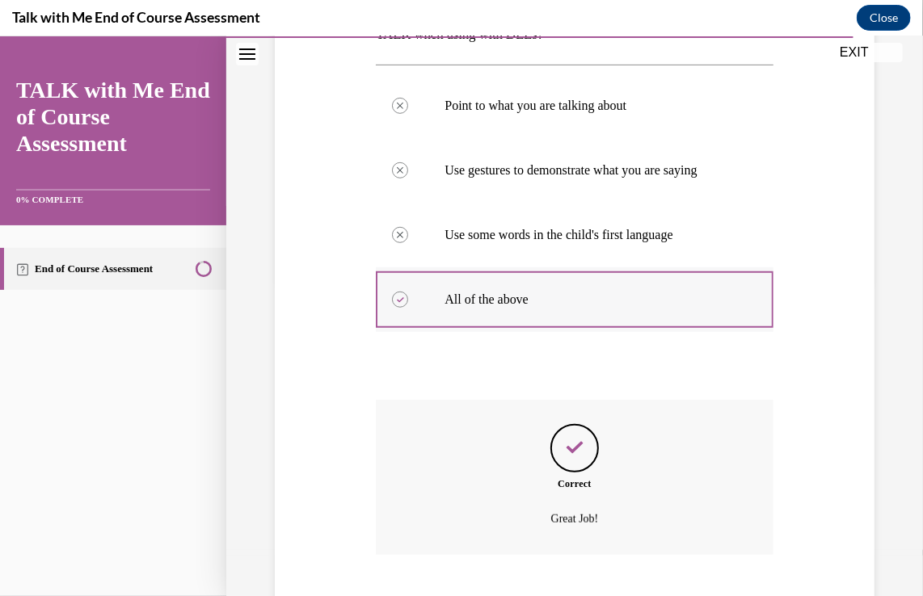
scroll to position [413, 0]
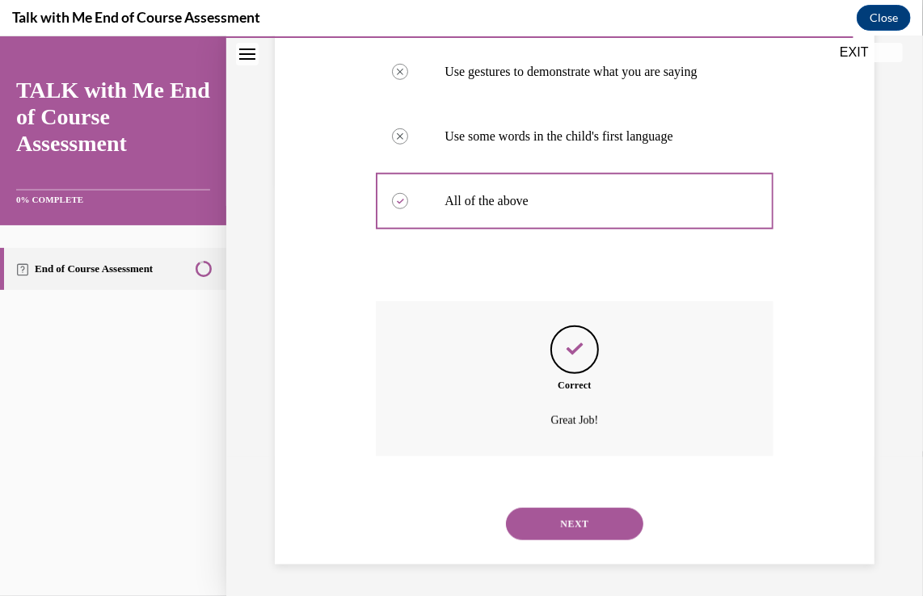
click at [549, 515] on button "NEXT" at bounding box center [574, 523] width 137 height 32
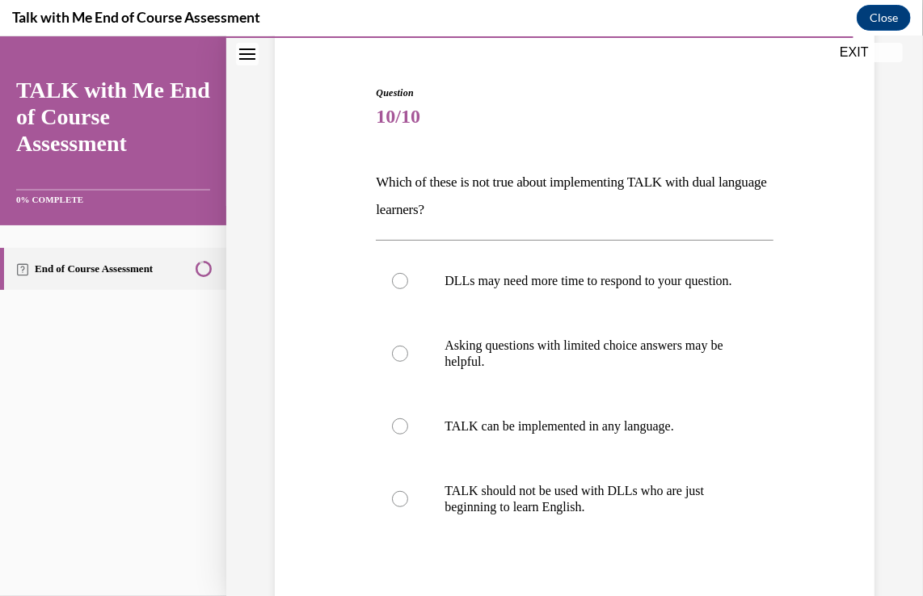
scroll to position [131, 0]
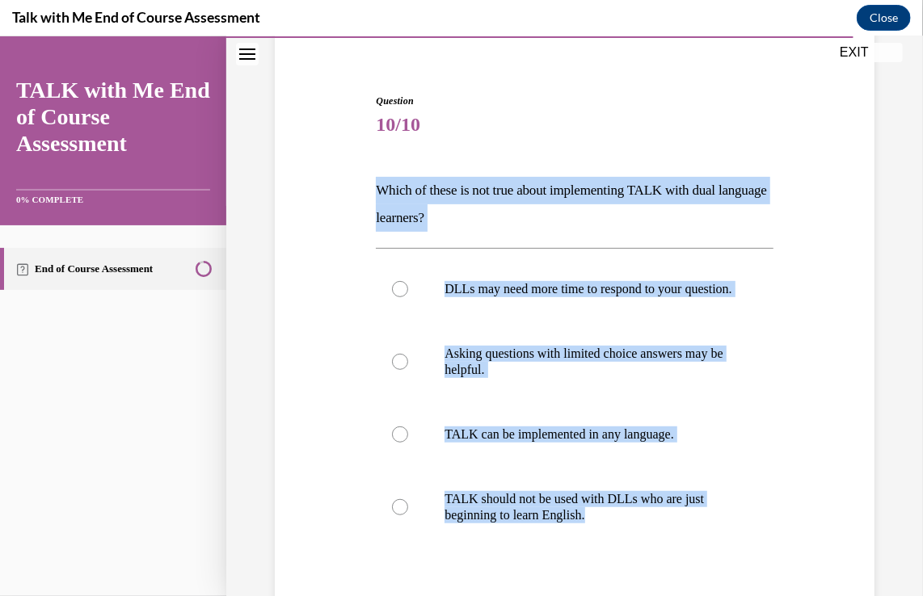
drag, startPoint x: 597, startPoint y: 524, endPoint x: 344, endPoint y: 166, distance: 438.9
click at [344, 166] on div "Question 10/10 Which of these is not true about implementing TALK with dual lan…" at bounding box center [575, 395] width 608 height 703
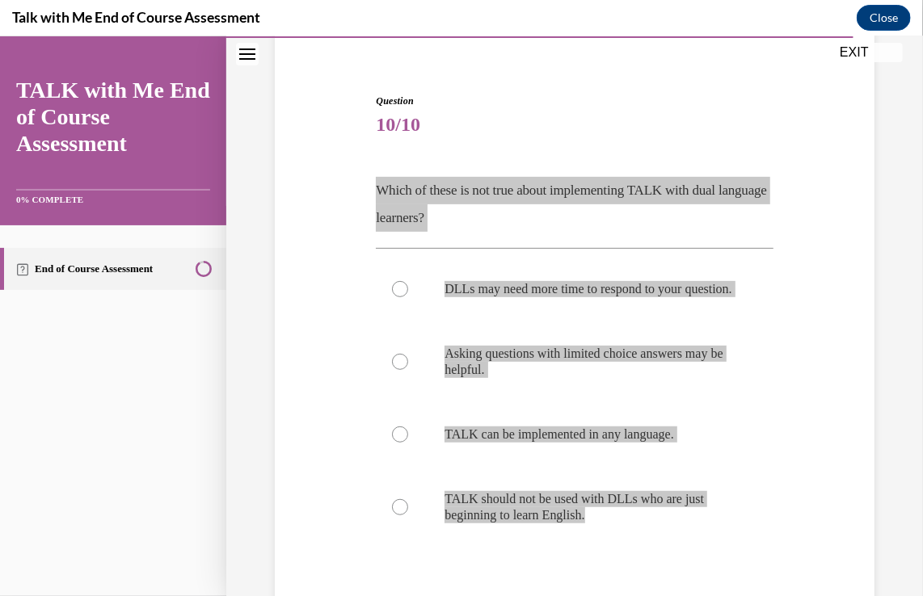
scroll to position [330, 0]
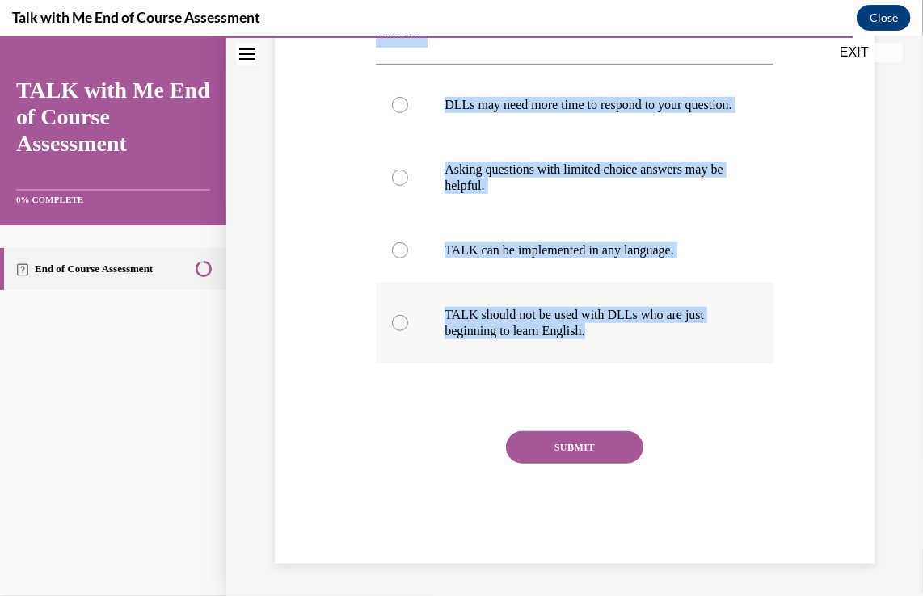
click at [589, 315] on p "TALK should not be used with DLLs who are just beginning to learn English." at bounding box center [588, 322] width 288 height 32
click at [408, 315] on input "TALK should not be used with DLLs who are just beginning to learn English." at bounding box center [400, 322] width 16 height 16
radio input "true"
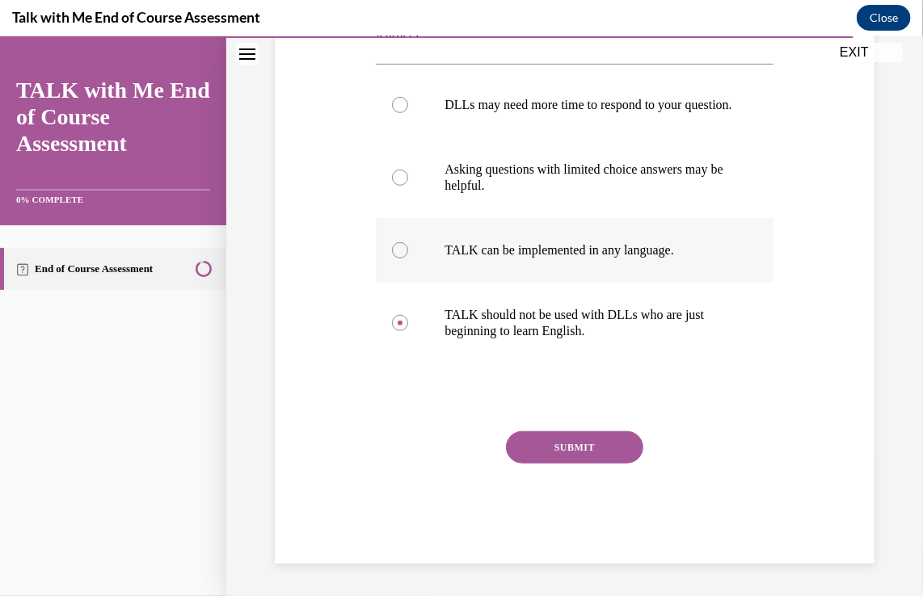
click at [568, 254] on p "TALK can be implemented in any language." at bounding box center [588, 250] width 288 height 16
click at [408, 254] on input "TALK can be implemented in any language." at bounding box center [400, 250] width 16 height 16
radio input "true"
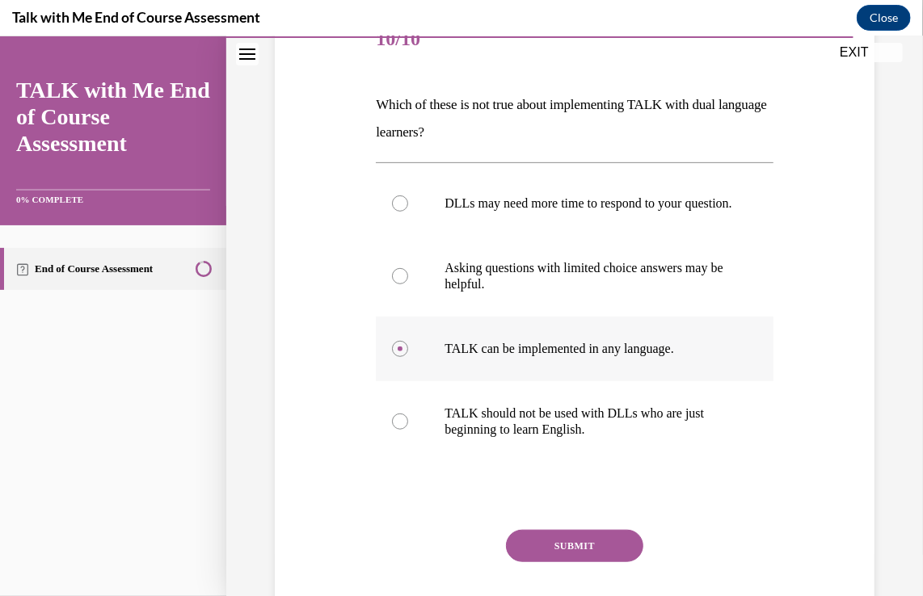
scroll to position [197, 0]
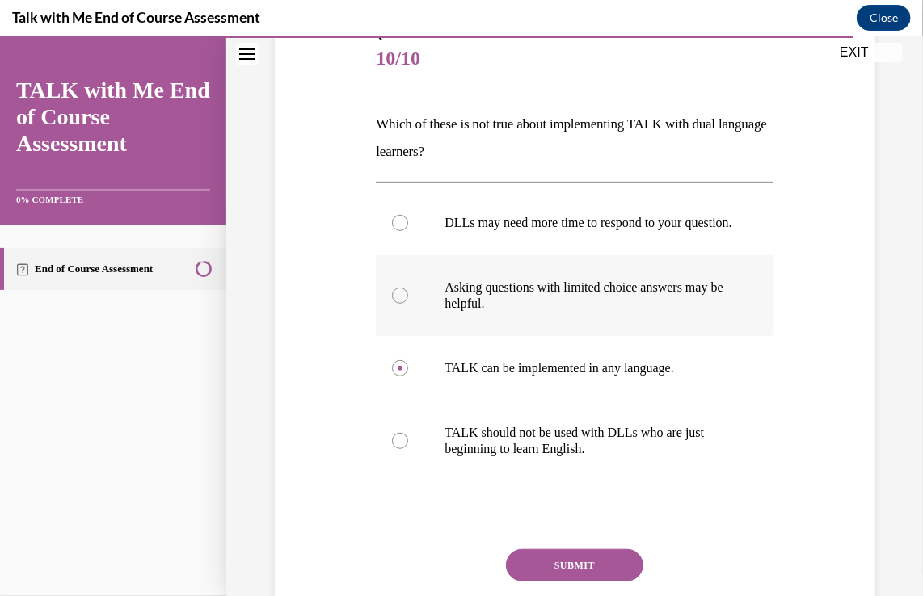
click at [563, 311] on p "Asking questions with limited choice answers may be helpful." at bounding box center [588, 295] width 288 height 32
click at [408, 303] on input "Asking questions with limited choice answers may be helpful." at bounding box center [400, 295] width 16 height 16
radio input "true"
click at [512, 230] on p "DLLs may need more time to respond to your question." at bounding box center [588, 222] width 288 height 16
click at [408, 230] on input "DLLs may need more time to respond to your question." at bounding box center [400, 222] width 16 height 16
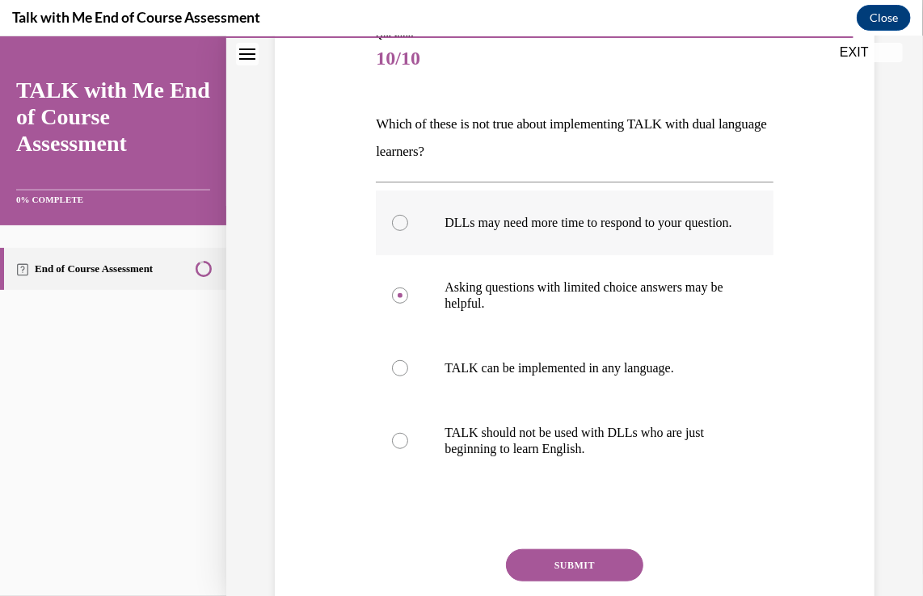
radio input "true"
click at [519, 357] on label "TALK can be implemented in any language." at bounding box center [574, 367] width 397 height 65
click at [408, 360] on input "TALK can be implemented in any language." at bounding box center [400, 368] width 16 height 16
radio input "true"
click at [608, 434] on label "TALK should not be used with DLLs who are just beginning to learn English." at bounding box center [574, 440] width 397 height 81
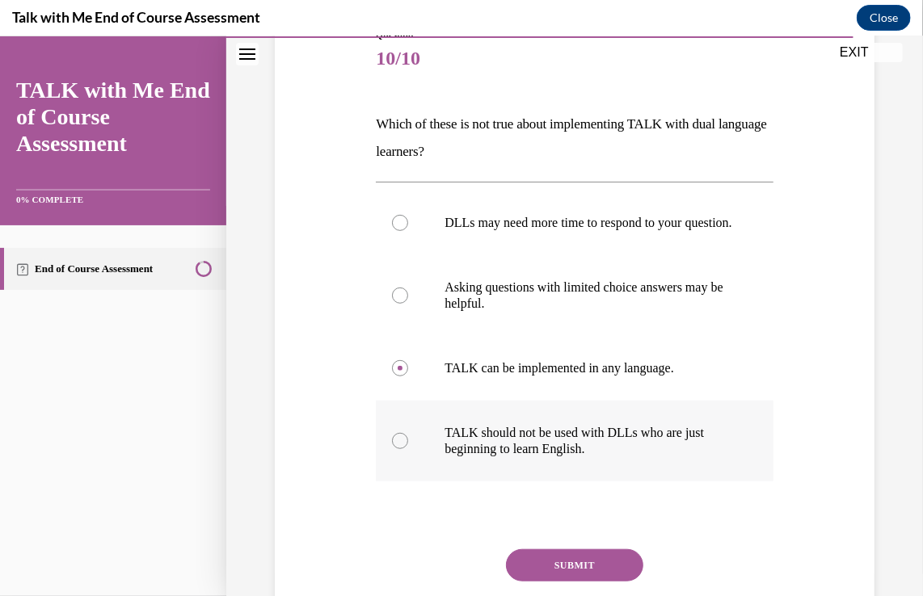
click at [408, 434] on input "TALK should not be used with DLLs who are just beginning to learn English." at bounding box center [400, 440] width 16 height 16
radio input "true"
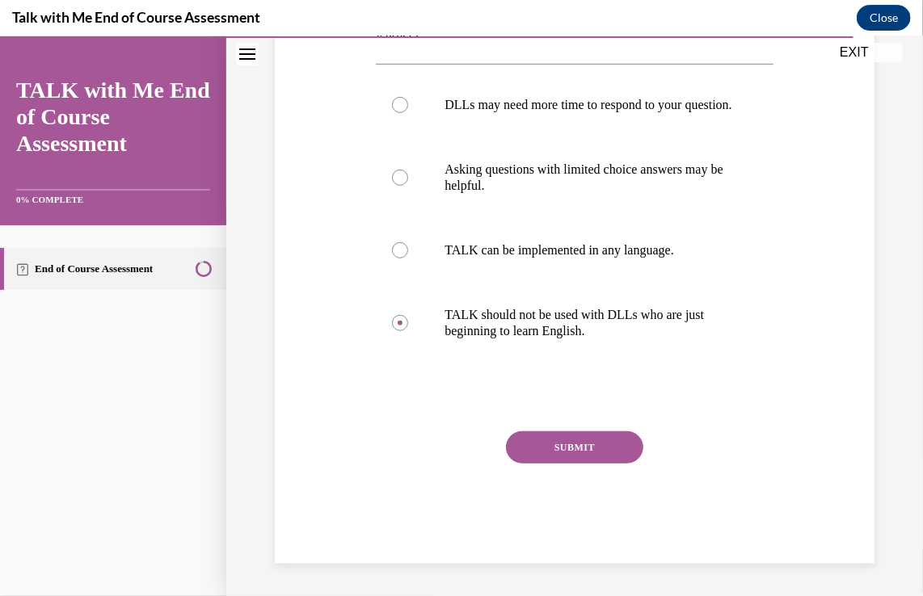
click at [608, 436] on button "SUBMIT" at bounding box center [574, 447] width 137 height 32
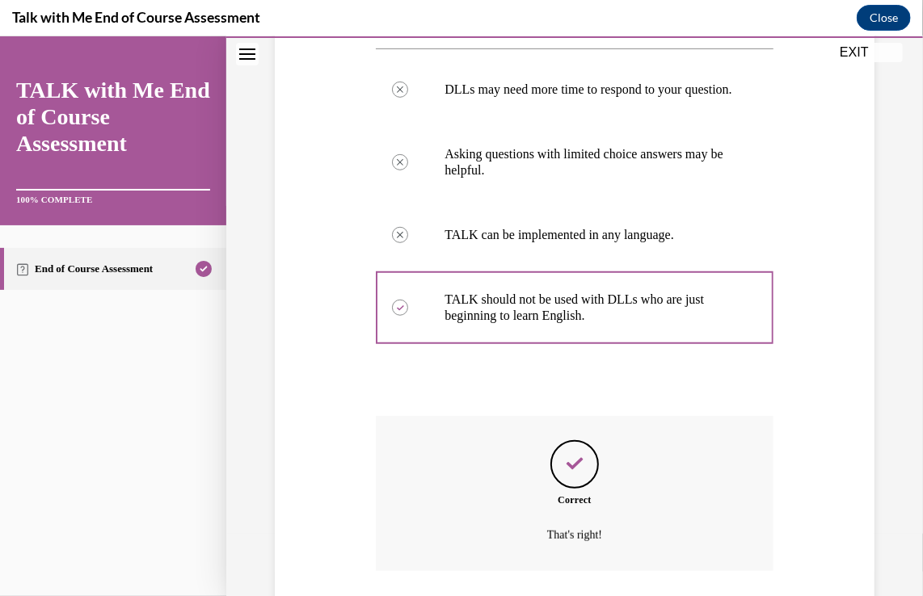
scroll to position [461, 0]
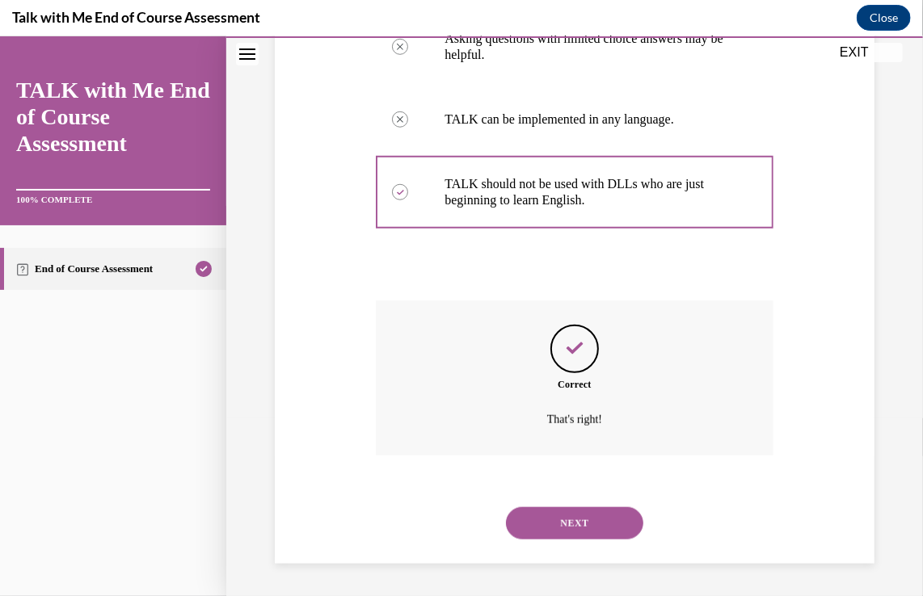
click at [583, 516] on button "NEXT" at bounding box center [574, 523] width 137 height 32
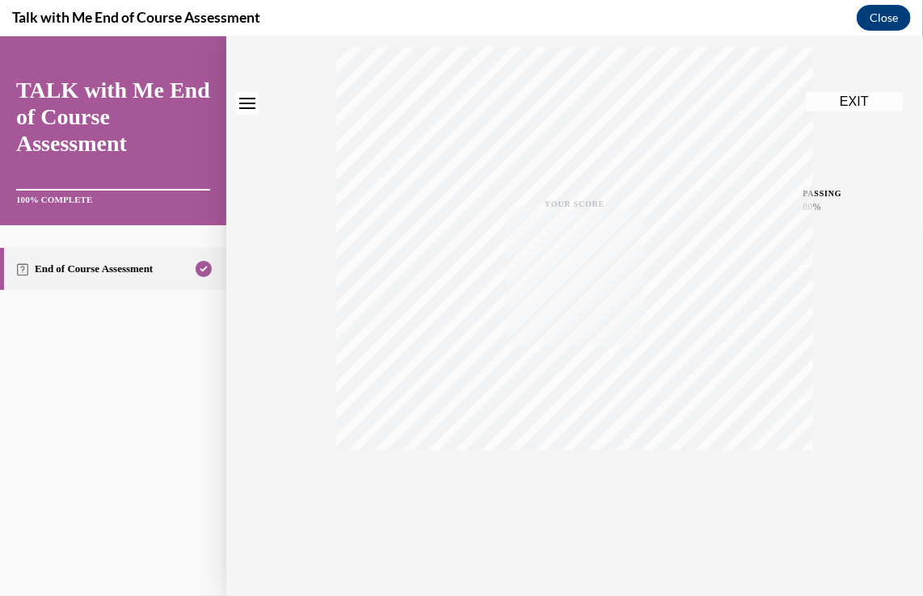
scroll to position [0, 0]
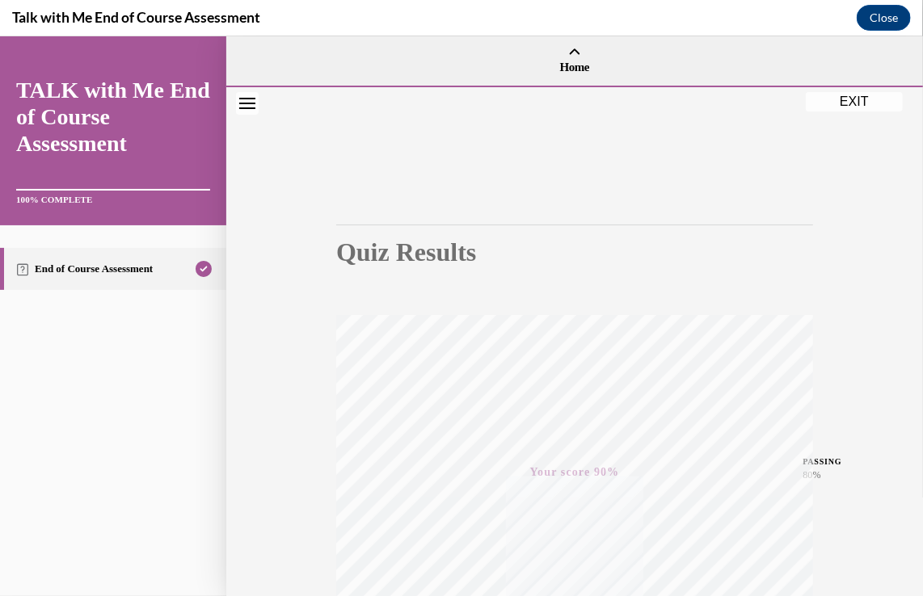
click at [858, 99] on button "EXIT" at bounding box center [854, 100] width 97 height 19
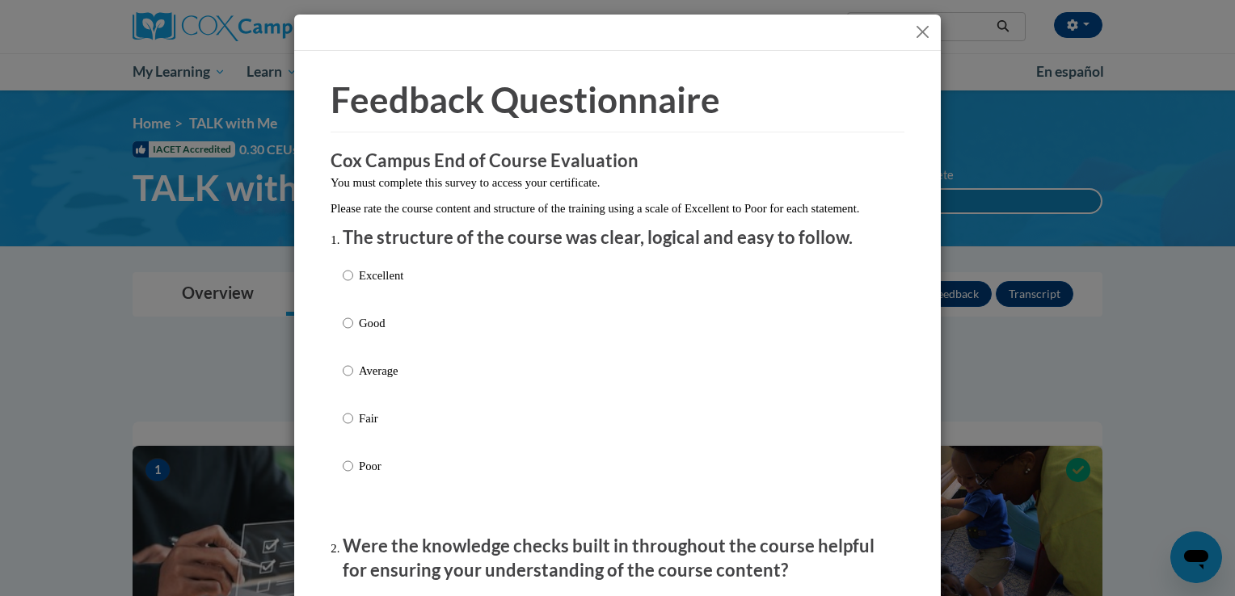
click at [359, 332] on p "Good" at bounding box center [381, 323] width 44 height 18
click at [353, 332] on input "Good" at bounding box center [348, 323] width 11 height 18
radio input "true"
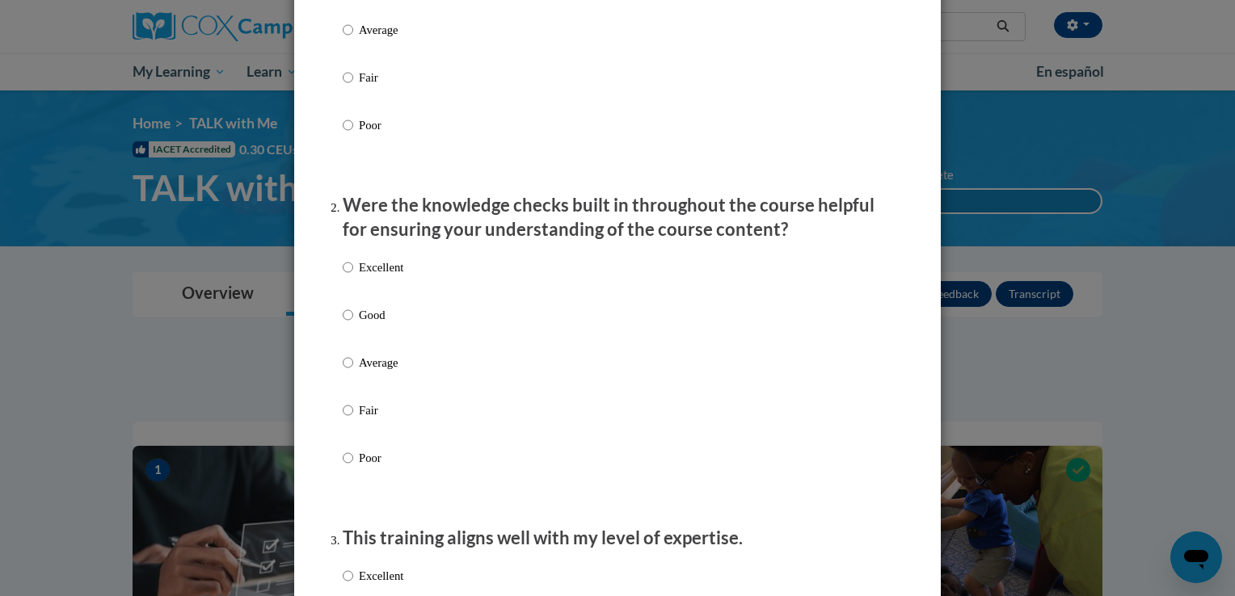
click at [356, 341] on label "Good" at bounding box center [373, 328] width 61 height 44
click at [353, 324] on input "Good" at bounding box center [348, 315] width 11 height 18
radio input "true"
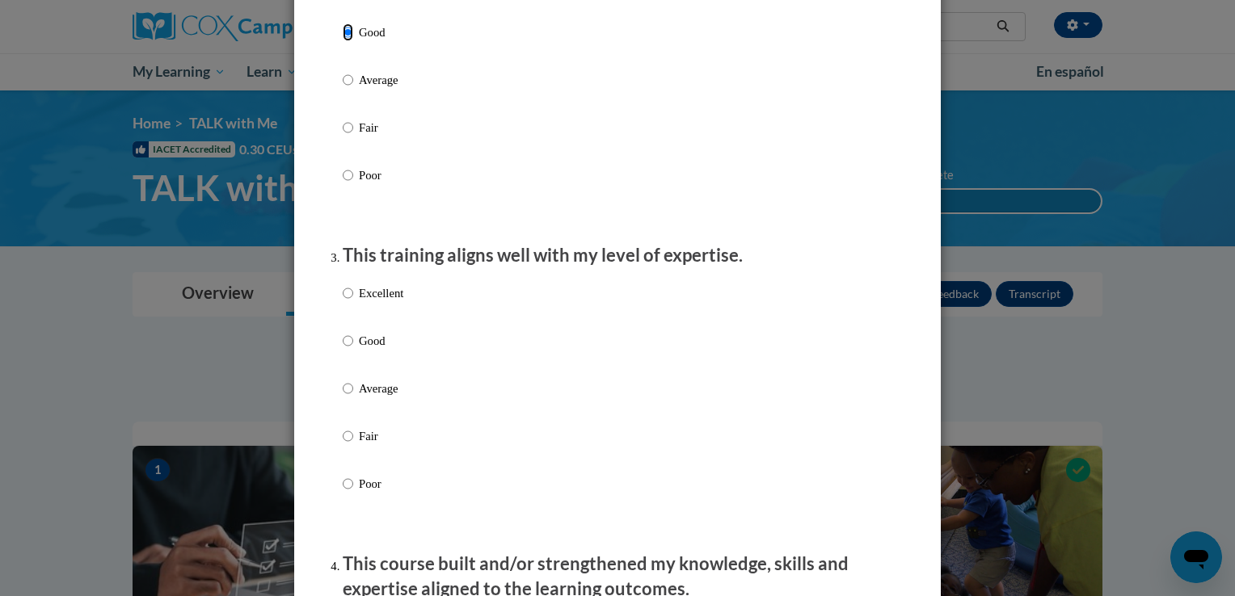
scroll to position [668, 0]
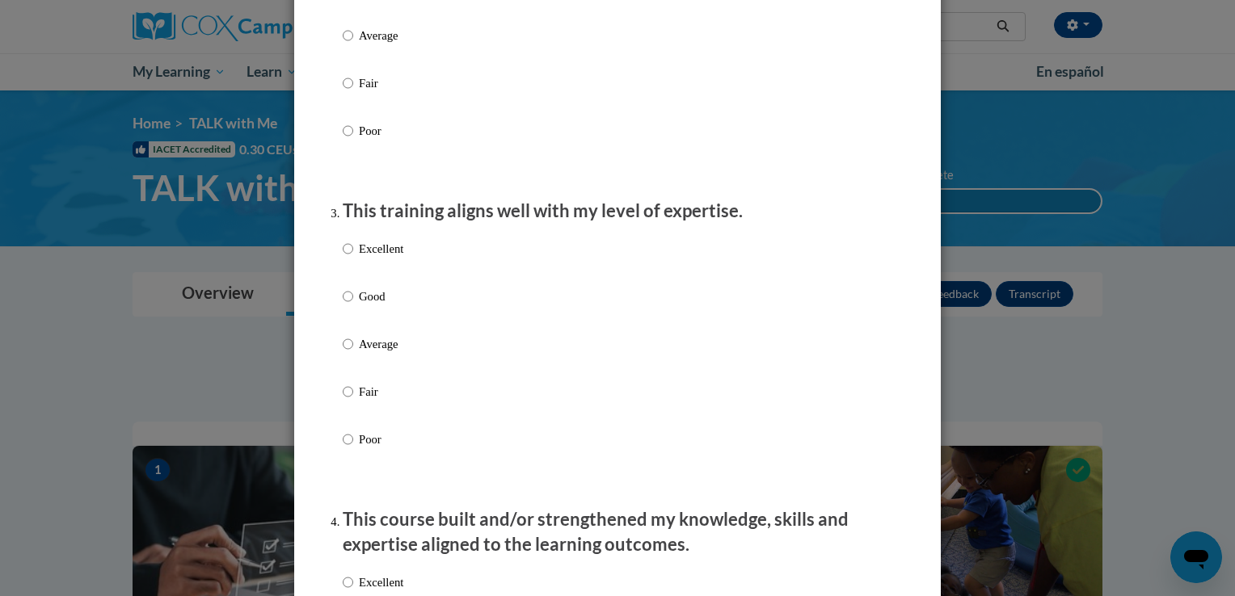
click at [356, 331] on label "Good" at bounding box center [373, 310] width 61 height 44
click at [353, 305] on input "Good" at bounding box center [348, 297] width 11 height 18
radio input "true"
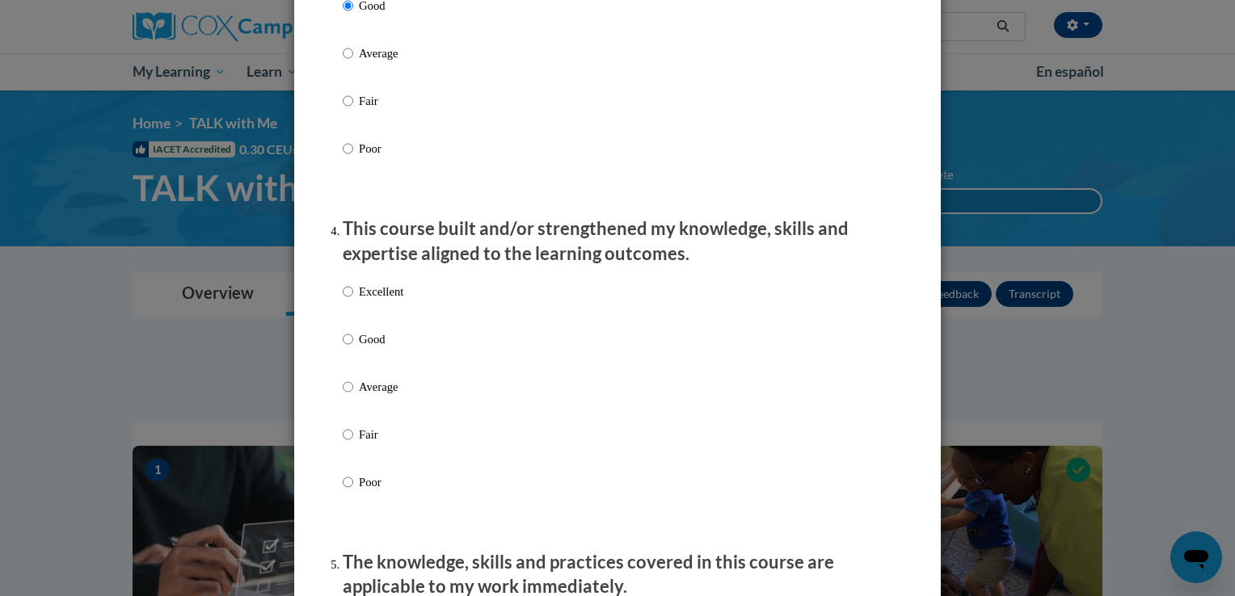
click at [356, 326] on label "Excellent" at bounding box center [373, 305] width 61 height 44
click at [353, 301] on input "Excellent" at bounding box center [348, 292] width 11 height 18
radio input "true"
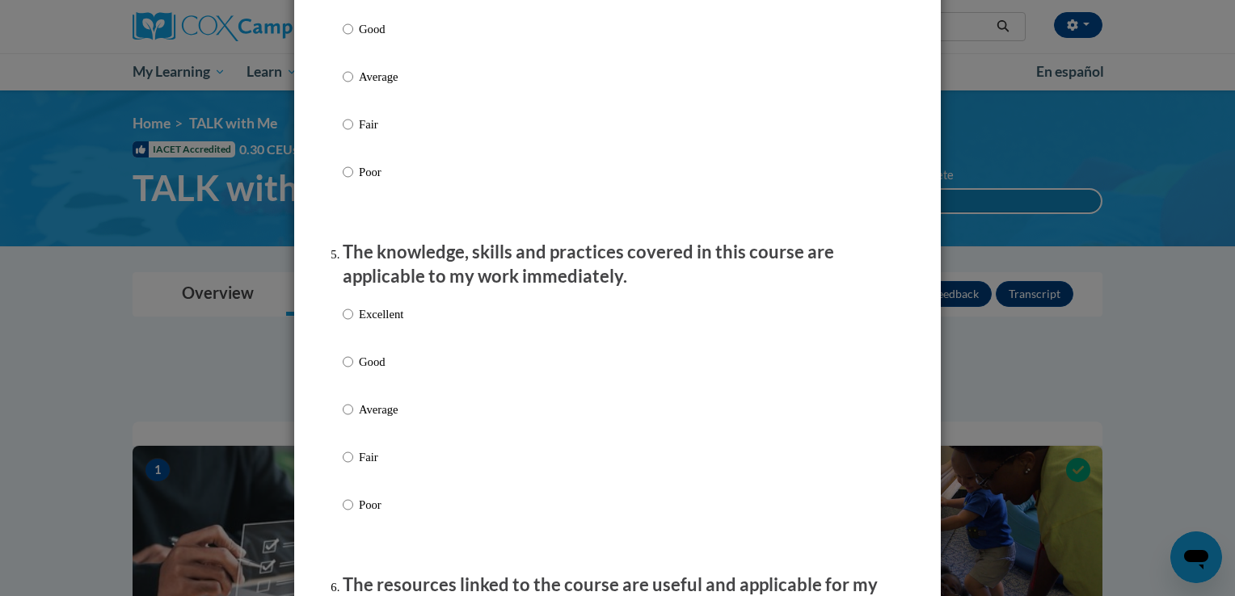
click at [356, 341] on label "Excellent" at bounding box center [373, 327] width 61 height 44
click at [353, 323] on input "Excellent" at bounding box center [348, 314] width 11 height 18
radio input "true"
click at [356, 341] on label "Excellent" at bounding box center [373, 327] width 61 height 44
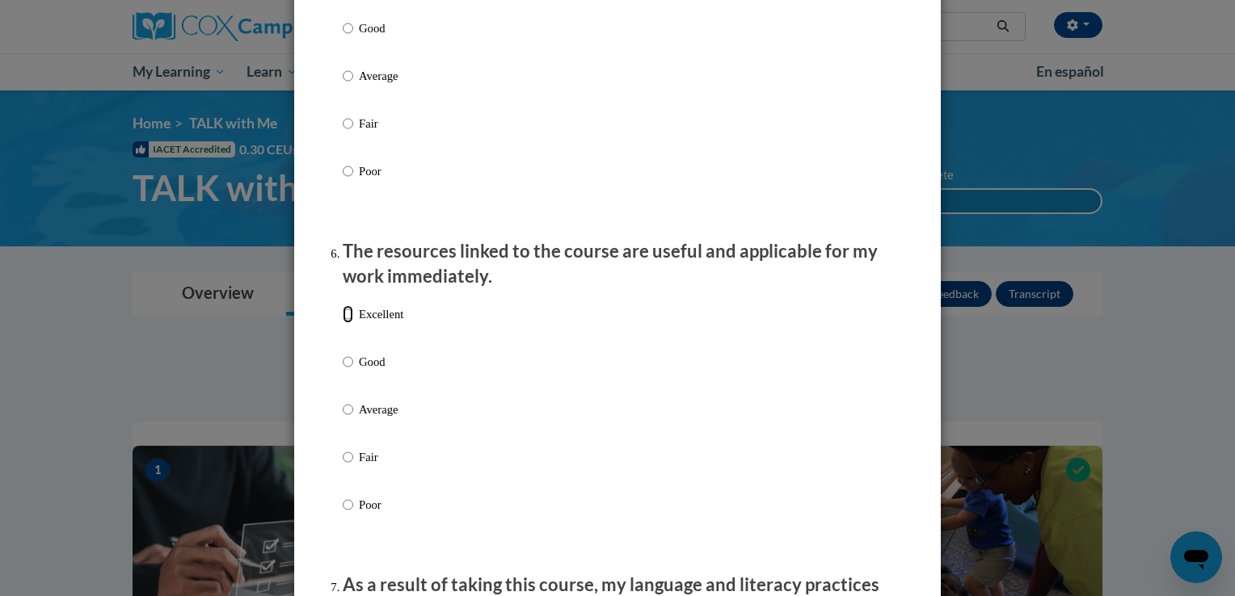
click at [353, 323] on input "Excellent" at bounding box center [348, 314] width 11 height 18
radio input "true"
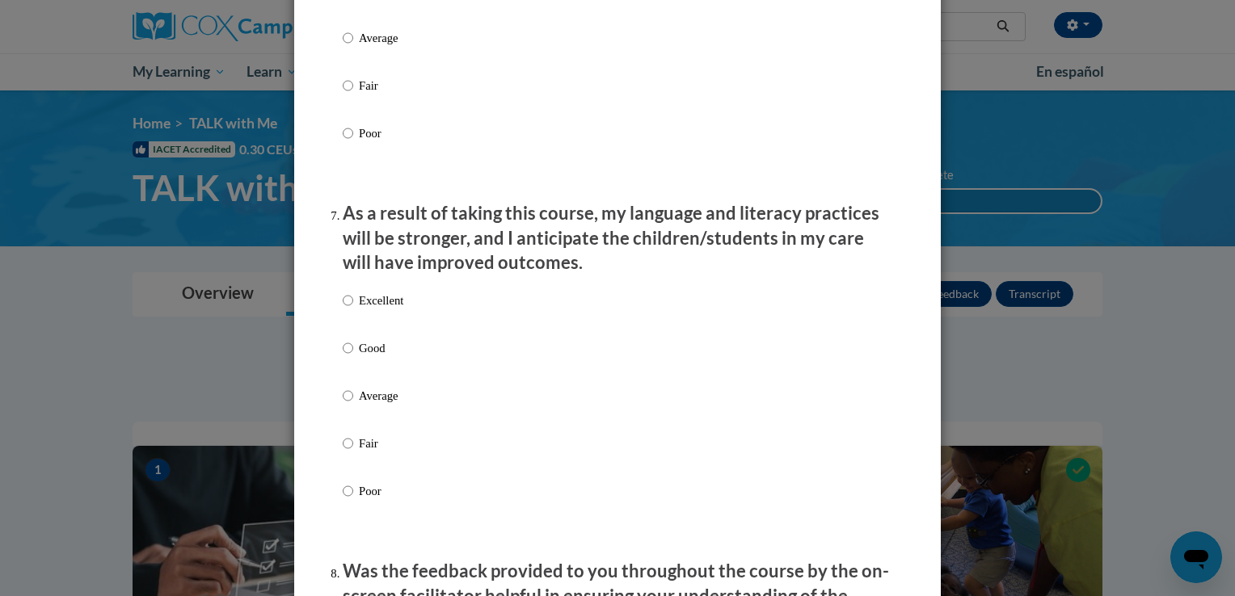
click at [356, 335] on label "Excellent" at bounding box center [373, 314] width 61 height 44
click at [353, 309] on input "Excellent" at bounding box center [348, 301] width 11 height 18
radio input "true"
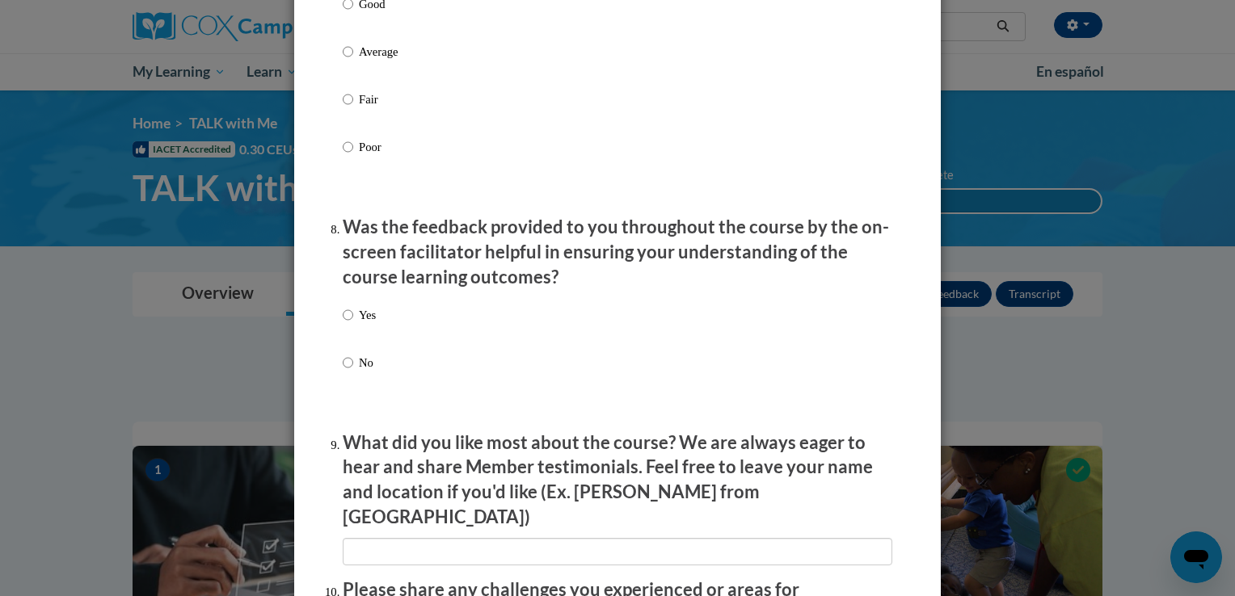
click at [356, 341] on label "Yes" at bounding box center [359, 328] width 33 height 44
click at [353, 324] on input "Yes" at bounding box center [348, 315] width 11 height 18
radio input "true"
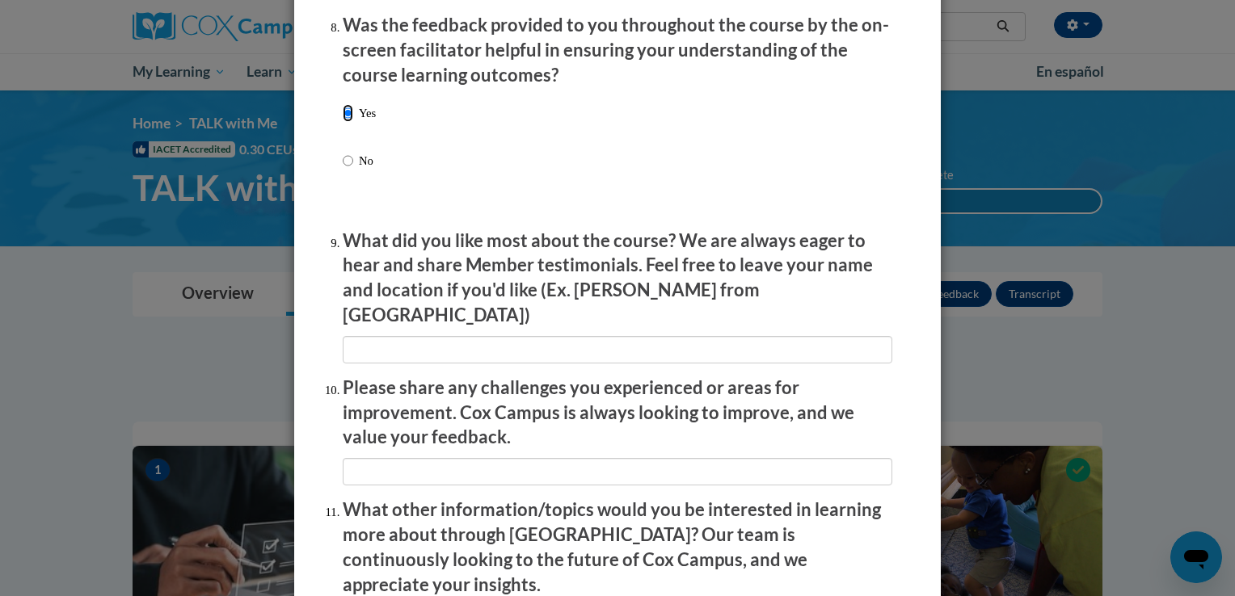
scroll to position [2521, 0]
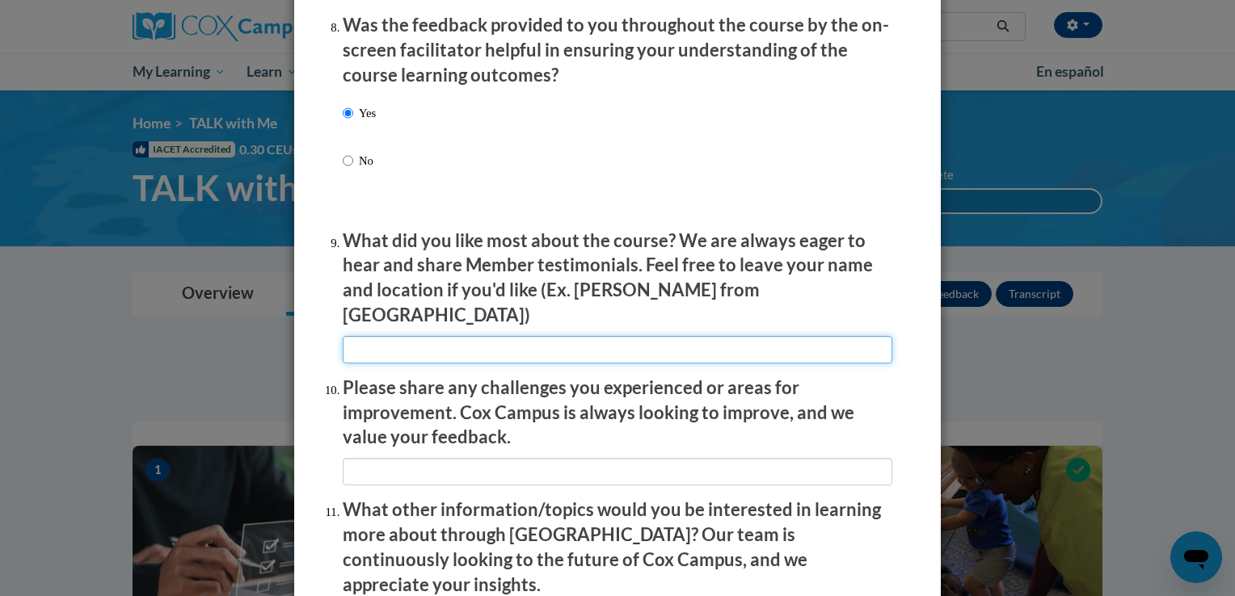
click at [356, 341] on input "textbox" at bounding box center [617, 349] width 549 height 27
type input "dddddddd"
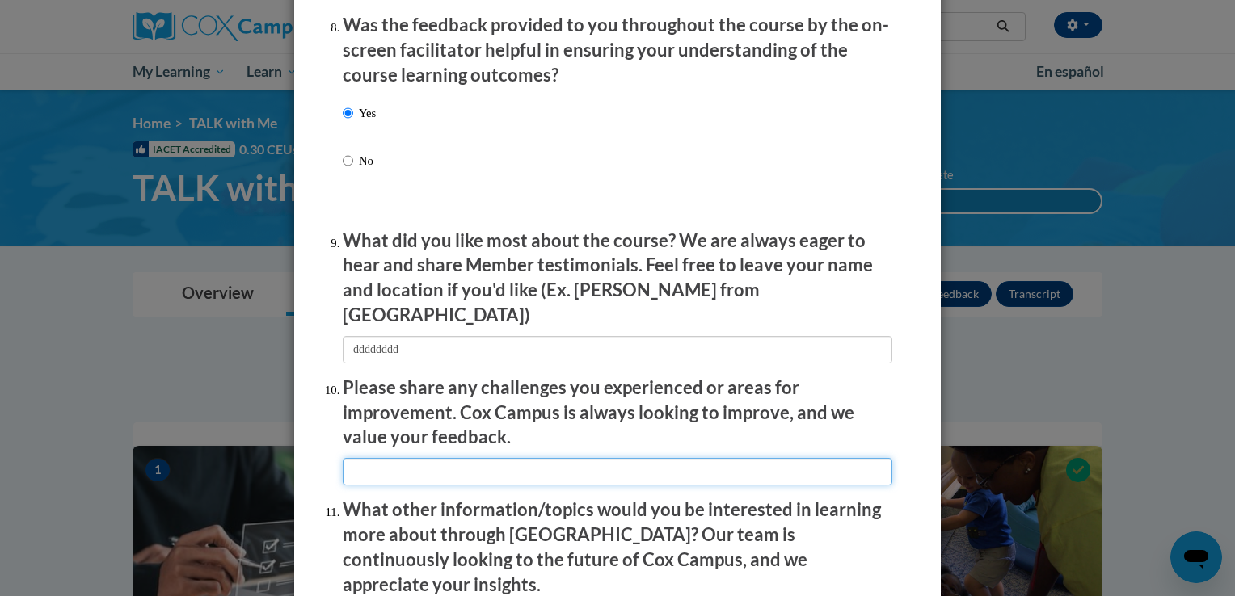
type input "d"
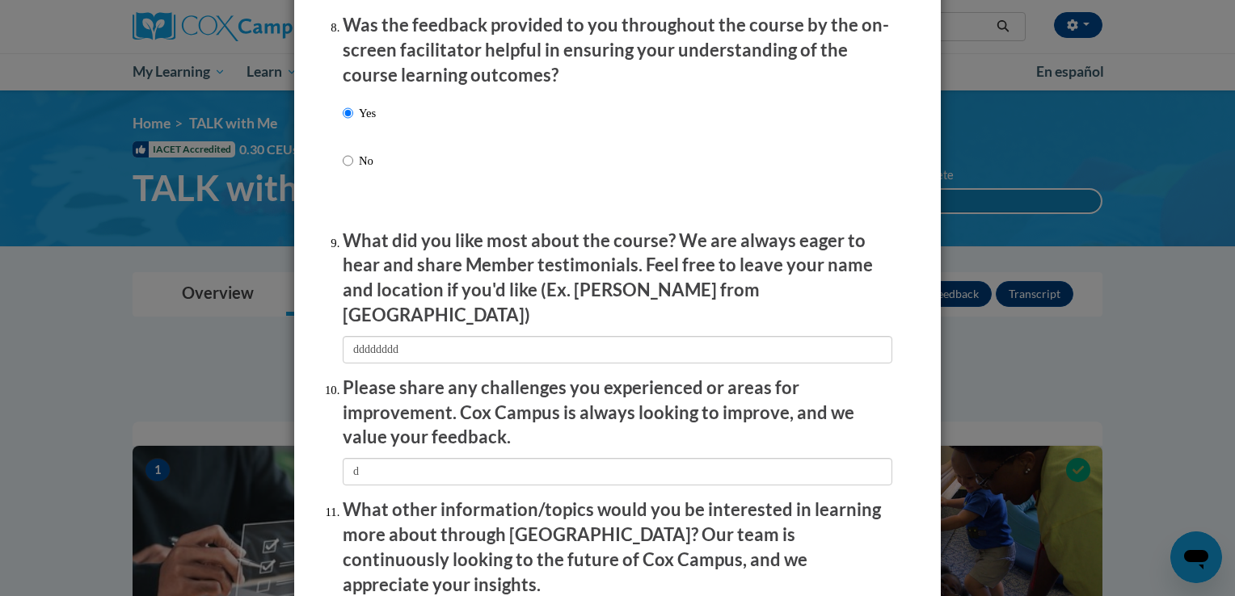
type input "d"
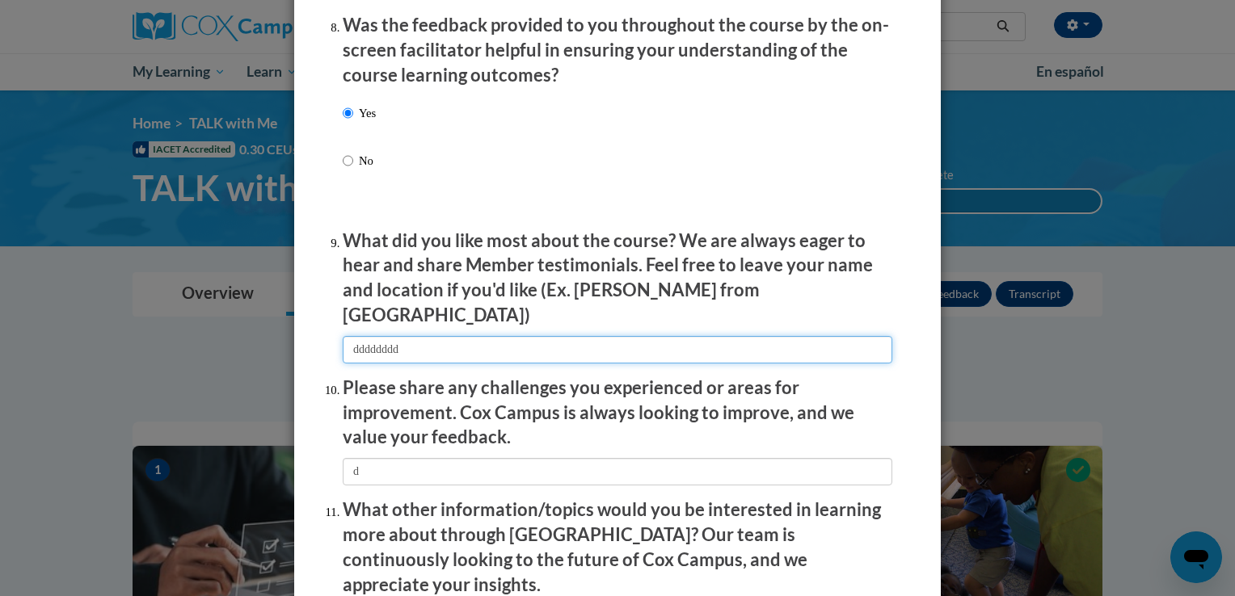
scroll to position [2768, 0]
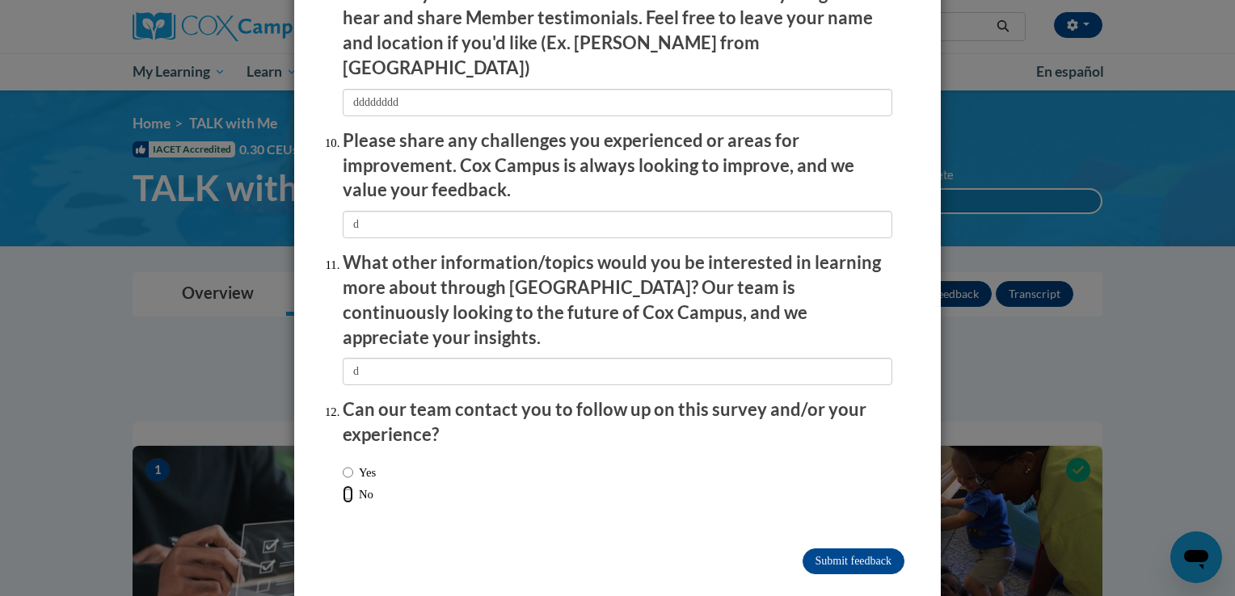
click at [343, 486] on input "No" at bounding box center [348, 495] width 11 height 18
radio input "true"
click at [871, 549] on input "Submit feedback" at bounding box center [853, 562] width 102 height 26
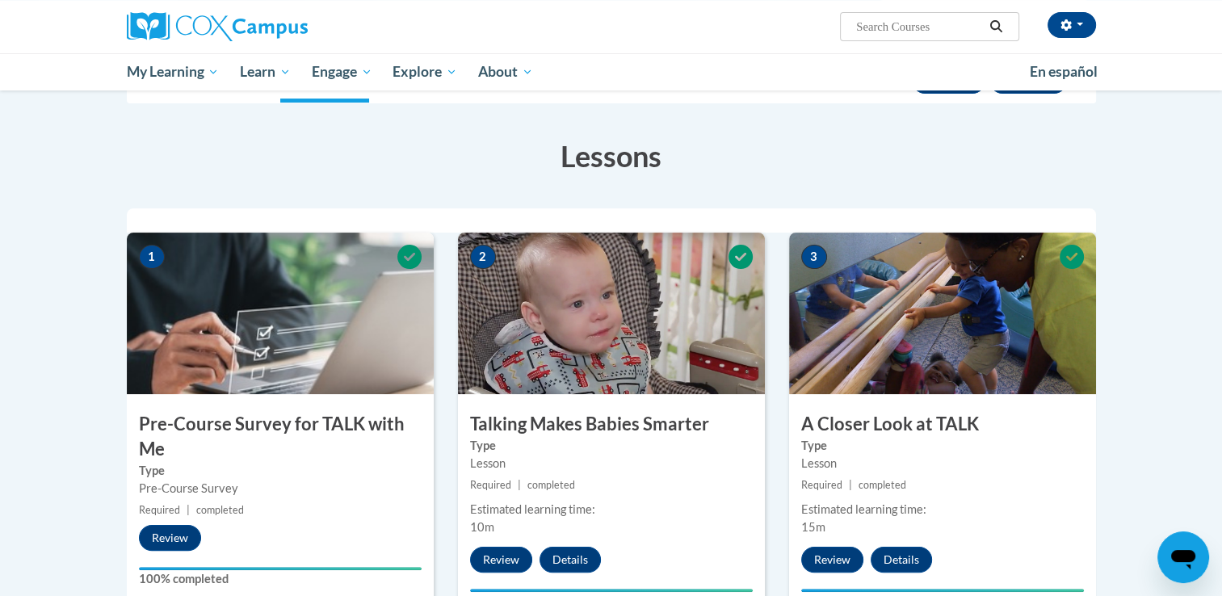
scroll to position [0, 0]
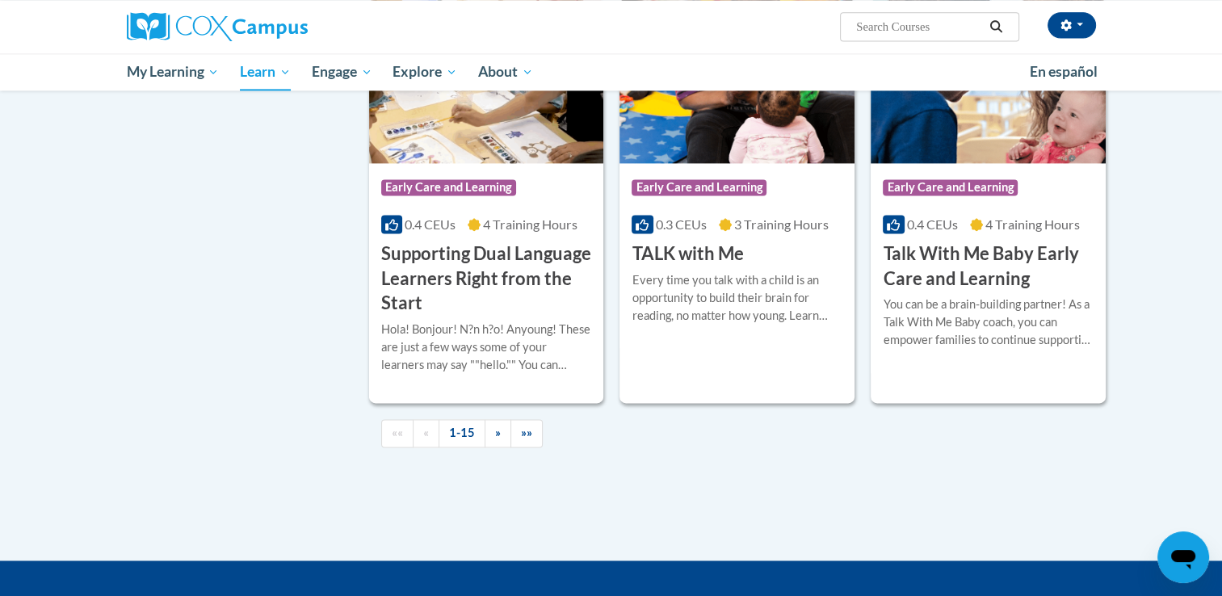
scroll to position [2227, 0]
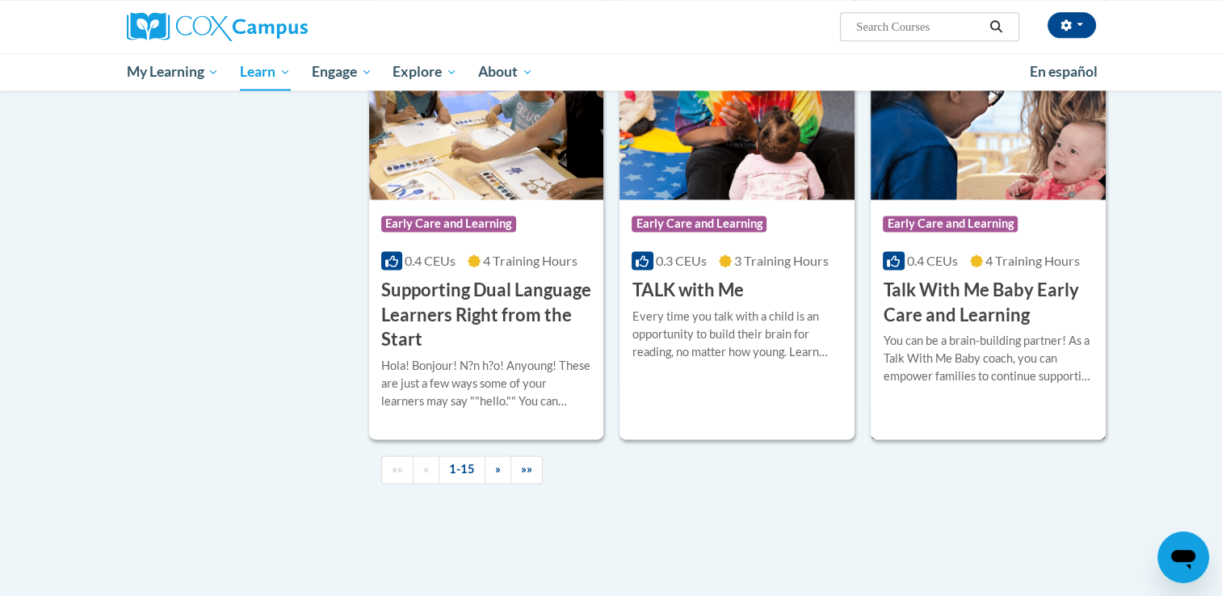
click at [931, 307] on h3 "Talk With Me Baby Early Care and Learning" at bounding box center [988, 303] width 211 height 50
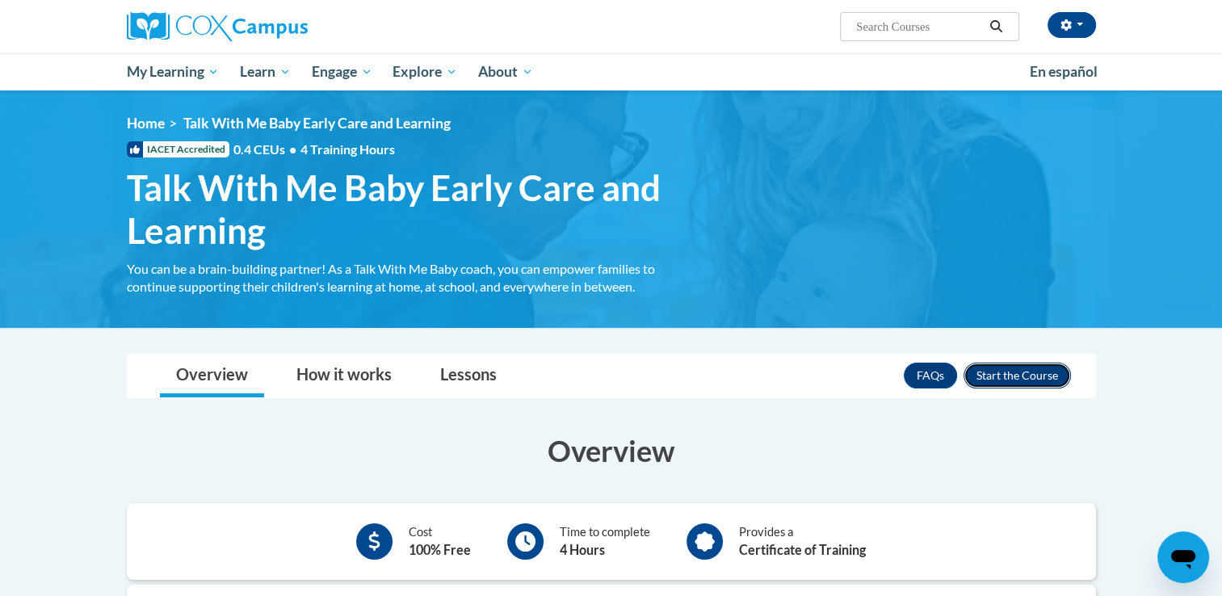
click at [1007, 375] on button "Enroll" at bounding box center [1017, 376] width 107 height 26
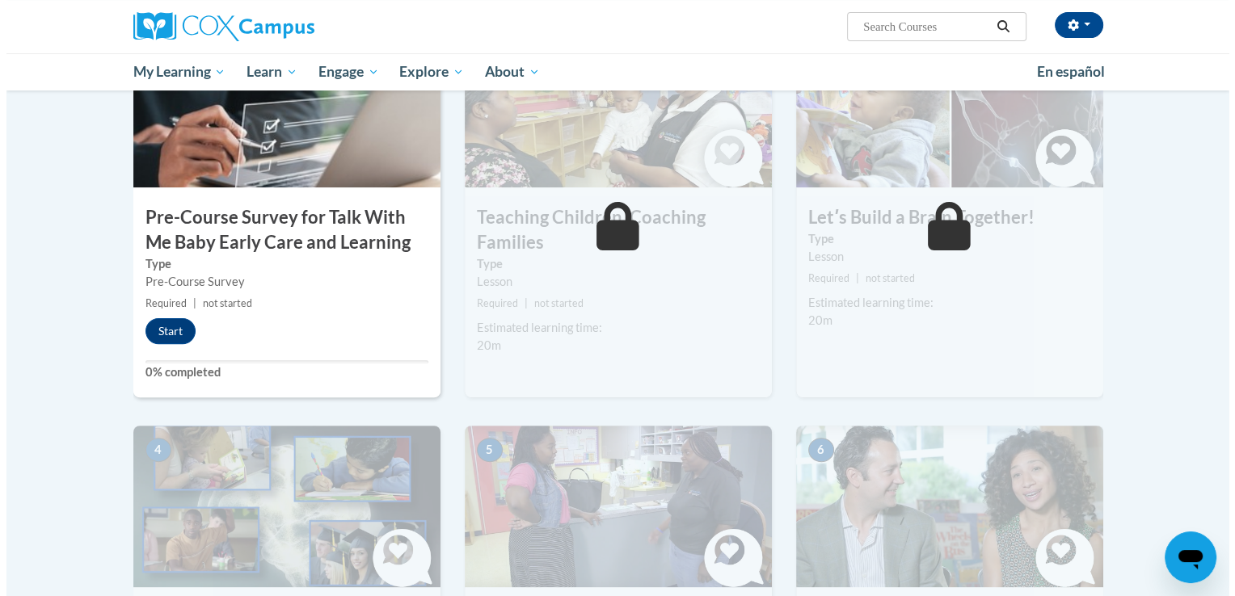
scroll to position [423, 0]
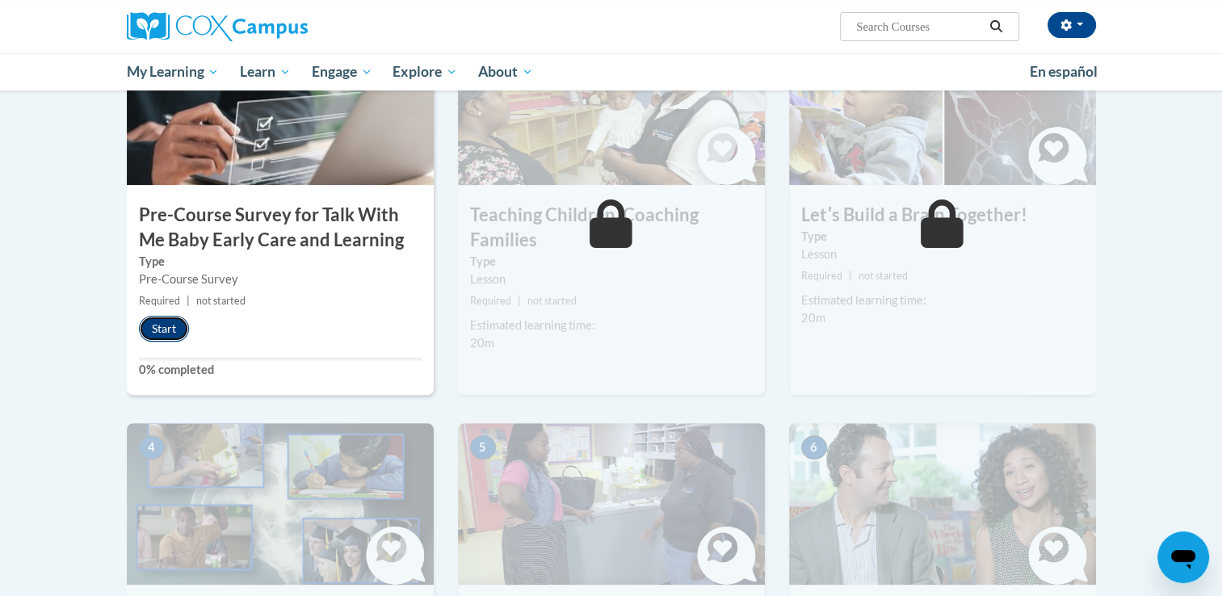
click at [182, 327] on button "Start" at bounding box center [164, 329] width 50 height 26
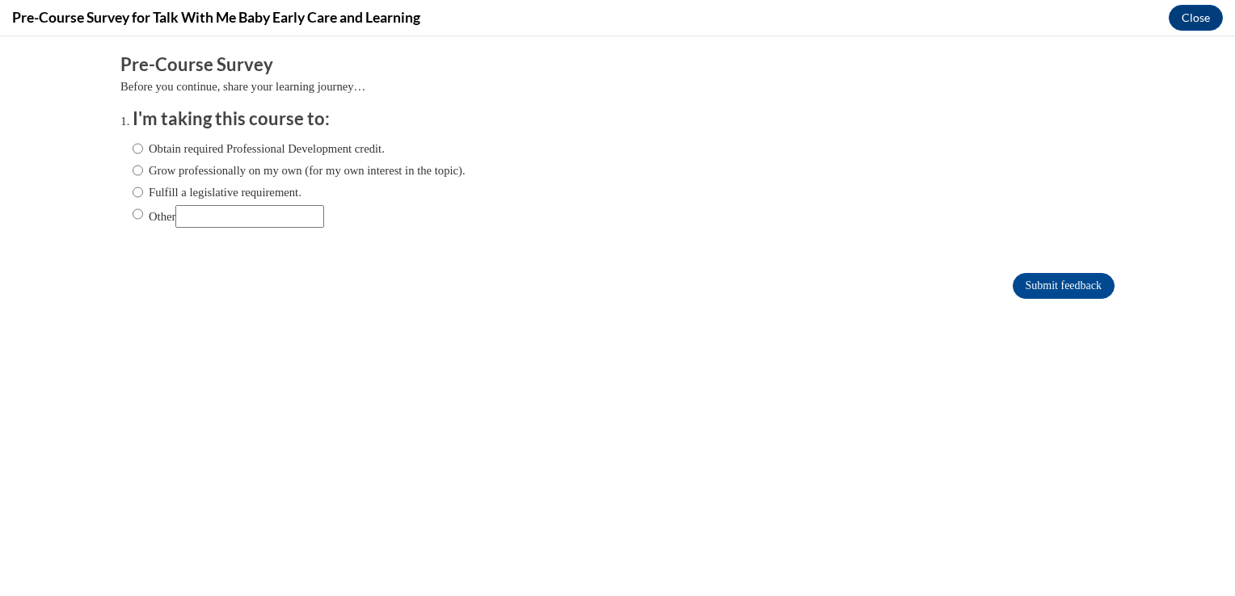
scroll to position [0, 0]
click at [294, 147] on label "Obtain required Professional Development credit." at bounding box center [259, 149] width 252 height 18
click at [143, 147] on input "Obtain required Professional Development credit." at bounding box center [138, 149] width 11 height 18
radio input "true"
click at [1058, 283] on input "Submit feedback" at bounding box center [1063, 286] width 102 height 26
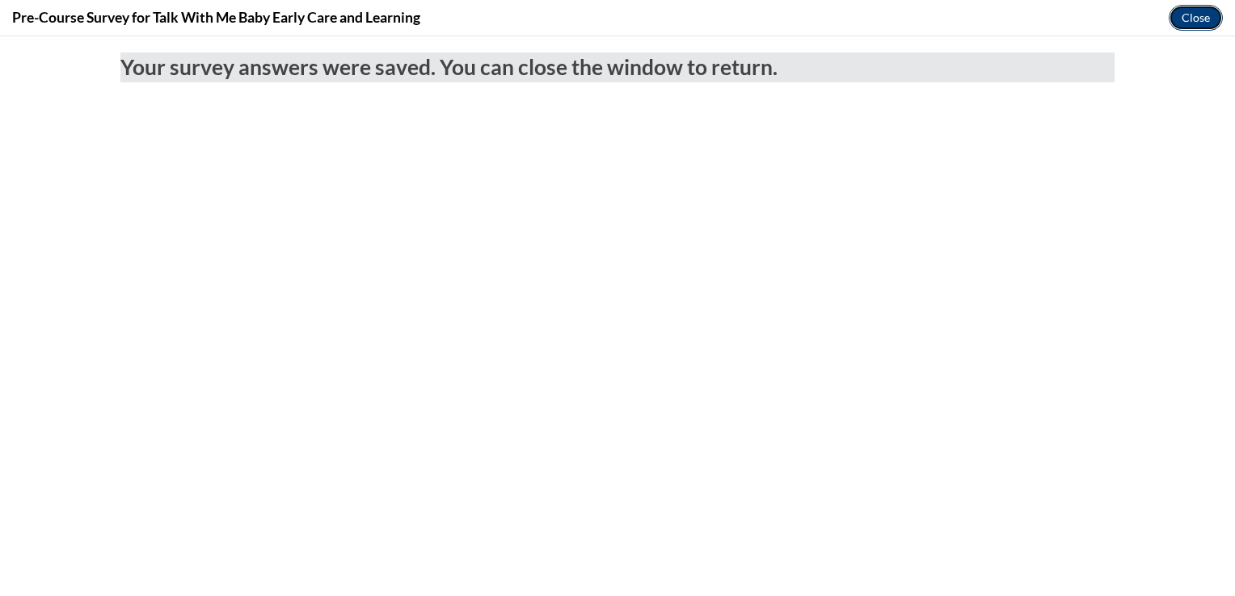
click at [1186, 19] on button "Close" at bounding box center [1195, 18] width 54 height 26
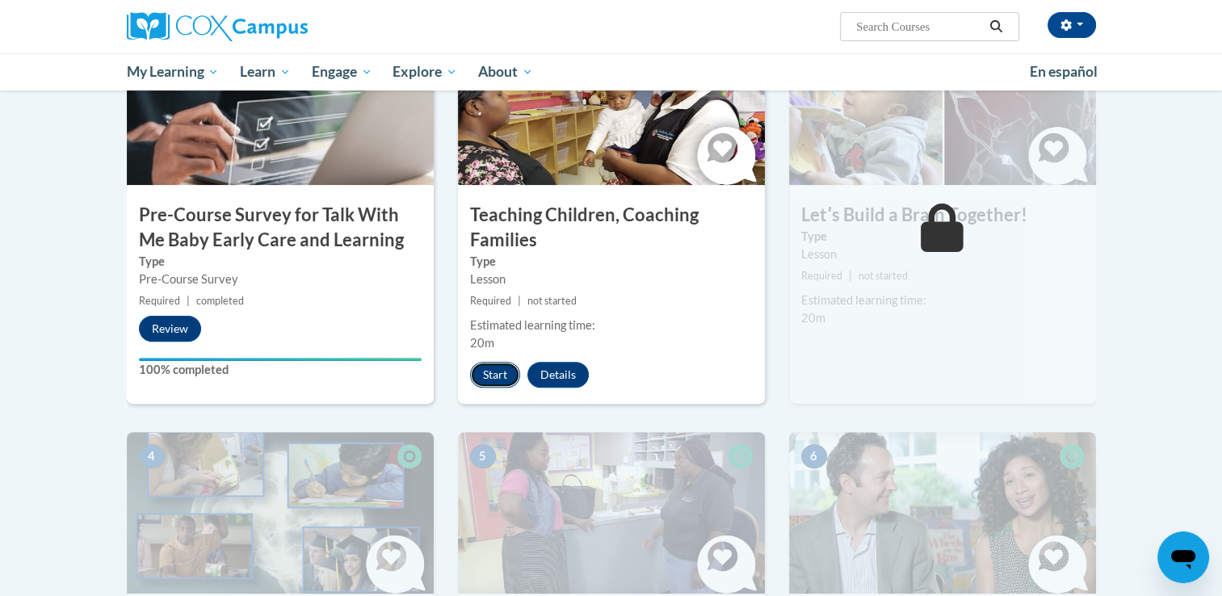
click at [507, 372] on button "Start" at bounding box center [495, 375] width 50 height 26
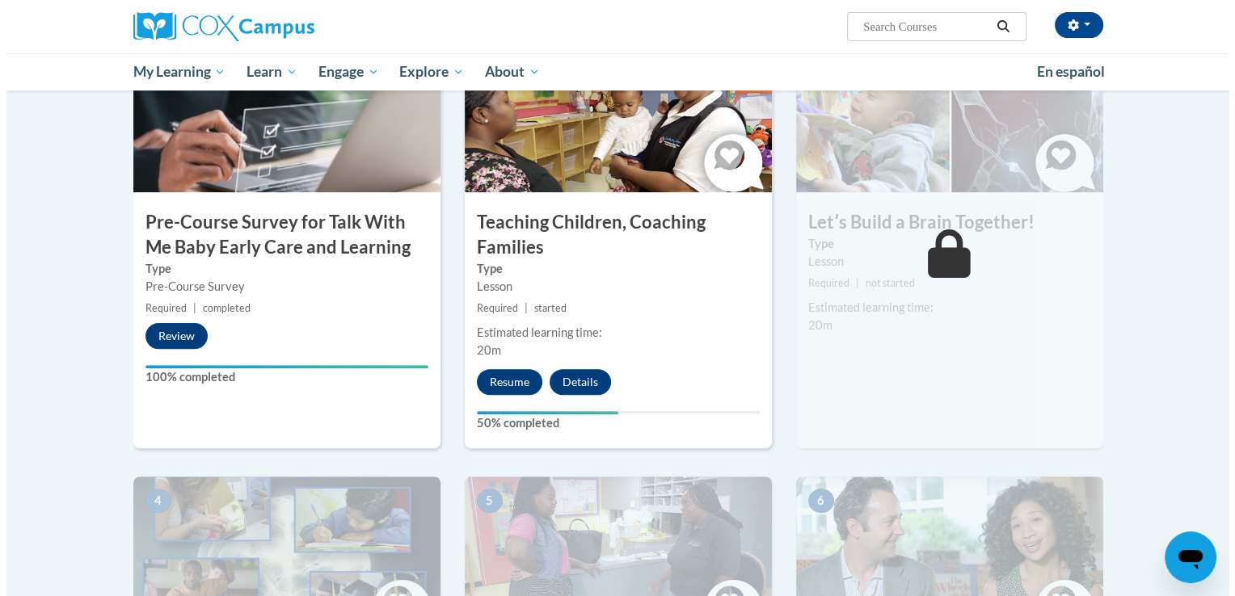
scroll to position [417, 0]
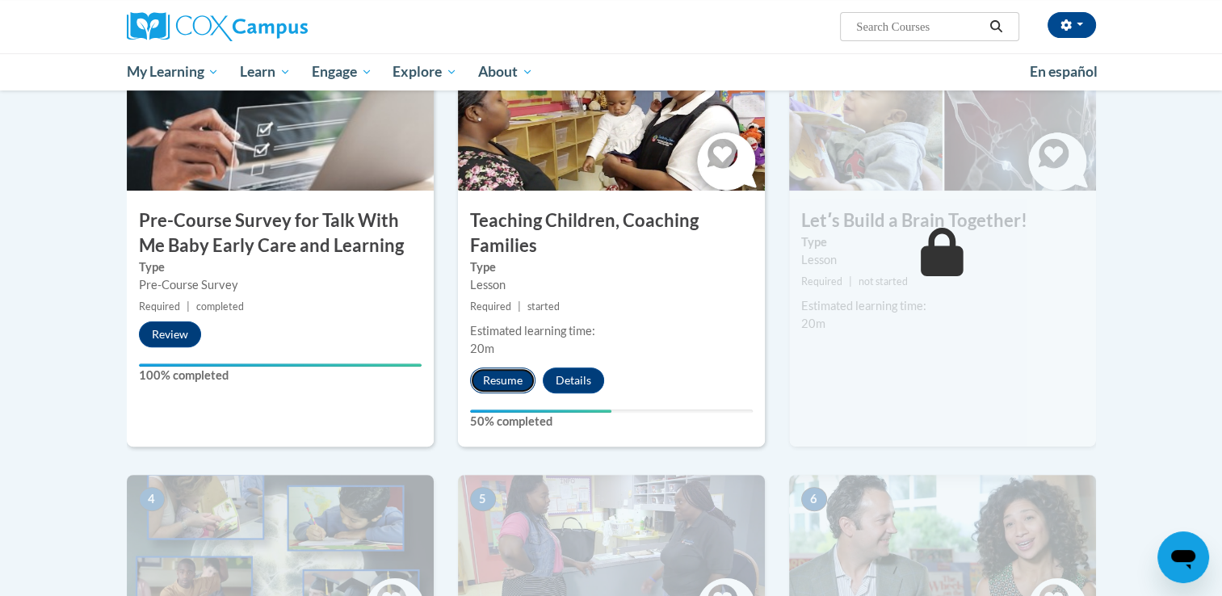
click at [510, 368] on button "Resume" at bounding box center [502, 381] width 65 height 26
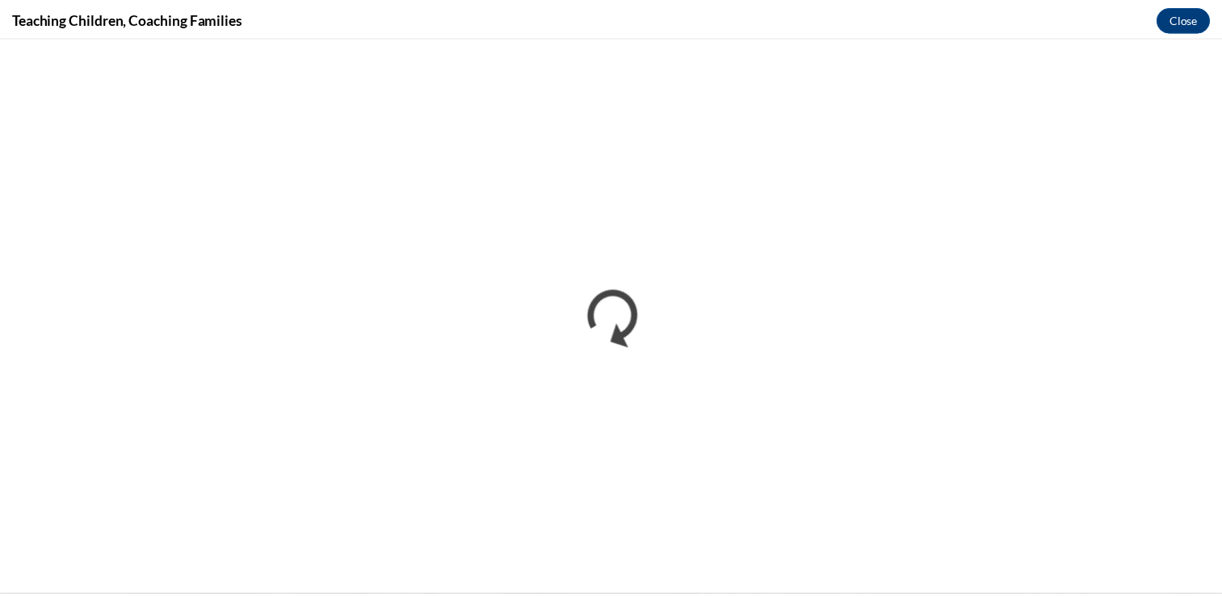
scroll to position [0, 0]
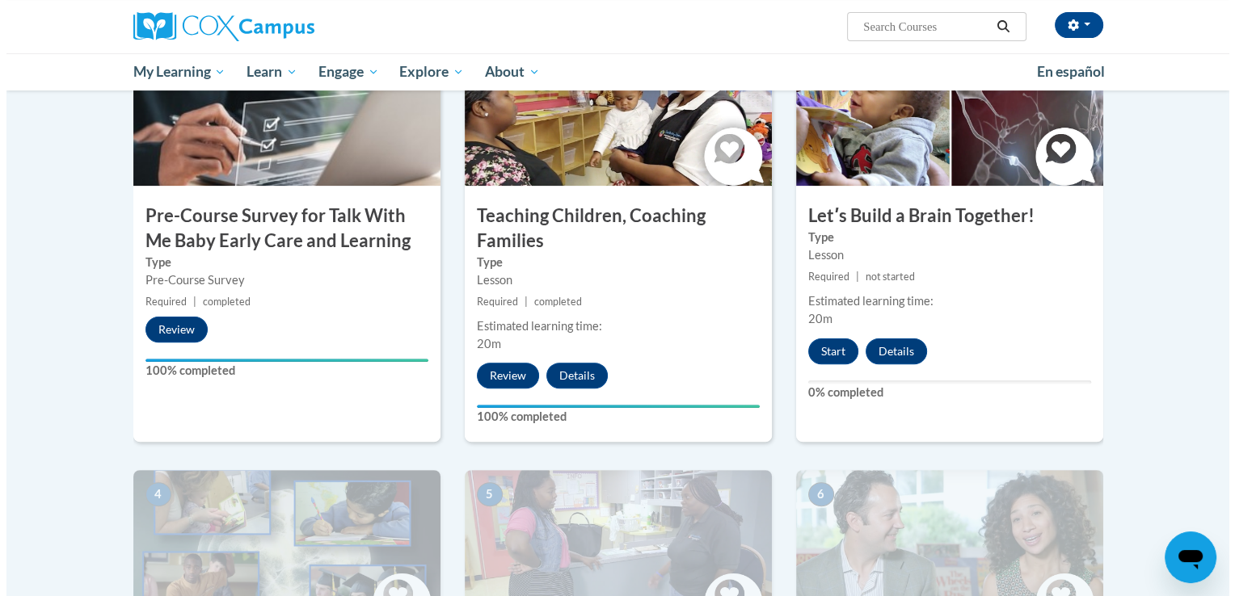
scroll to position [423, 0]
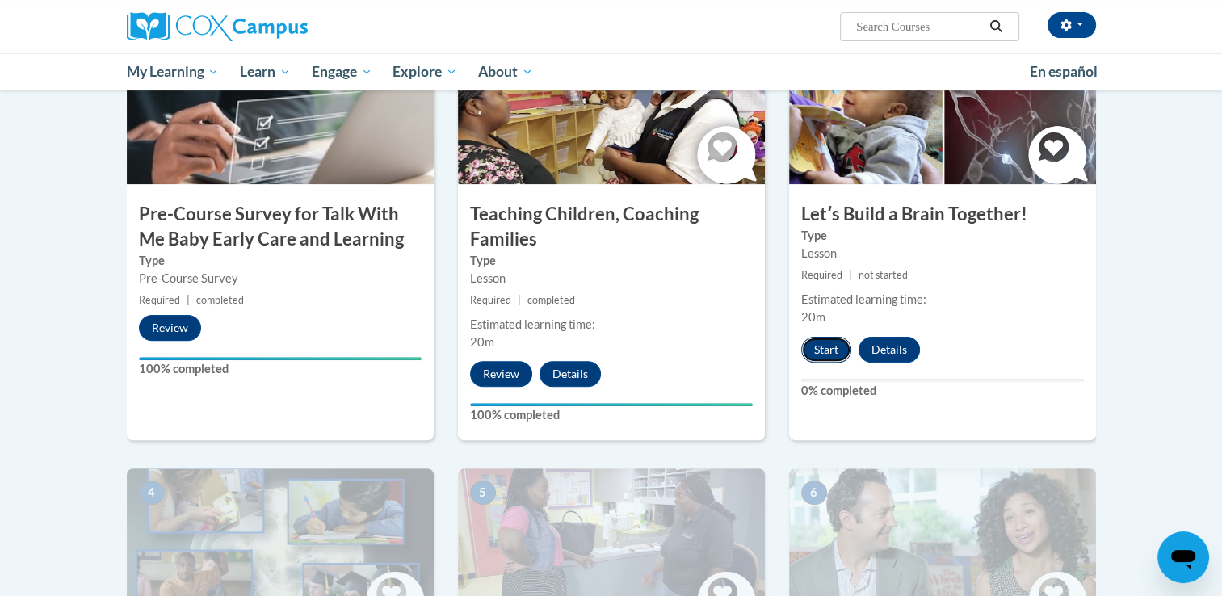
click at [818, 360] on button "Start" at bounding box center [826, 350] width 50 height 26
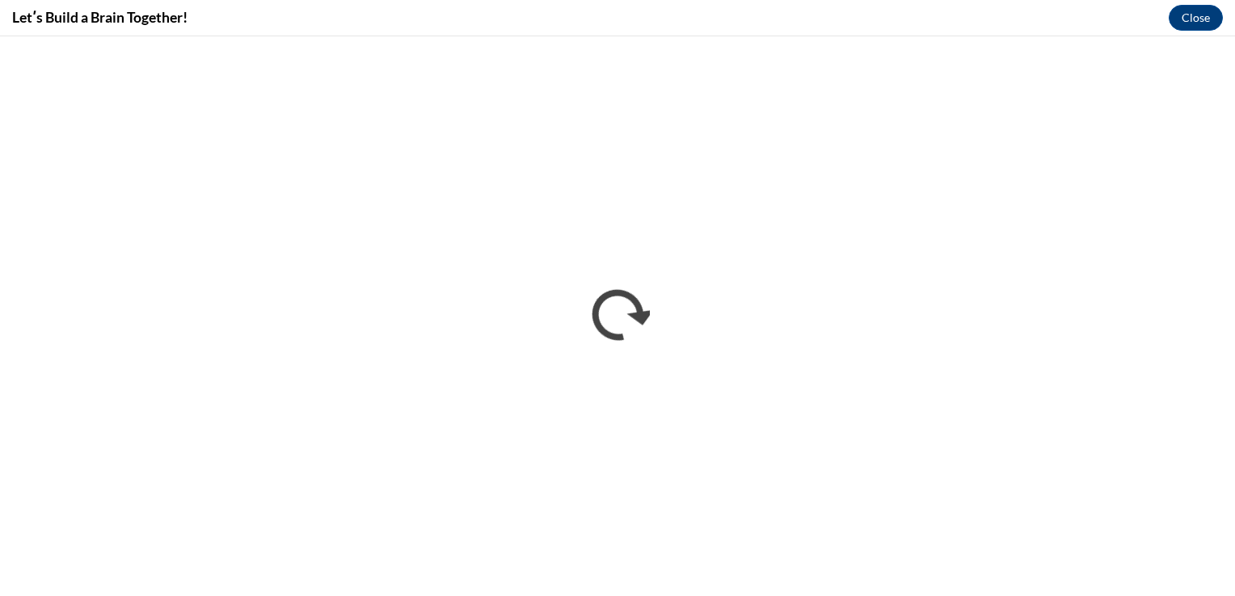
scroll to position [0, 0]
